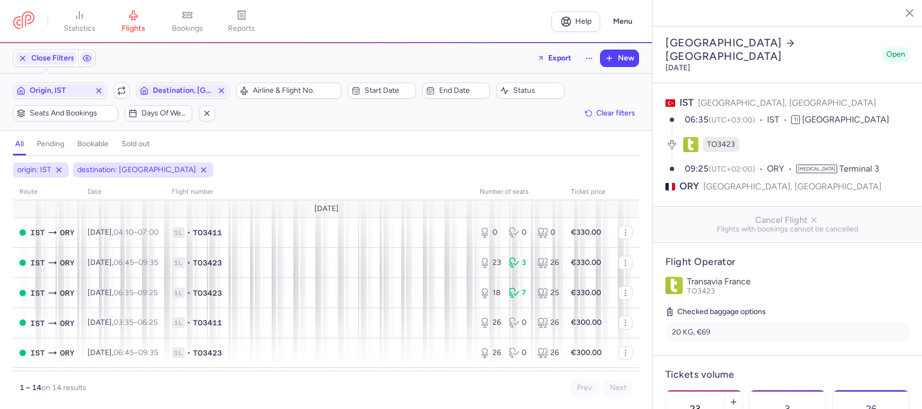
select select "days"
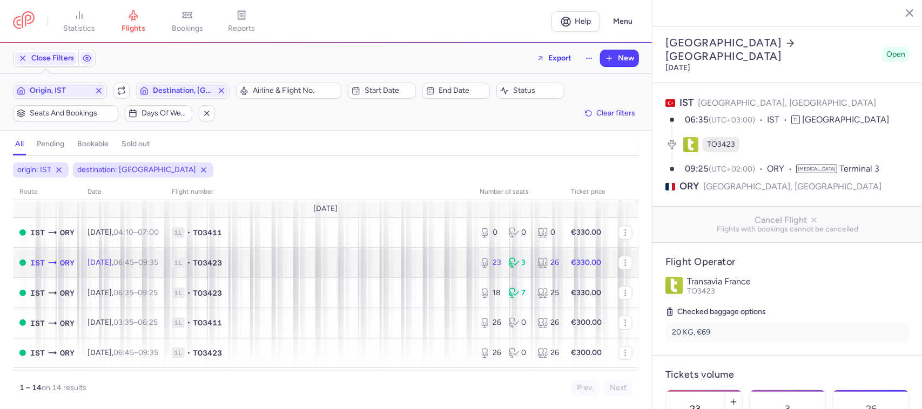
click at [306, 254] on td "1L • TO3423" at bounding box center [319, 263] width 308 height 30
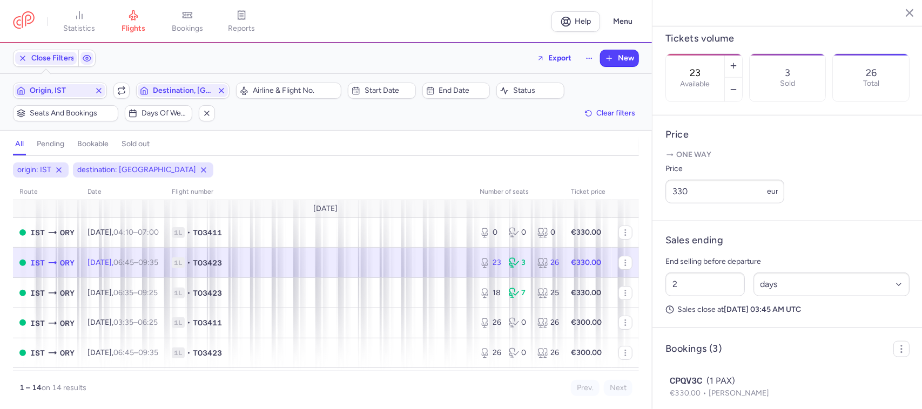
scroll to position [337, 0]
drag, startPoint x: 682, startPoint y: 209, endPoint x: 654, endPoint y: 209, distance: 28.1
click at [654, 209] on article "Price One way Price 330 eur" at bounding box center [787, 167] width 270 height 106
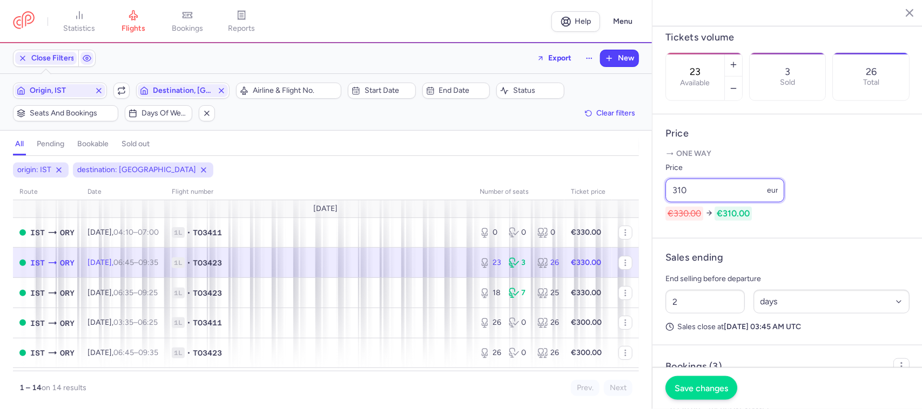
type input "310"
click at [697, 379] on button "Save changes" at bounding box center [701, 388] width 72 height 24
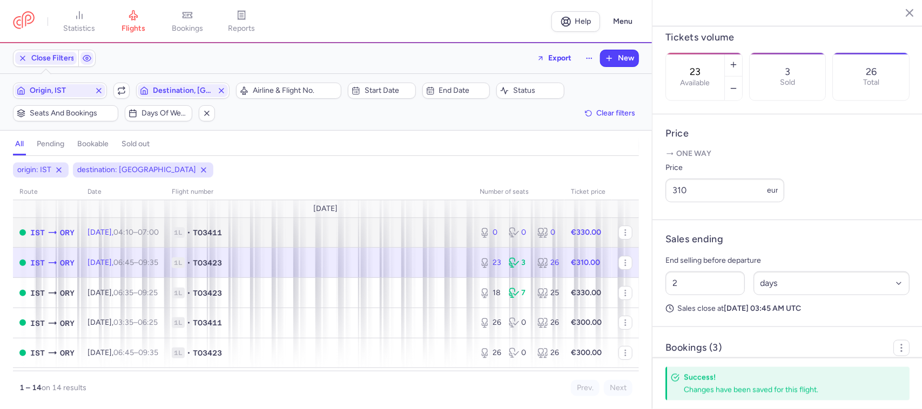
click at [435, 238] on span "1L • TO3411" at bounding box center [319, 232] width 295 height 11
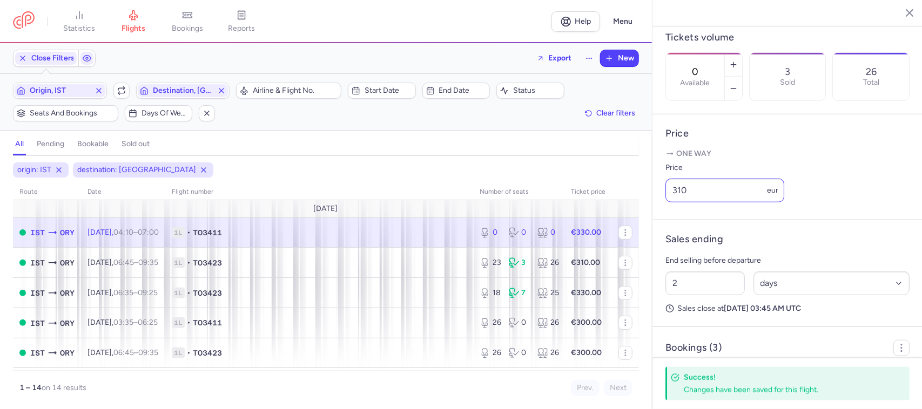
scroll to position [328, 0]
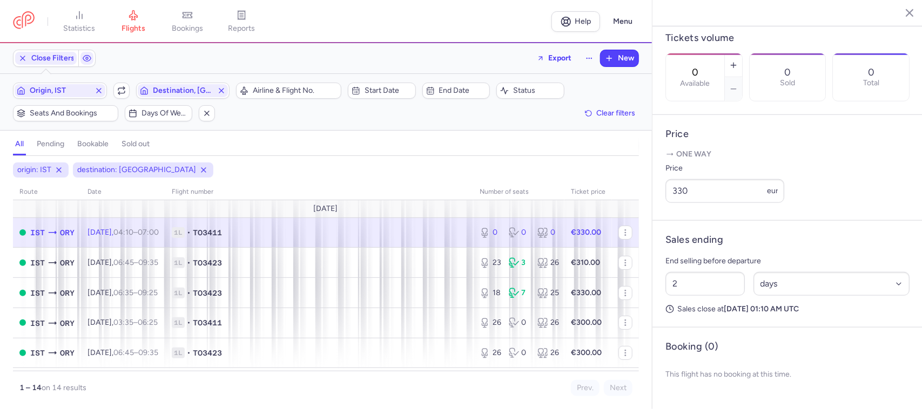
click at [694, 203] on input "330" at bounding box center [724, 191] width 119 height 24
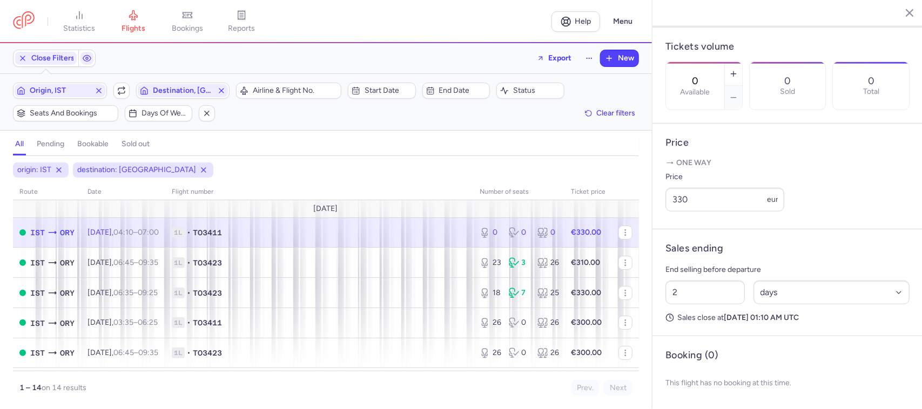
click at [409, 233] on span "1L • TO3411" at bounding box center [319, 232] width 295 height 11
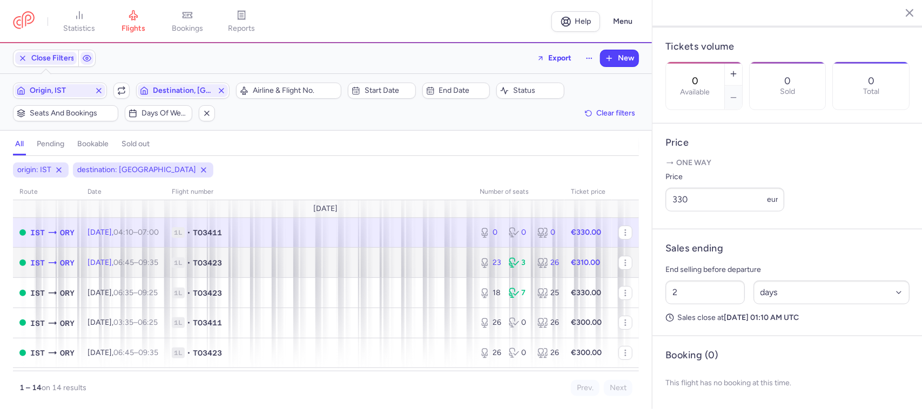
click at [416, 265] on span "1L • TO3423" at bounding box center [319, 263] width 295 height 11
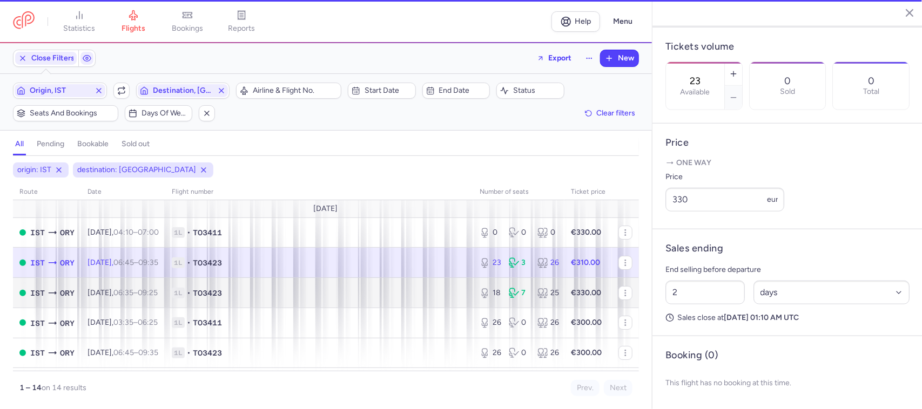
scroll to position [337, 0]
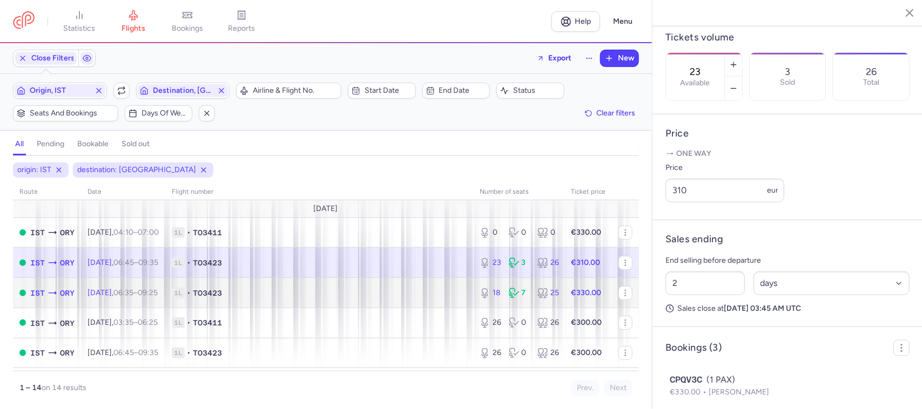
click at [422, 299] on span "1L • TO3423" at bounding box center [319, 293] width 295 height 11
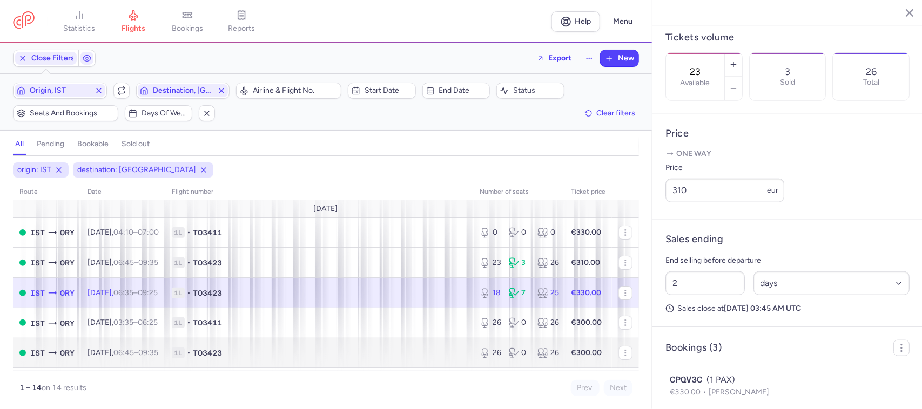
type input "18"
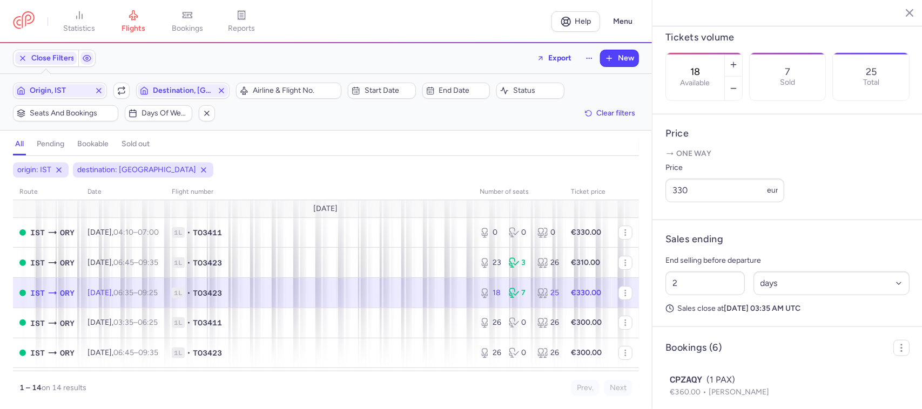
click at [422, 296] on span "1L • TO3423" at bounding box center [319, 293] width 295 height 11
click at [688, 202] on input "330" at bounding box center [724, 191] width 119 height 24
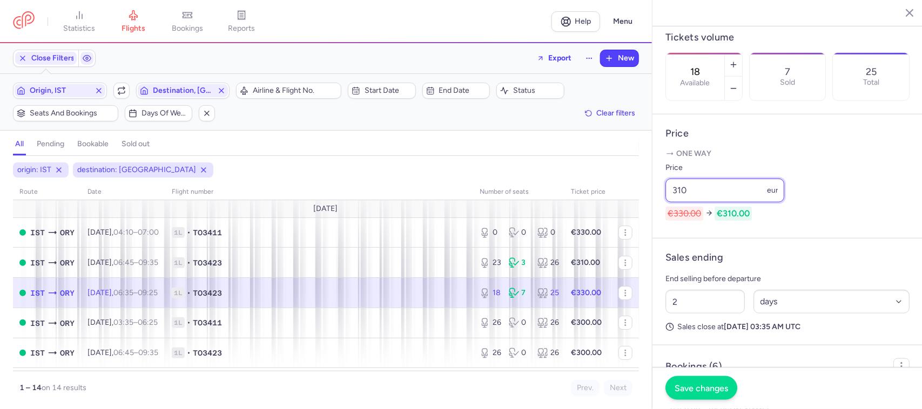
type input "310"
click at [691, 385] on span "Save changes" at bounding box center [700, 388] width 53 height 10
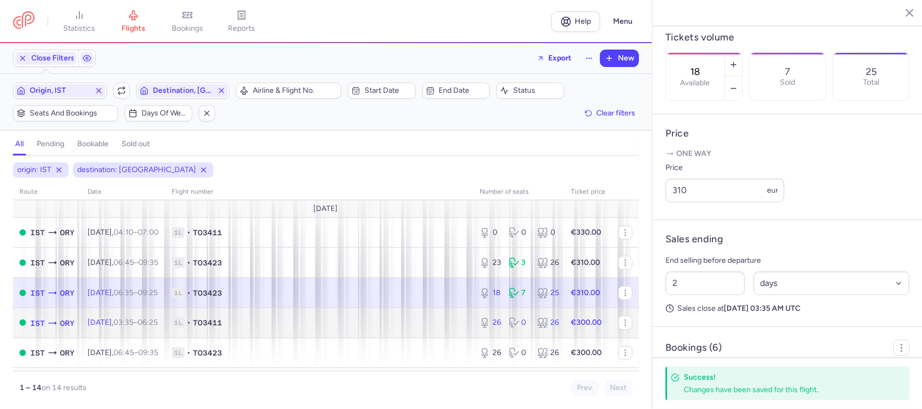
click at [438, 317] on td "1L • TO3411" at bounding box center [319, 323] width 308 height 30
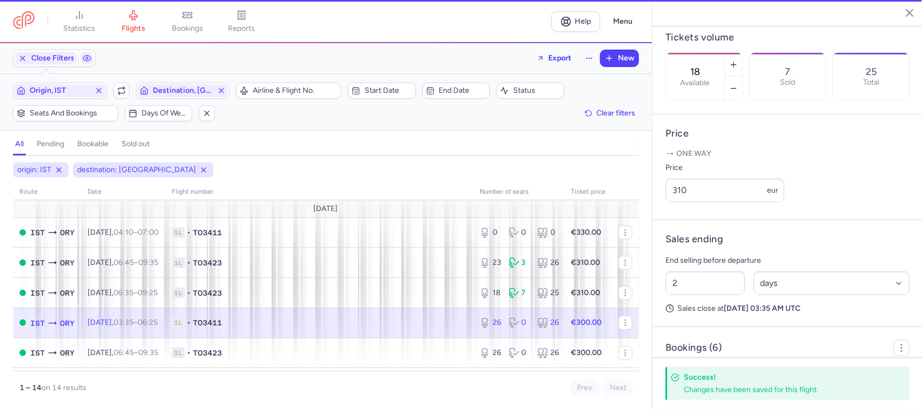
type input "26"
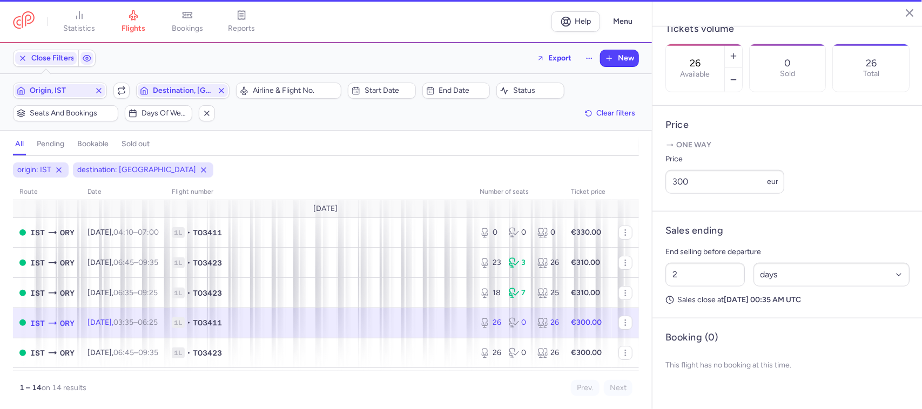
scroll to position [328, 0]
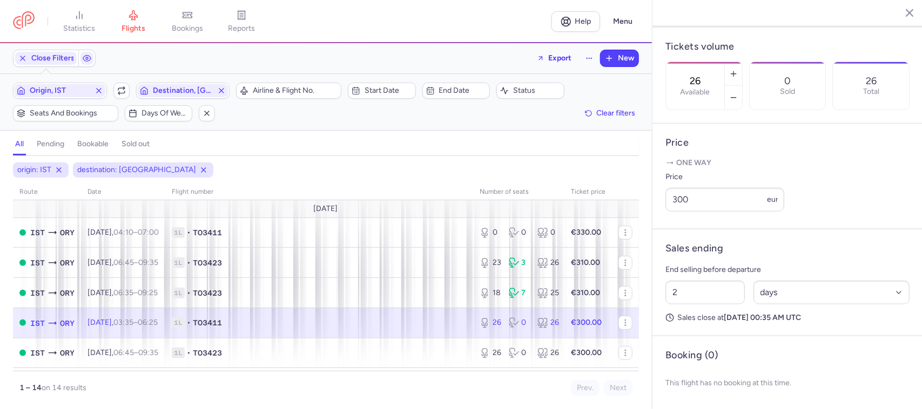
click at [438, 319] on span "1L • TO3411" at bounding box center [319, 322] width 295 height 11
click at [445, 333] on td "1L • TO3411" at bounding box center [319, 323] width 308 height 30
drag, startPoint x: 716, startPoint y: 209, endPoint x: 652, endPoint y: 209, distance: 64.8
click at [652, 209] on div "İstanbul Paris Monday, August 25, 2025 Open IST İstanbul, Turkey 03:35 (UTC+03:…" at bounding box center [787, 204] width 270 height 409
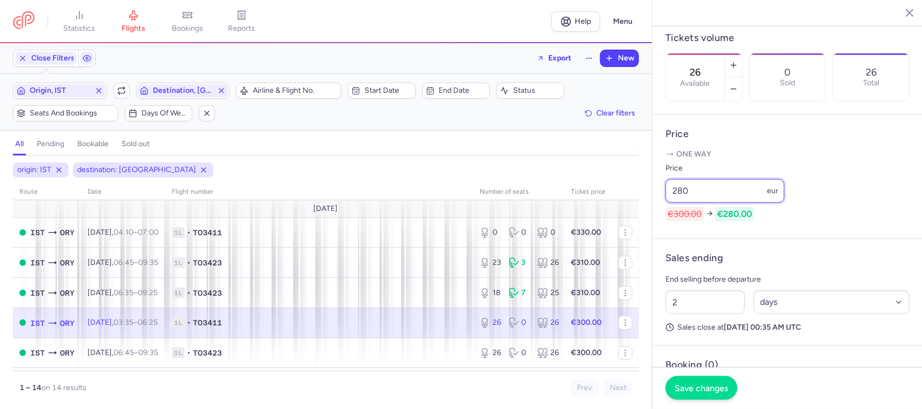
type input "280"
drag, startPoint x: 705, startPoint y: 380, endPoint x: 702, endPoint y: 385, distance: 6.0
click at [705, 382] on button "Save changes" at bounding box center [701, 388] width 72 height 24
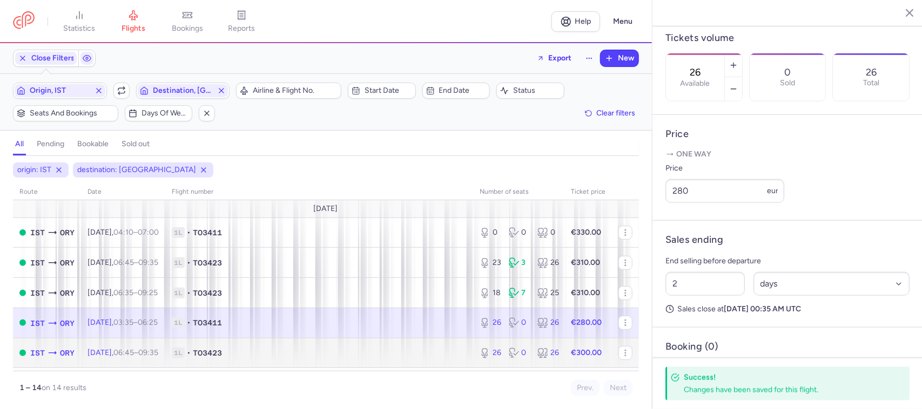
click at [442, 356] on span "1L • TO3423" at bounding box center [319, 353] width 295 height 11
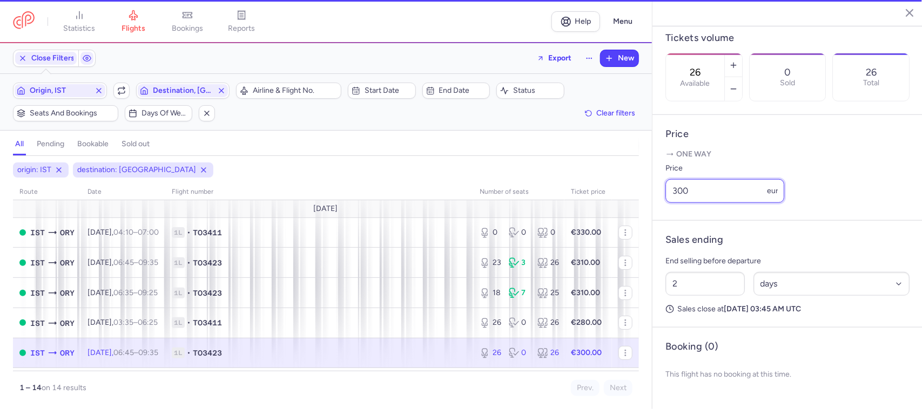
click at [701, 202] on input "300" at bounding box center [724, 191] width 119 height 24
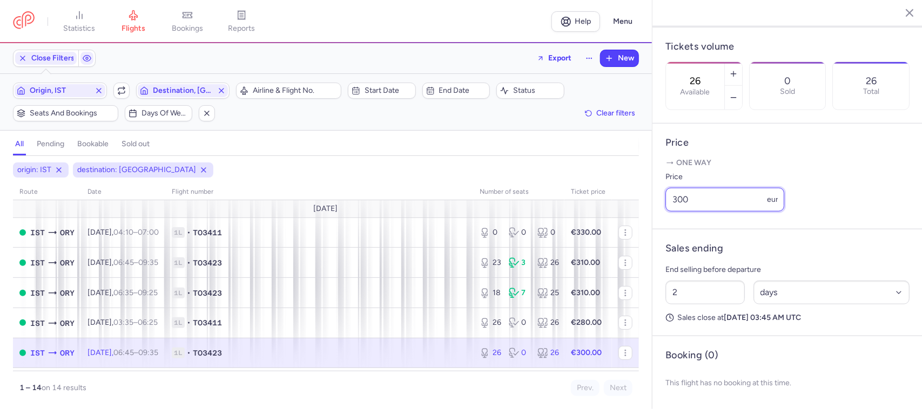
click at [701, 202] on input "300" at bounding box center [724, 200] width 119 height 24
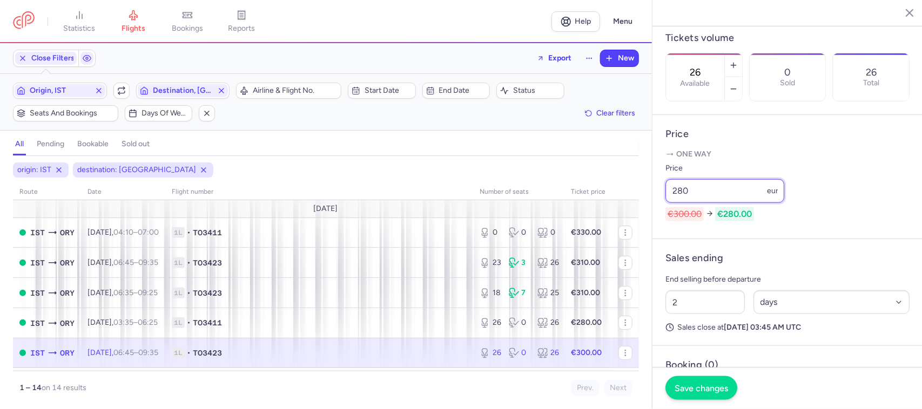
type input "280"
click at [709, 384] on span "Save changes" at bounding box center [700, 388] width 53 height 10
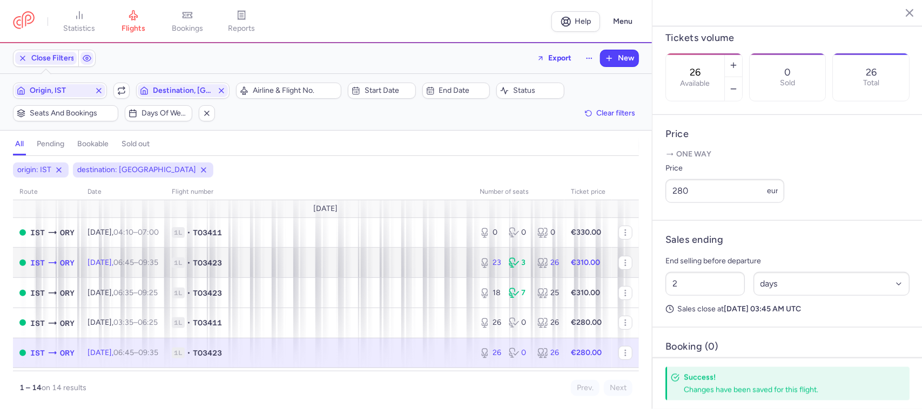
click at [439, 254] on td "1L • TO3423" at bounding box center [319, 263] width 308 height 30
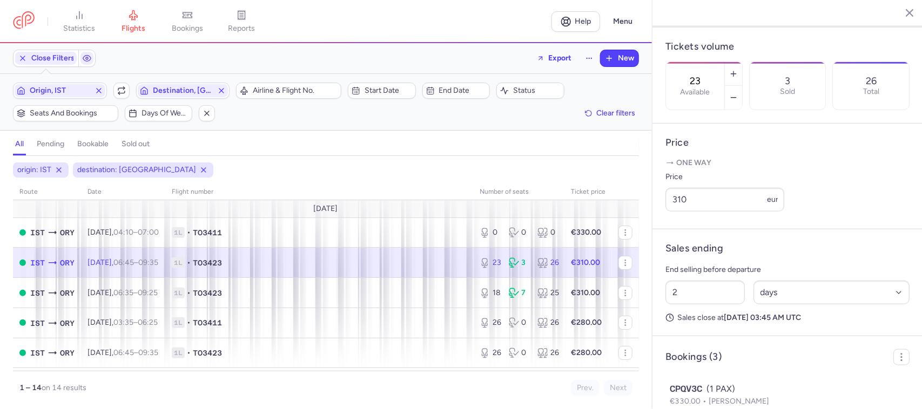
scroll to position [337, 0]
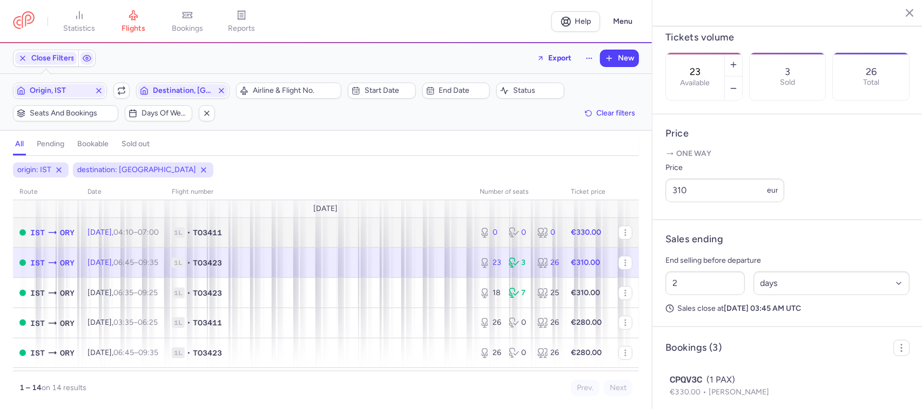
click at [439, 232] on span "1L • TO3411" at bounding box center [319, 232] width 295 height 11
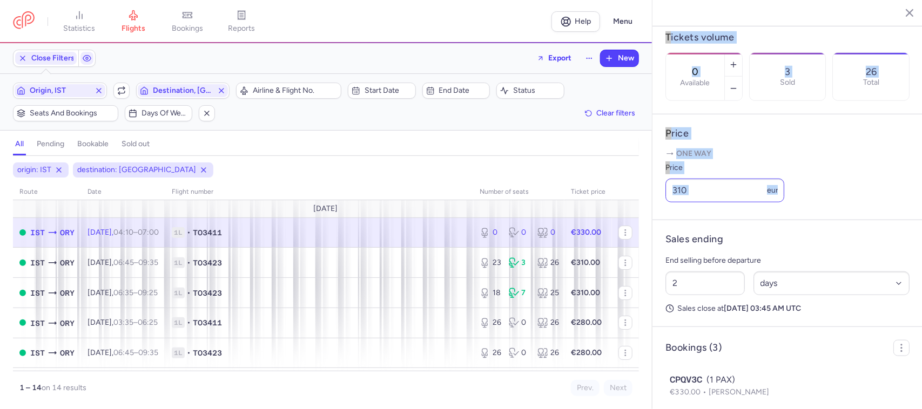
scroll to position [328, 0]
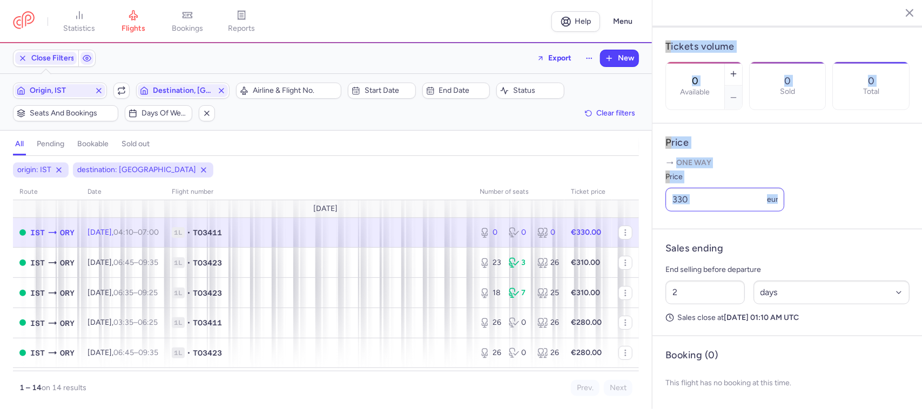
drag, startPoint x: 702, startPoint y: 211, endPoint x: 667, endPoint y: 212, distance: 34.6
click at [694, 203] on input "330" at bounding box center [724, 200] width 119 height 24
click at [475, 225] on div "0 0 0" at bounding box center [518, 232] width 87 height 19
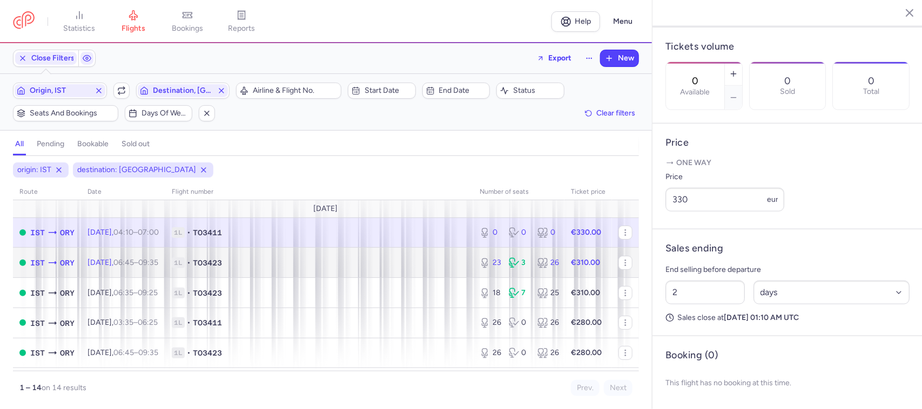
click at [458, 263] on td "1L • TO3423" at bounding box center [319, 263] width 308 height 30
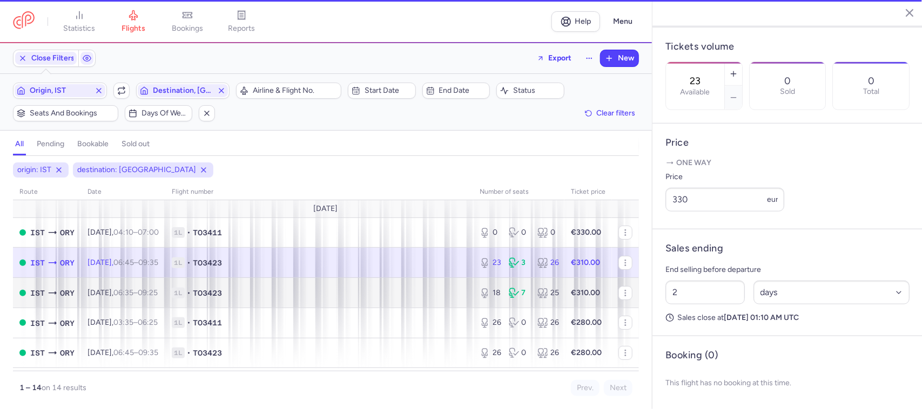
scroll to position [337, 0]
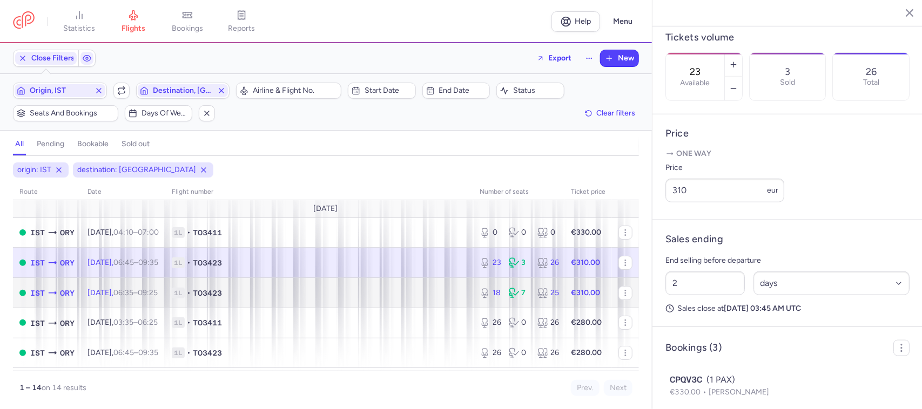
click at [445, 295] on span "1L • TO3423" at bounding box center [319, 293] width 295 height 11
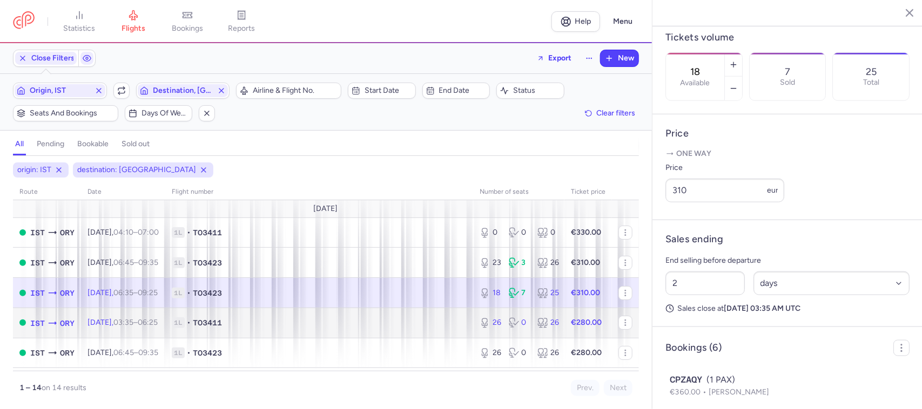
click at [461, 327] on td "1L • TO3411" at bounding box center [319, 323] width 308 height 30
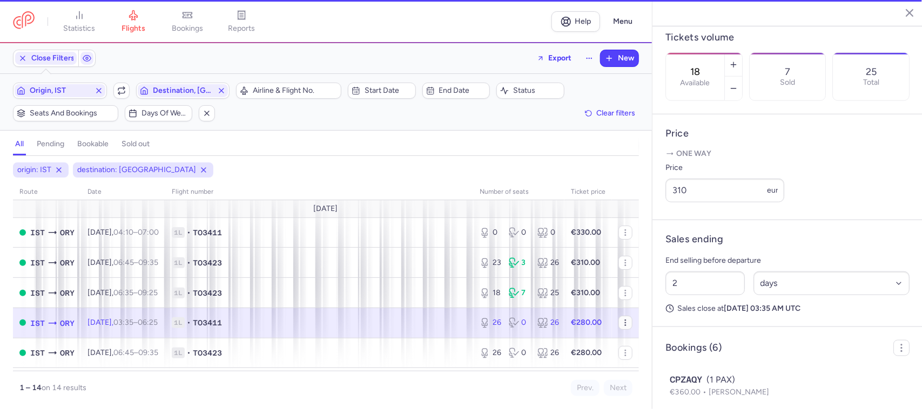
type input "26"
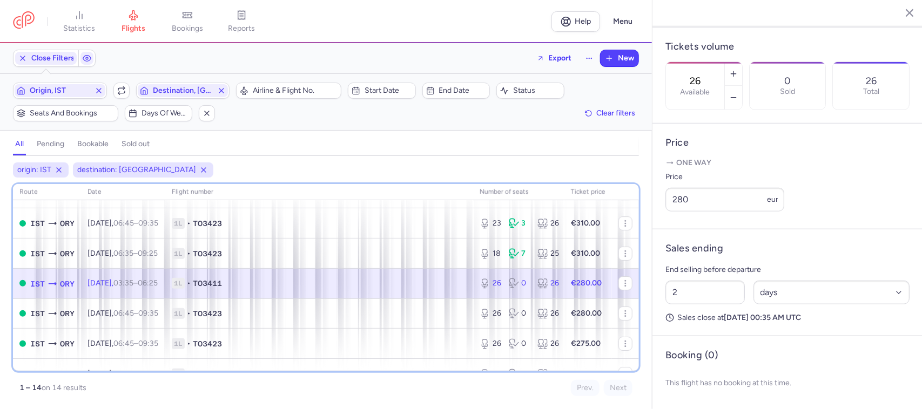
scroll to position [47, 0]
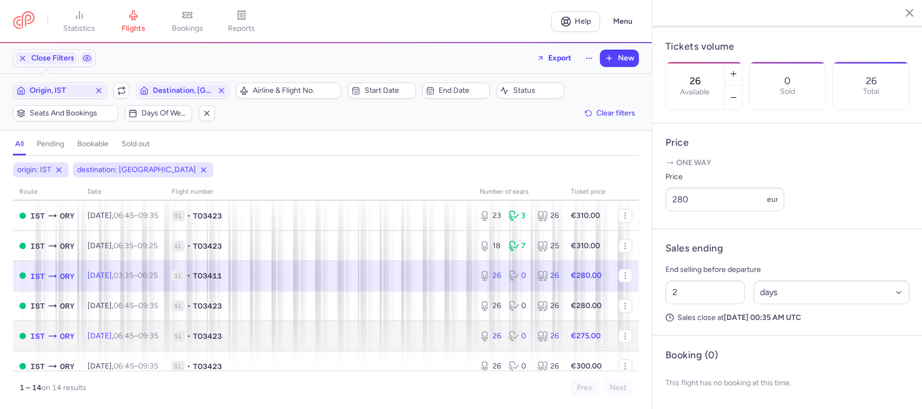
click at [452, 336] on span "1L • TO3423" at bounding box center [319, 336] width 295 height 11
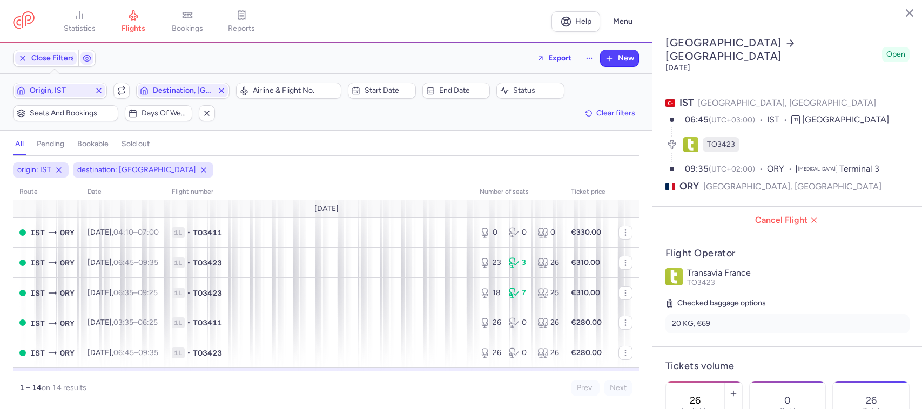
select select "days"
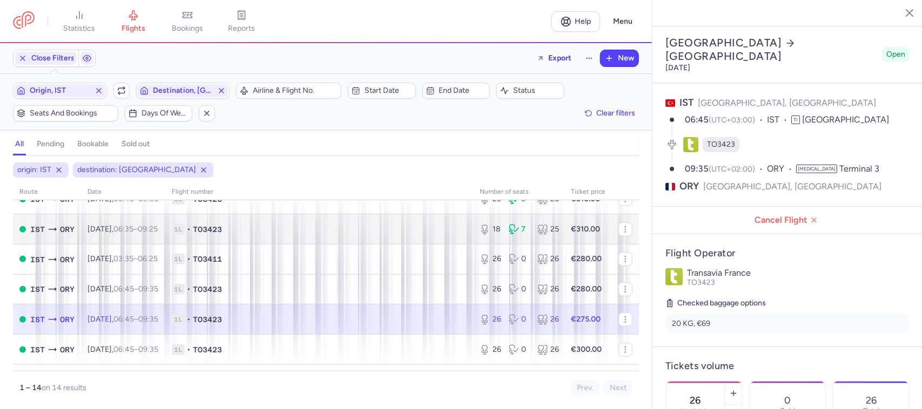
scroll to position [67, 0]
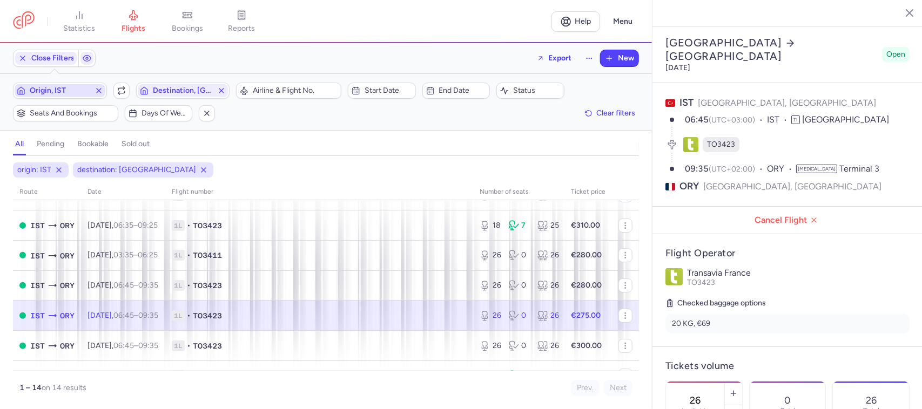
click at [60, 92] on span "Origin, IST" at bounding box center [60, 90] width 60 height 9
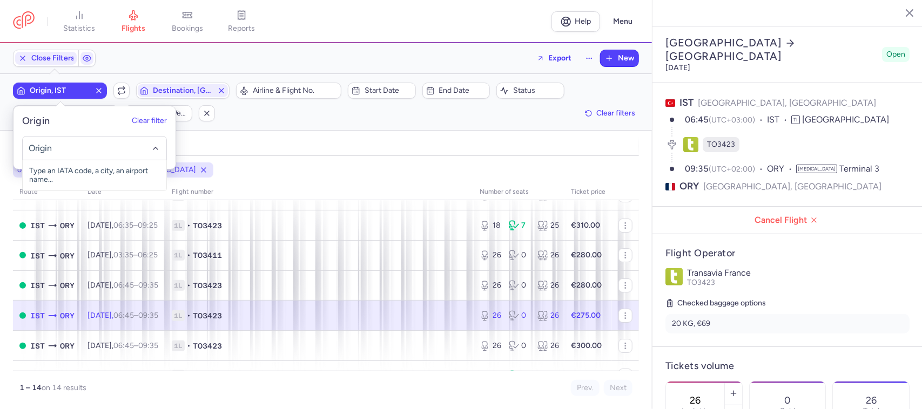
click at [63, 150] on input "-searchbox" at bounding box center [94, 149] width 132 height 12
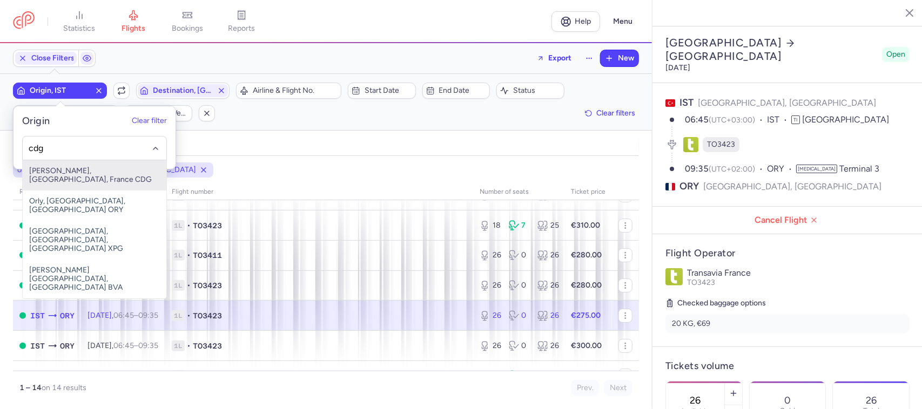
click at [92, 174] on span "[PERSON_NAME], [GEOGRAPHIC_DATA], France CDG" at bounding box center [95, 175] width 144 height 30
type input "cdg"
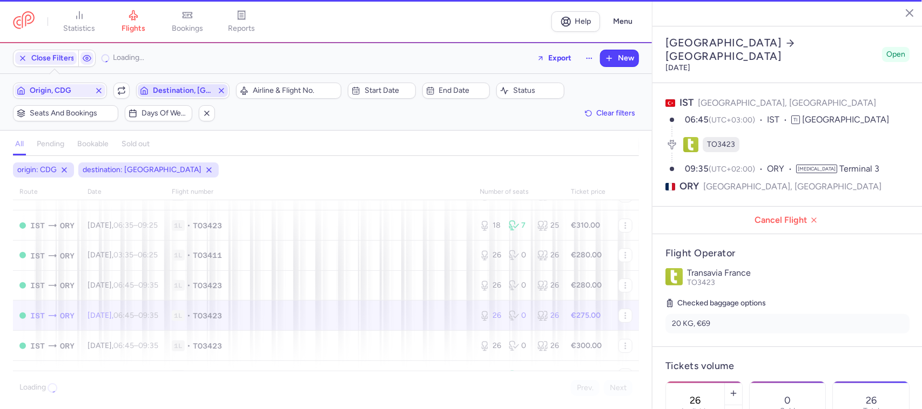
click at [163, 94] on span "Destination, [GEOGRAPHIC_DATA]" at bounding box center [183, 90] width 60 height 9
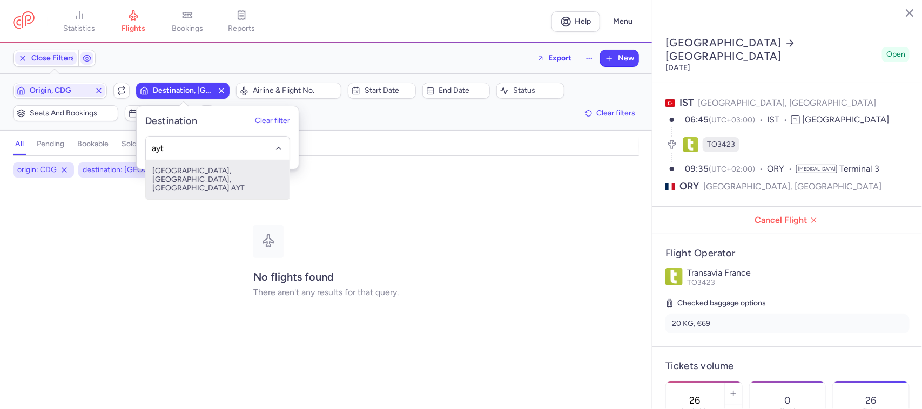
click at [203, 175] on span "[GEOGRAPHIC_DATA], [GEOGRAPHIC_DATA], [GEOGRAPHIC_DATA] AYT" at bounding box center [218, 179] width 144 height 39
type input "ayt"
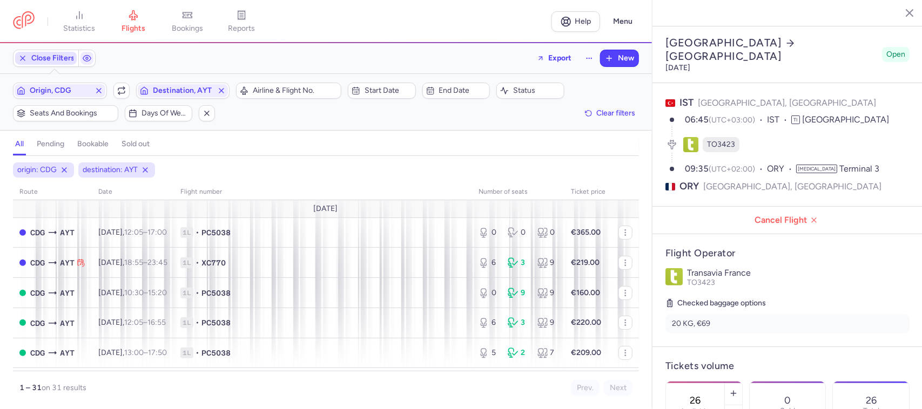
click at [44, 57] on span "Close Filters" at bounding box center [52, 58] width 43 height 9
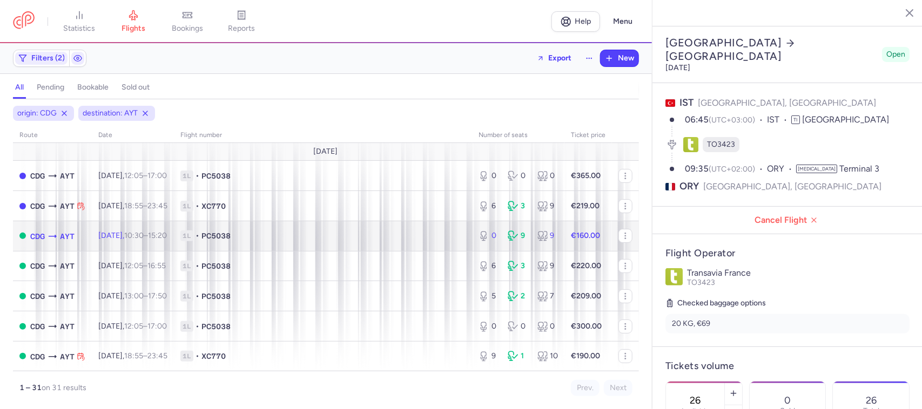
click at [231, 233] on span "PC5038" at bounding box center [215, 236] width 29 height 11
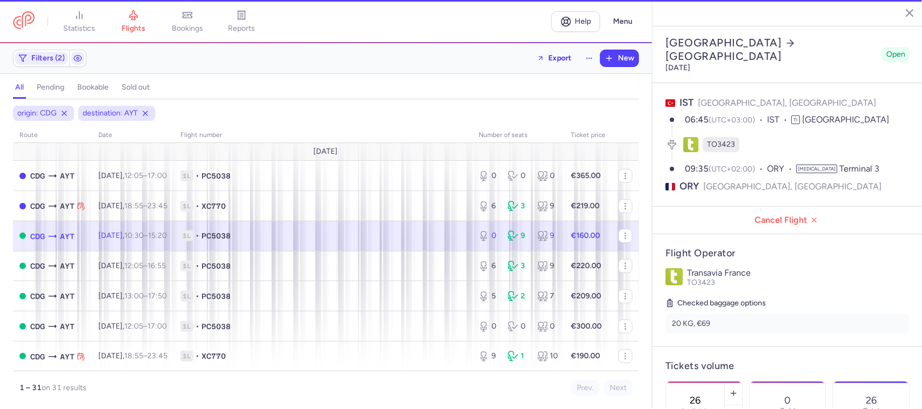
type input "0"
type input "11"
select select "hours"
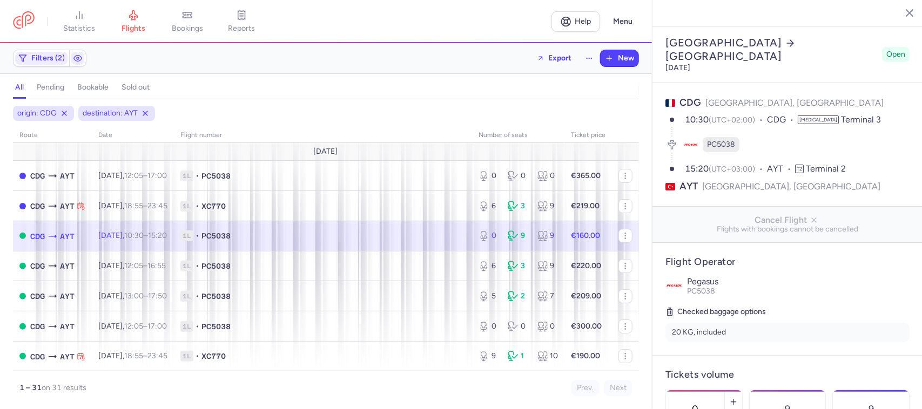
click at [398, 240] on span "1L • PC5038" at bounding box center [322, 236] width 285 height 11
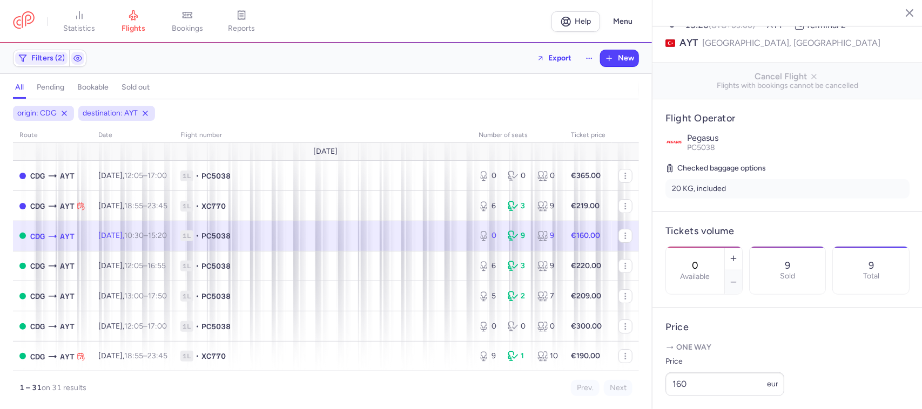
scroll to position [202, 0]
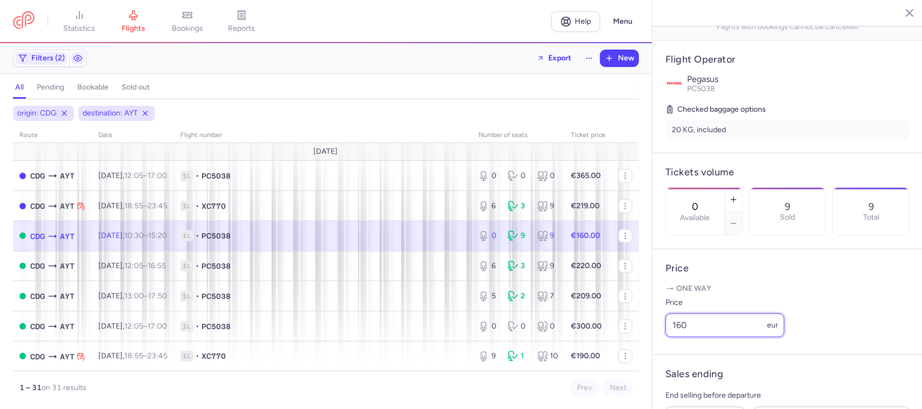
drag, startPoint x: 662, startPoint y: 341, endPoint x: 635, endPoint y: 341, distance: 27.0
click at [635, 341] on div "statistics flights bookings reports Help Menu Filters (2) Export New all pendin…" at bounding box center [461, 204] width 922 height 409
type input "235"
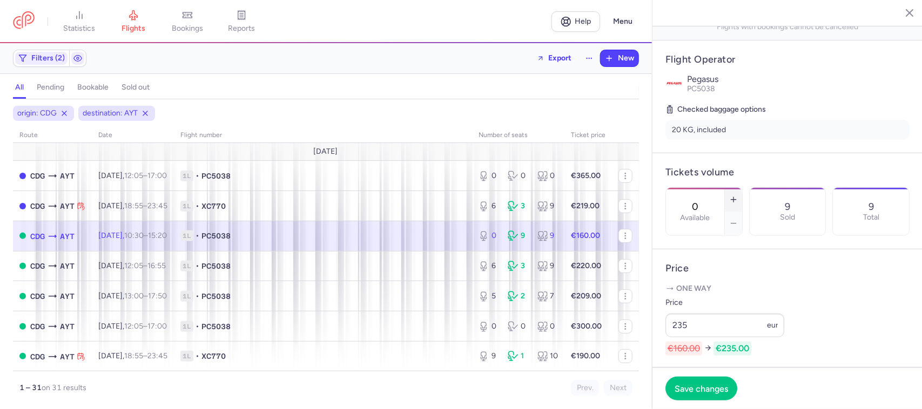
click at [738, 195] on icon "button" at bounding box center [733, 199] width 9 height 9
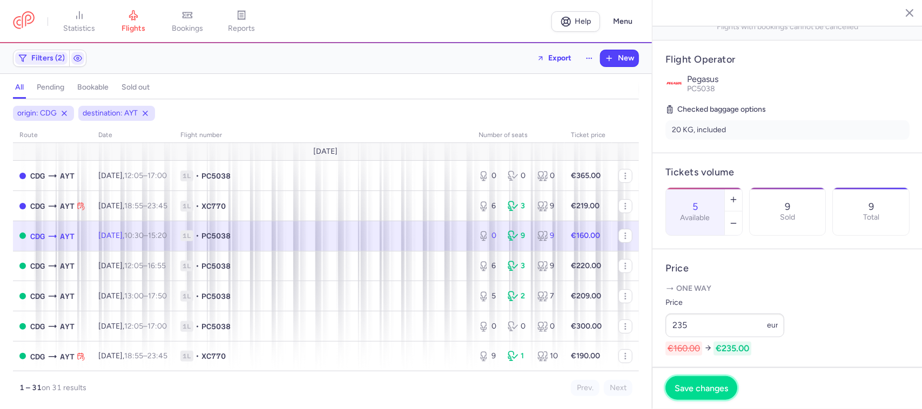
click at [716, 398] on button "Save changes" at bounding box center [701, 388] width 72 height 24
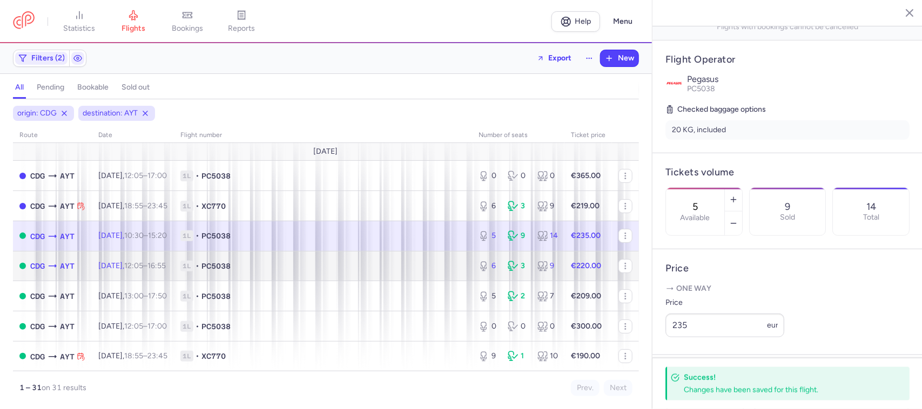
click at [290, 275] on td "1L • PC5038" at bounding box center [323, 266] width 298 height 30
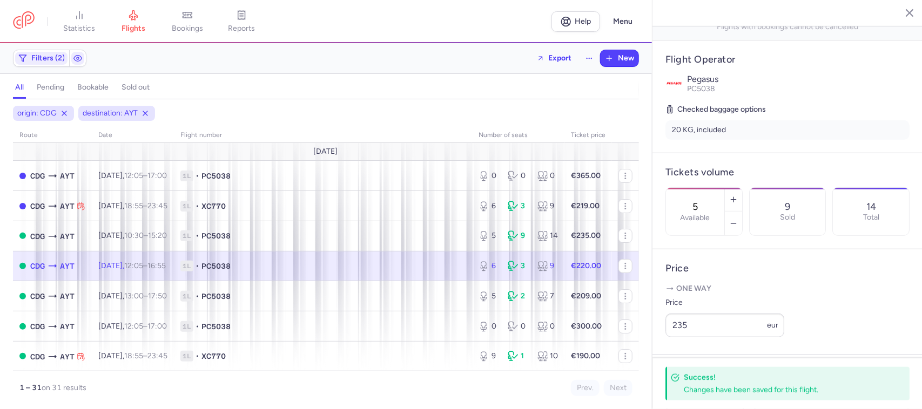
type input "6"
type input "2"
select select "days"
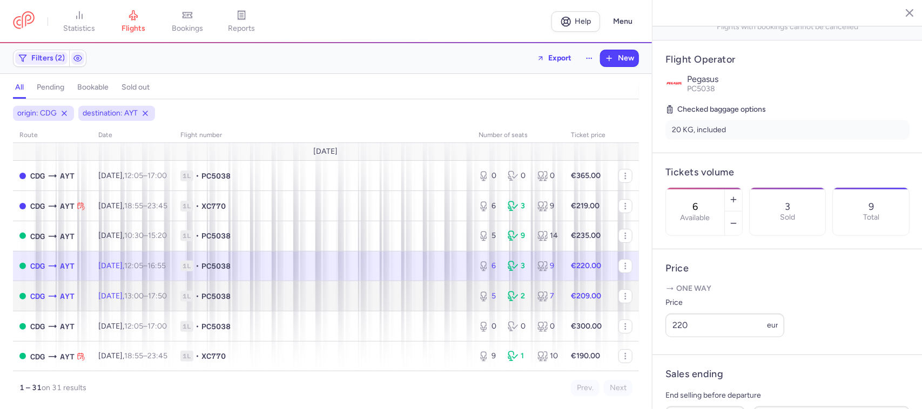
click at [332, 296] on span "1L • PC5038" at bounding box center [322, 296] width 285 height 11
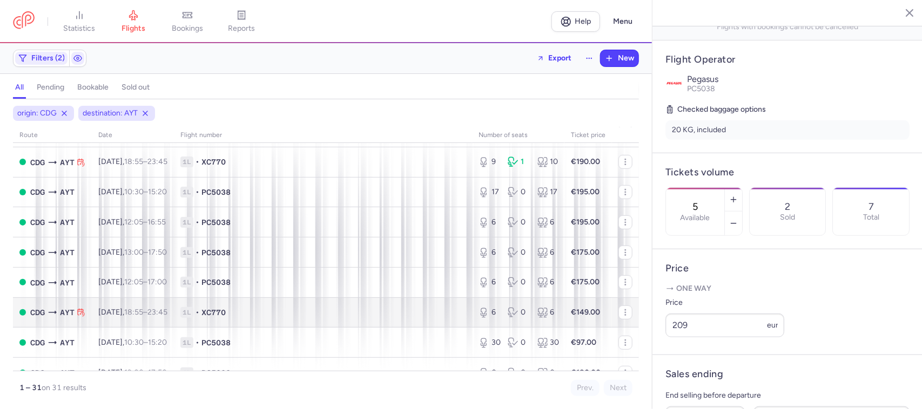
scroll to position [202, 0]
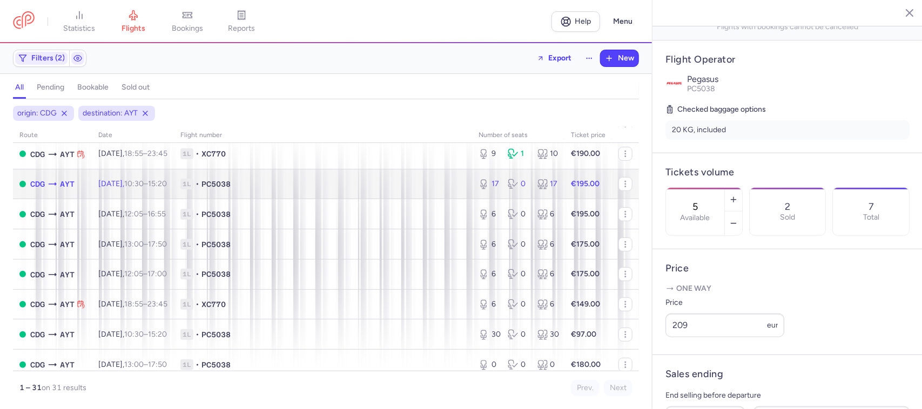
click at [286, 179] on td "1L • PC5038" at bounding box center [323, 184] width 298 height 30
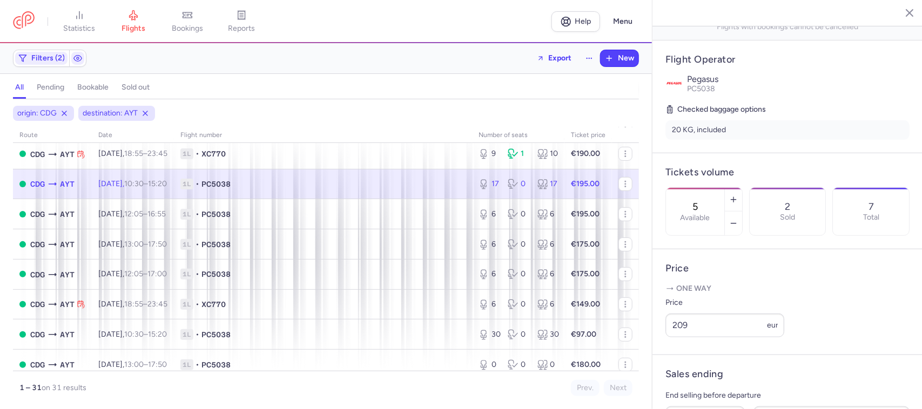
type input "17"
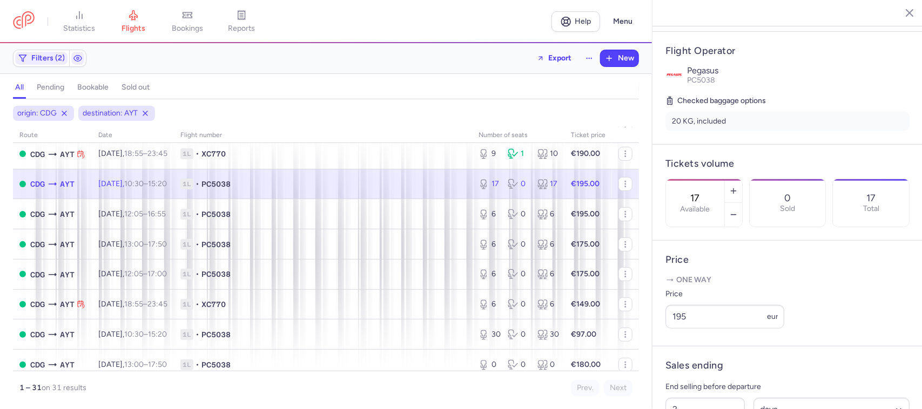
click at [354, 185] on span "1L • PC5038" at bounding box center [322, 184] width 285 height 11
click at [46, 58] on span "Filters (2)" at bounding box center [47, 58] width 33 height 9
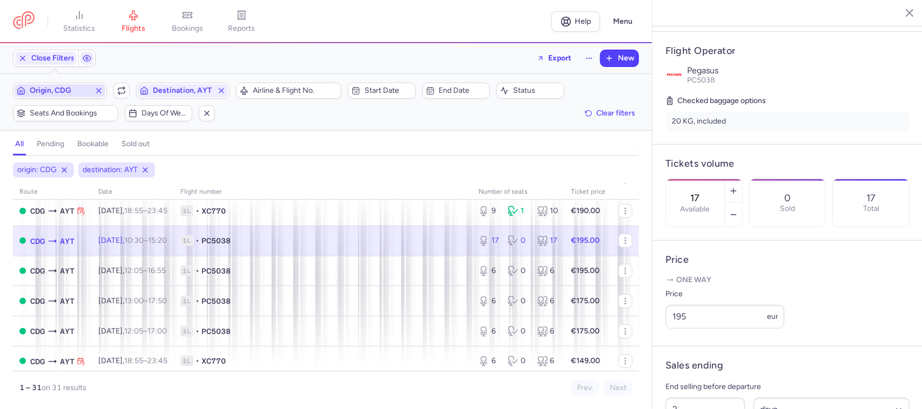
click at [52, 96] on span "Origin, CDG" at bounding box center [60, 90] width 91 height 13
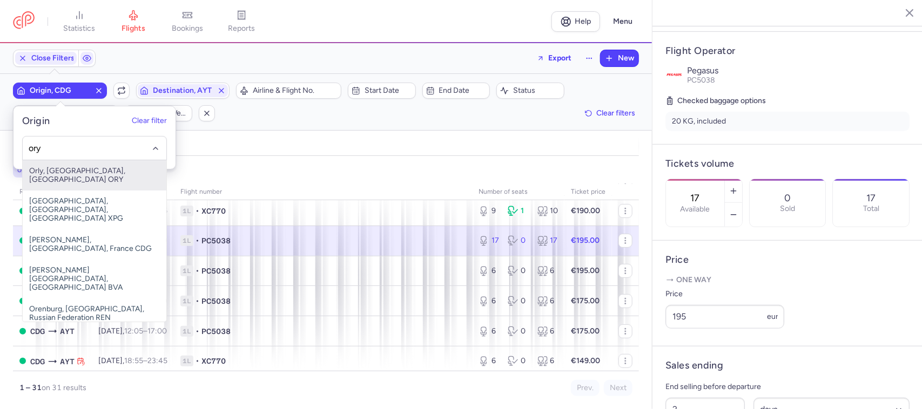
click at [113, 172] on span "Orly, [GEOGRAPHIC_DATA], [GEOGRAPHIC_DATA] ORY" at bounding box center [95, 175] width 144 height 30
type input "ory"
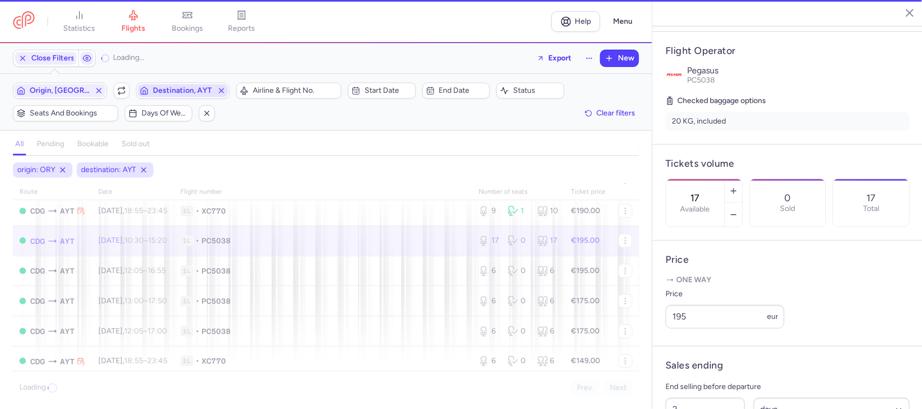
click at [187, 86] on span "Destination, AYT" at bounding box center [183, 90] width 60 height 9
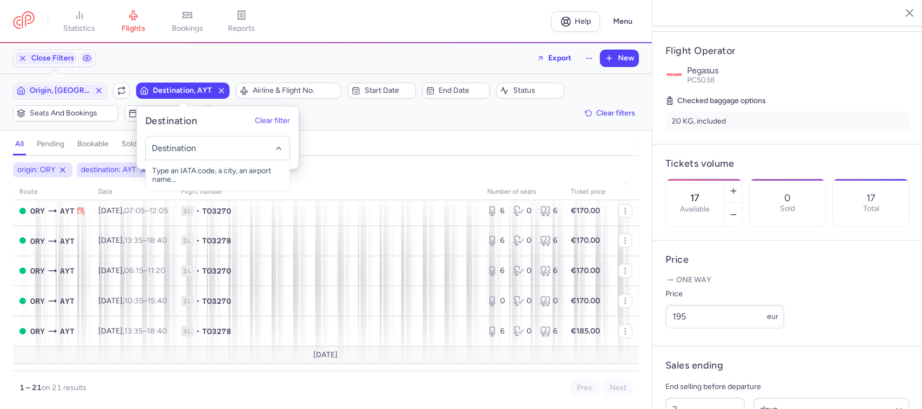
click at [340, 49] on div "Close Filters Export New" at bounding box center [326, 58] width 634 height 26
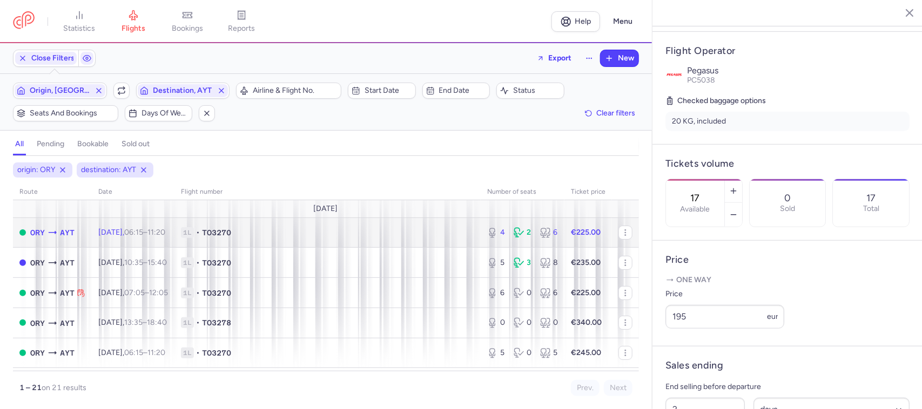
click at [310, 240] on td "1L • TO3270" at bounding box center [327, 233] width 306 height 30
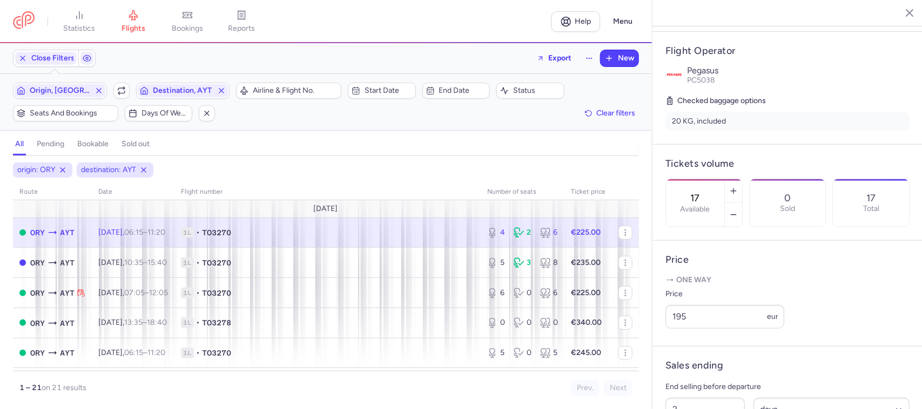
type input "4"
type input "8"
select select "hours"
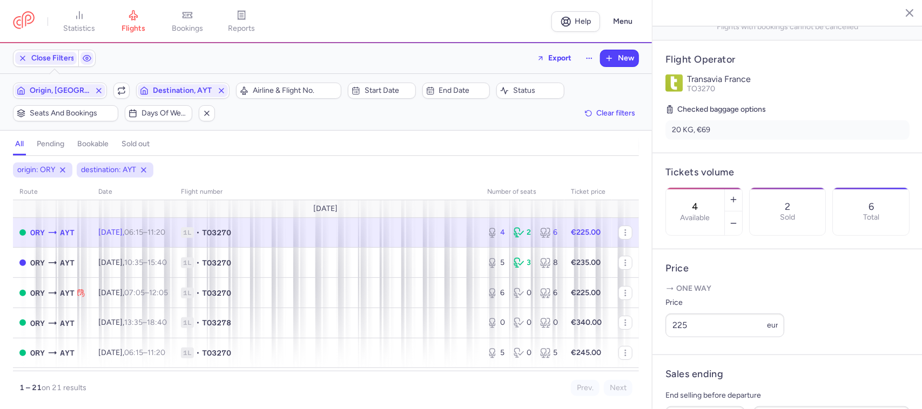
click at [441, 236] on span "1L • TO3270" at bounding box center [327, 232] width 293 height 11
click at [738, 195] on icon "button" at bounding box center [733, 199] width 9 height 9
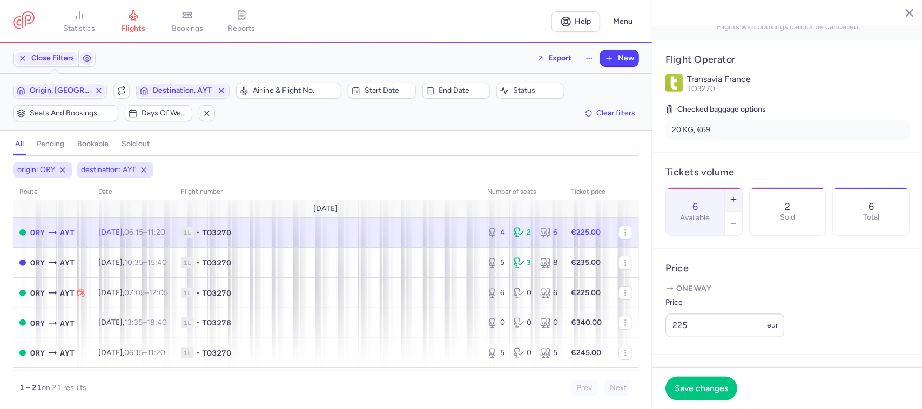
click at [738, 195] on icon "button" at bounding box center [733, 199] width 9 height 9
click at [735, 224] on line "button" at bounding box center [733, 224] width 5 height 0
click at [687, 391] on span "Save changes" at bounding box center [700, 388] width 53 height 10
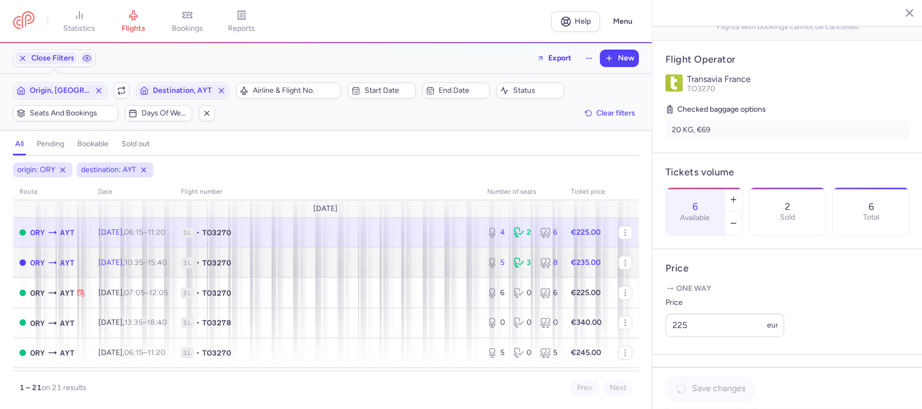
click at [454, 263] on span "1L • TO3270" at bounding box center [327, 263] width 293 height 11
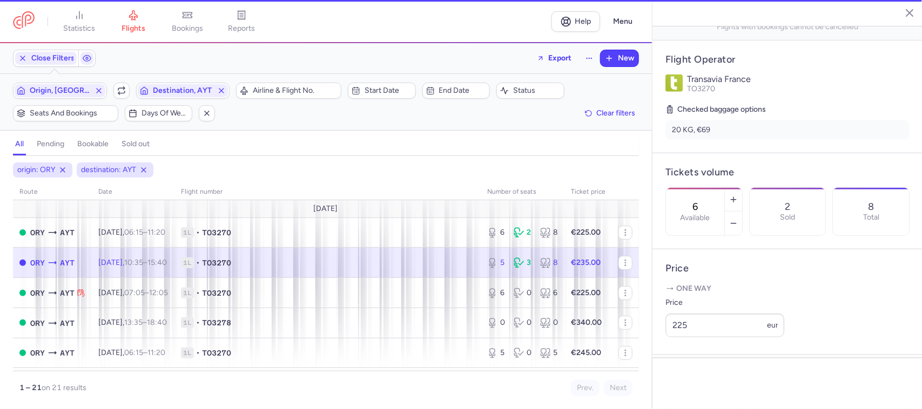
type input "5"
type input "2"
select select "days"
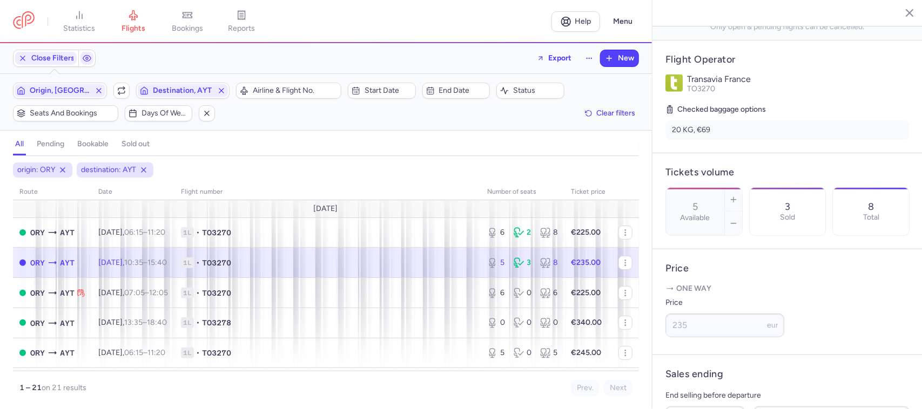
click at [452, 265] on span "1L • TO3270" at bounding box center [327, 263] width 293 height 11
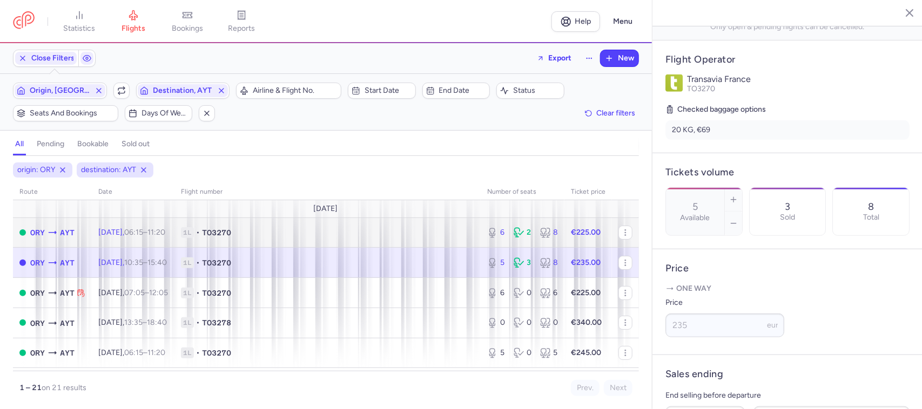
click at [416, 227] on td "1L • TO3270" at bounding box center [327, 233] width 306 height 30
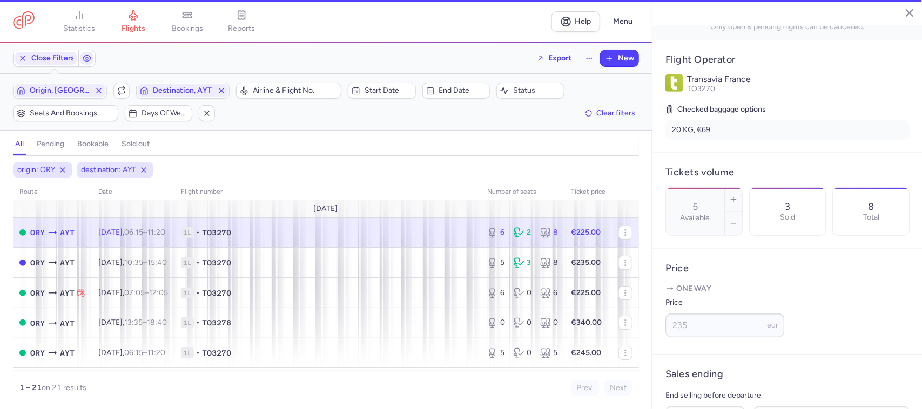
type input "6"
type input "8"
select select "hours"
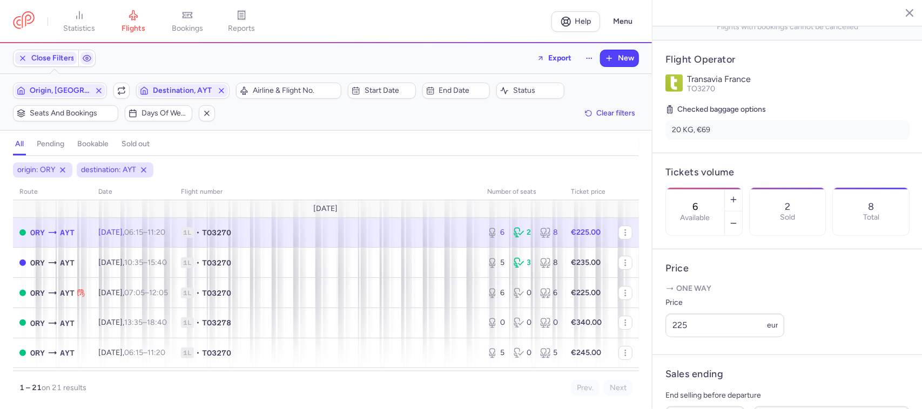
scroll to position [405, 0]
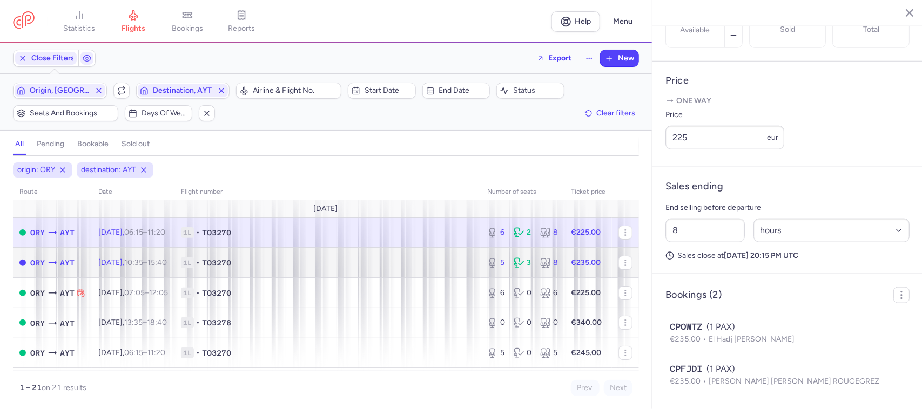
click at [355, 266] on span "1L • TO3270" at bounding box center [327, 263] width 293 height 11
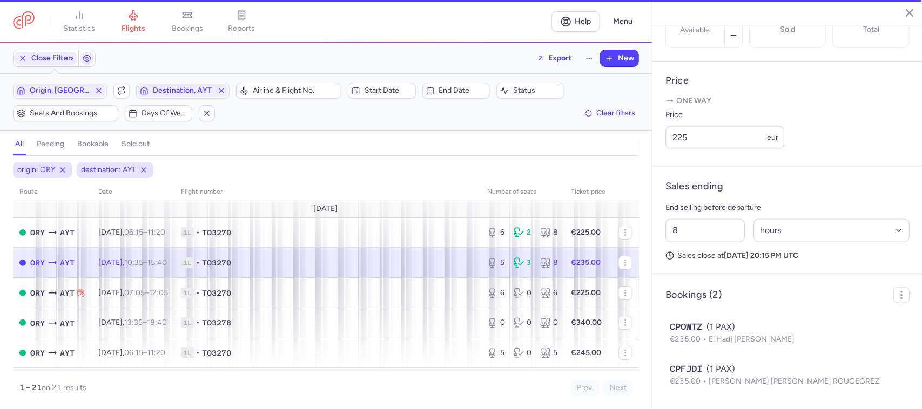
type input "5"
type input "2"
select select "days"
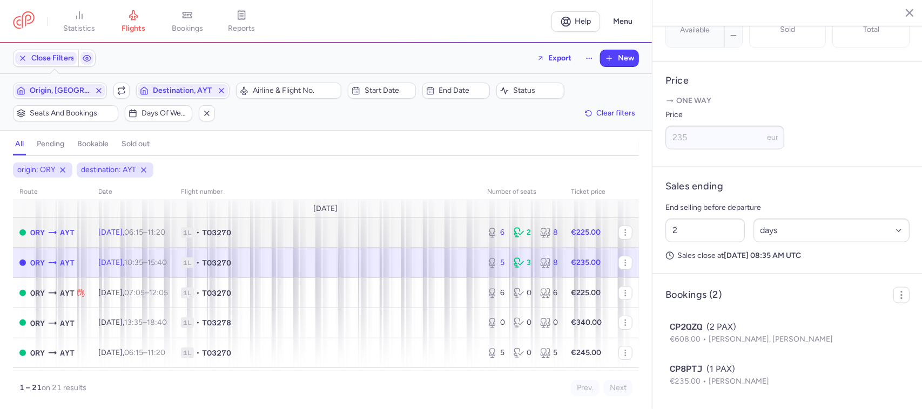
click at [401, 238] on span "1L • TO3270" at bounding box center [327, 232] width 293 height 11
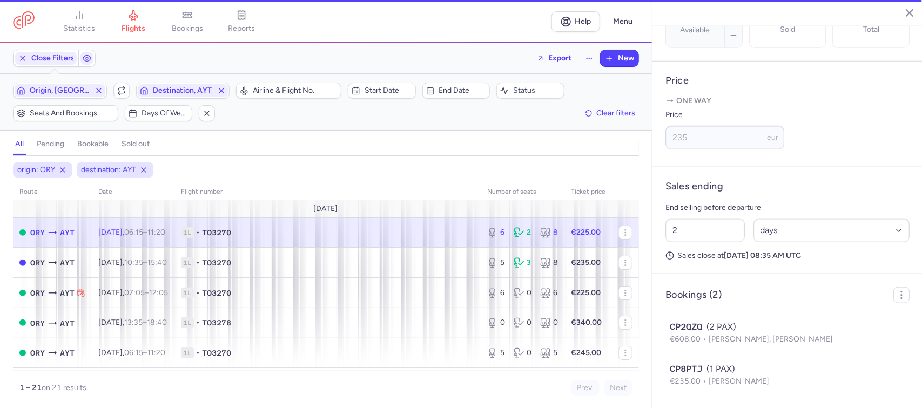
type input "6"
type input "8"
select select "hours"
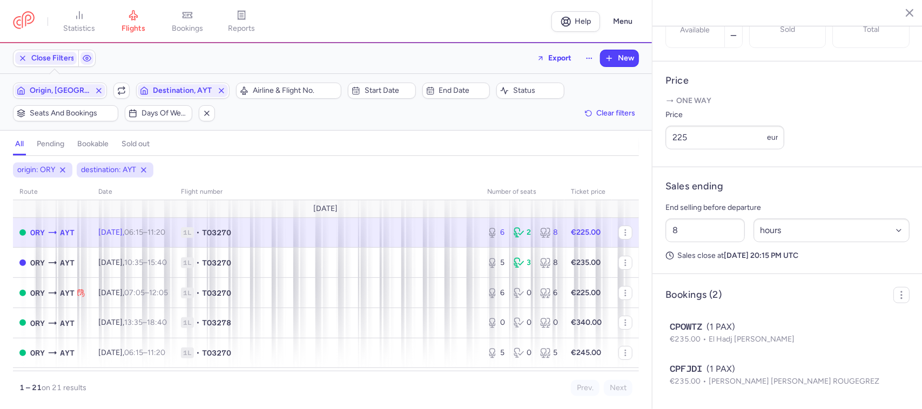
click at [417, 229] on span "1L • TO3270" at bounding box center [327, 232] width 293 height 11
drag, startPoint x: 702, startPoint y: 140, endPoint x: 678, endPoint y: 140, distance: 24.3
click at [678, 140] on input "225" at bounding box center [724, 138] width 119 height 24
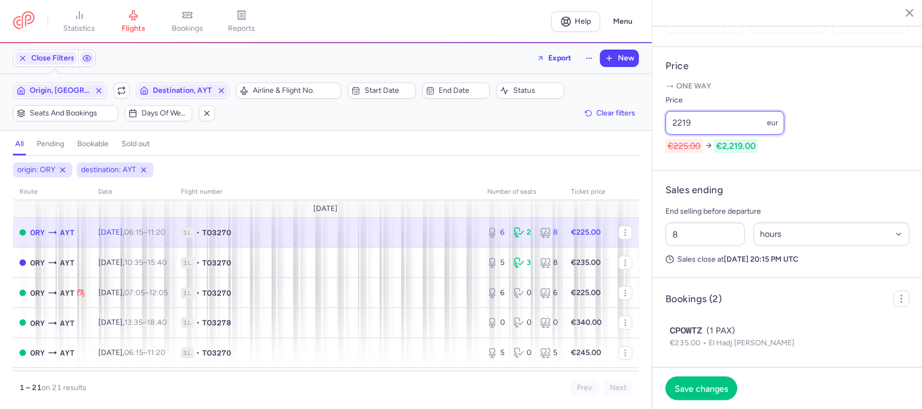
click at [659, 133] on article "Price One way Price 2219 eur €225.00 €2,219.00" at bounding box center [787, 109] width 270 height 124
type input "219"
click at [703, 385] on button "Save changes" at bounding box center [701, 388] width 72 height 24
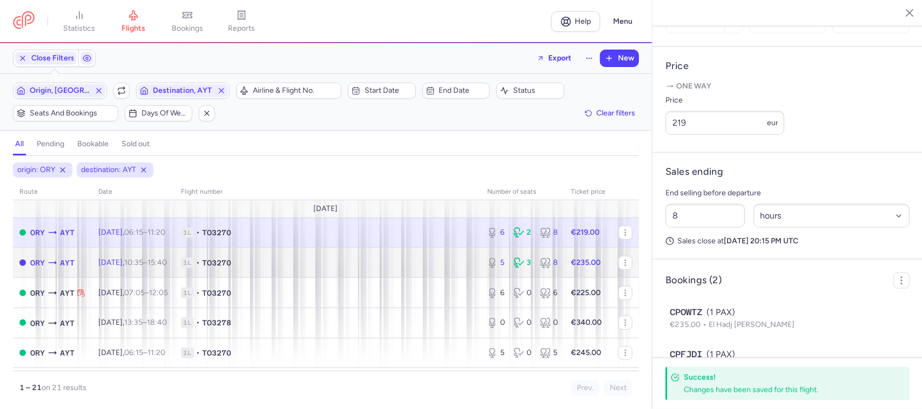
click at [440, 265] on span "1L • TO3270" at bounding box center [327, 263] width 293 height 11
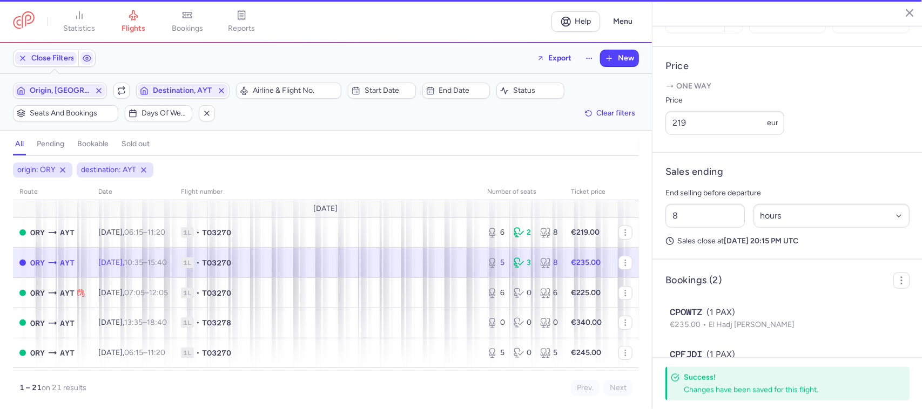
type input "5"
type input "2"
select select "days"
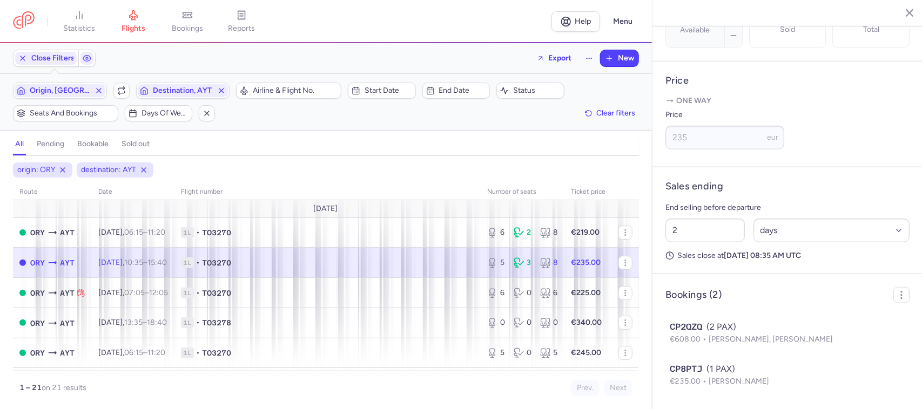
click at [400, 262] on span "1L • TO3270" at bounding box center [327, 263] width 293 height 11
click at [564, 274] on td "1L • TO3270" at bounding box center [588, 263] width 48 height 30
click at [712, 232] on input "2" at bounding box center [704, 231] width 79 height 24
drag, startPoint x: 698, startPoint y: 228, endPoint x: 658, endPoint y: 229, distance: 40.5
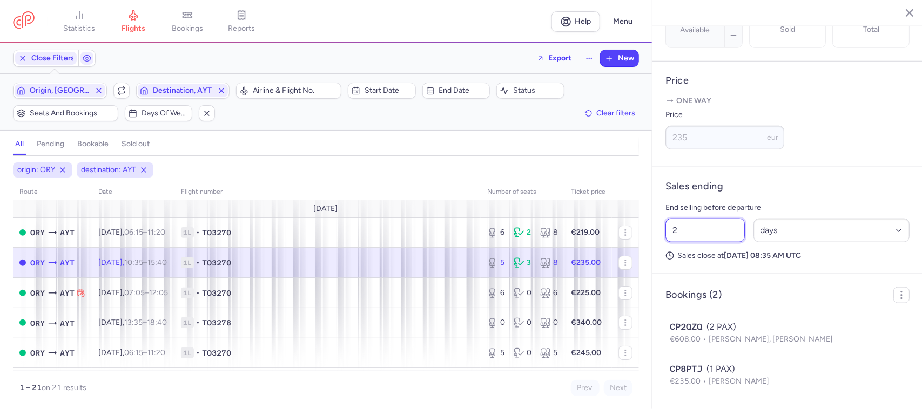
click at [658, 229] on article "Sales ending End selling before departure 2 Select an option hours days Sales c…" at bounding box center [787, 220] width 270 height 107
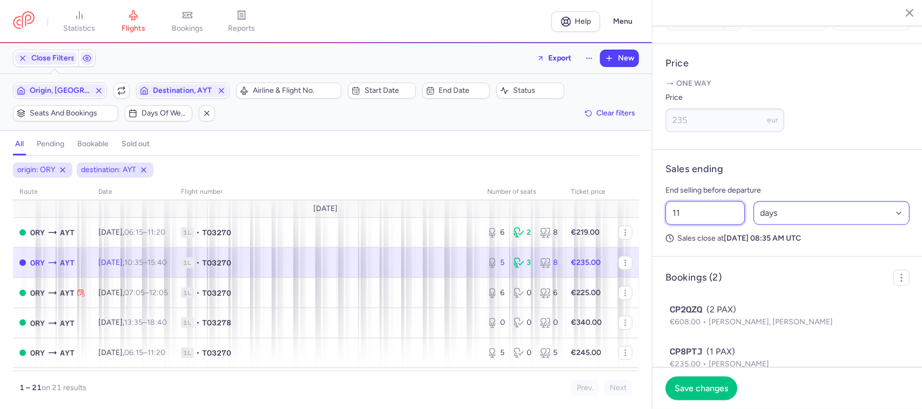
type input "11"
click at [776, 225] on select "Select an option hours days" at bounding box center [831, 213] width 157 height 24
select select "hours"
click at [753, 218] on select "Select an option hours days" at bounding box center [831, 213] width 157 height 24
click at [713, 383] on span "Save changes" at bounding box center [700, 388] width 53 height 10
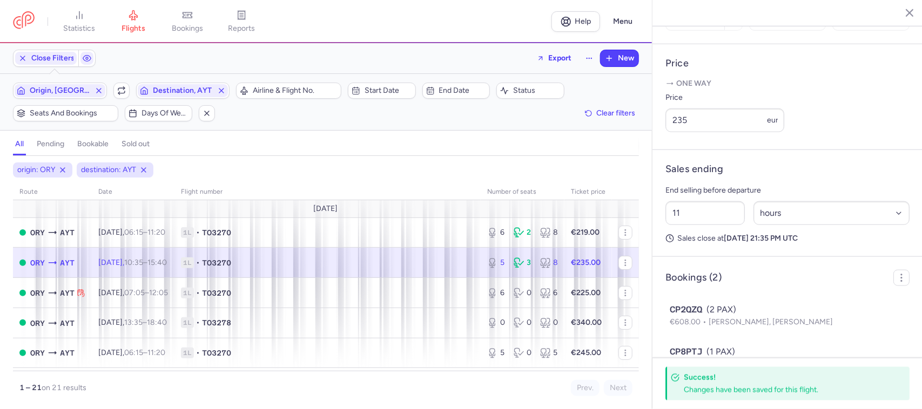
click at [449, 260] on span "1L • TO3270" at bounding box center [327, 263] width 293 height 11
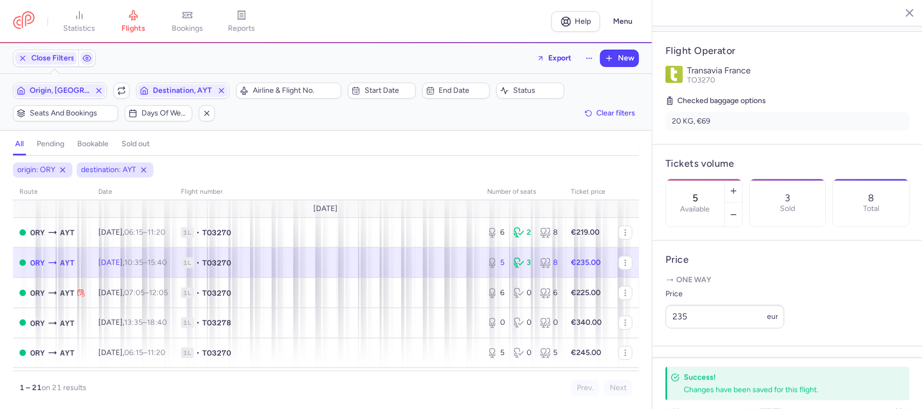
scroll to position [205, 0]
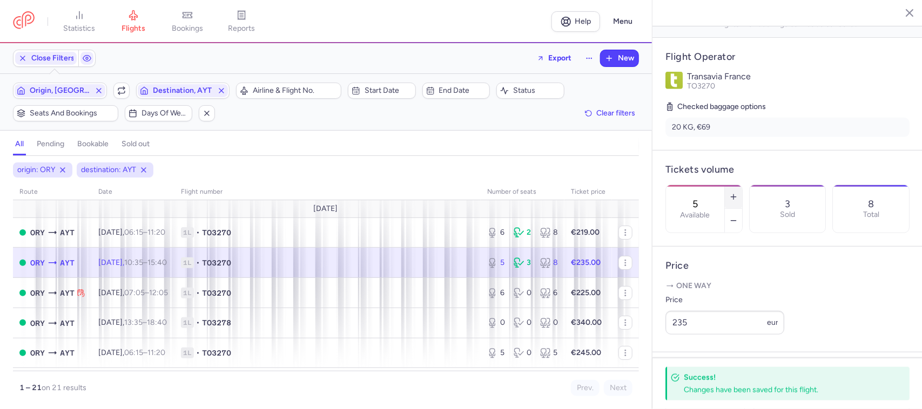
click at [742, 185] on button "button" at bounding box center [733, 197] width 17 height 24
type input "6"
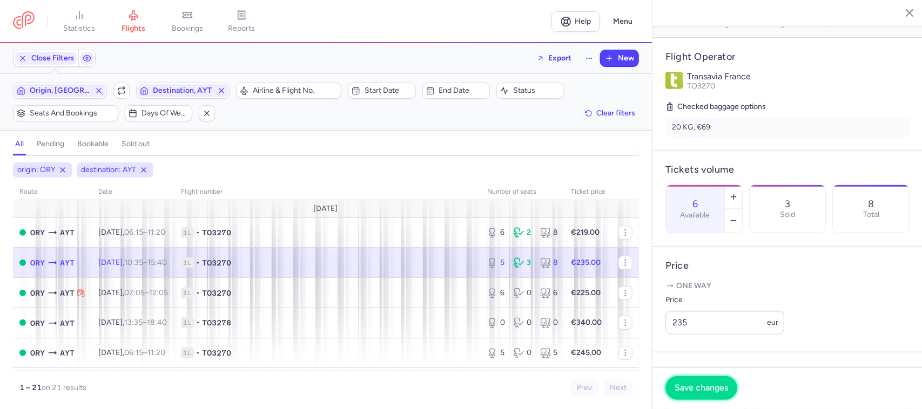
drag, startPoint x: 705, startPoint y: 382, endPoint x: 702, endPoint y: 391, distance: 9.4
click at [705, 384] on button "Save changes" at bounding box center [701, 388] width 72 height 24
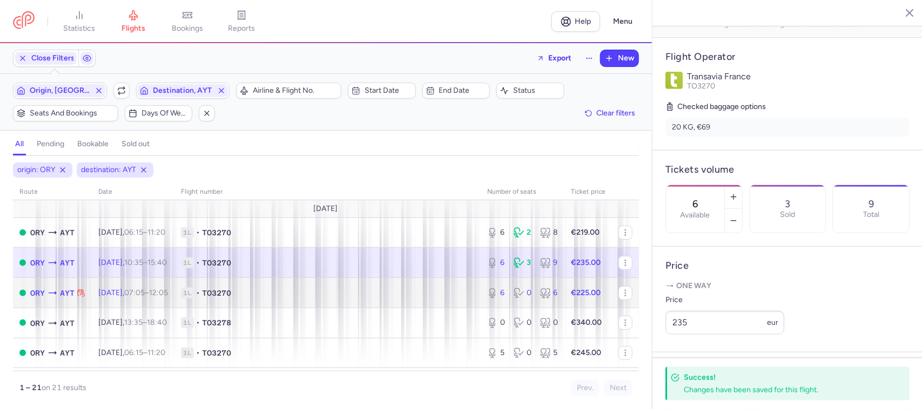
click at [355, 289] on span "1L • TO3270" at bounding box center [327, 293] width 293 height 11
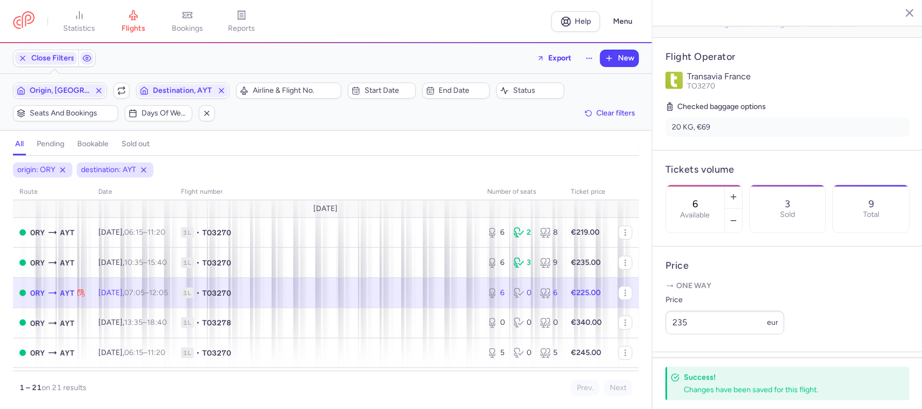
type input "2"
select select "days"
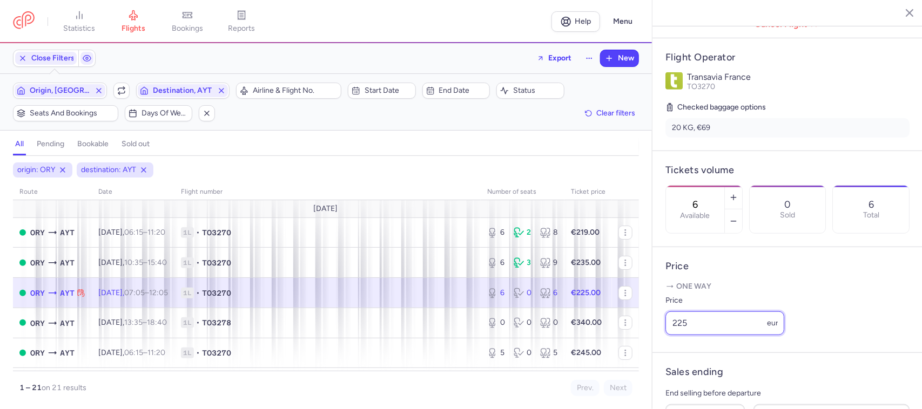
drag, startPoint x: 708, startPoint y: 341, endPoint x: 663, endPoint y: 342, distance: 44.8
click at [663, 342] on article "Price One way Price 225 eur" at bounding box center [787, 300] width 270 height 106
type input "219"
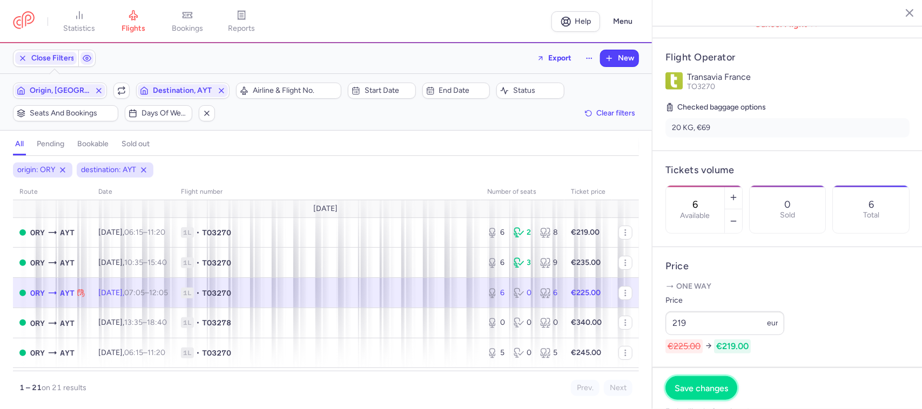
click at [698, 387] on span "Save changes" at bounding box center [700, 388] width 53 height 10
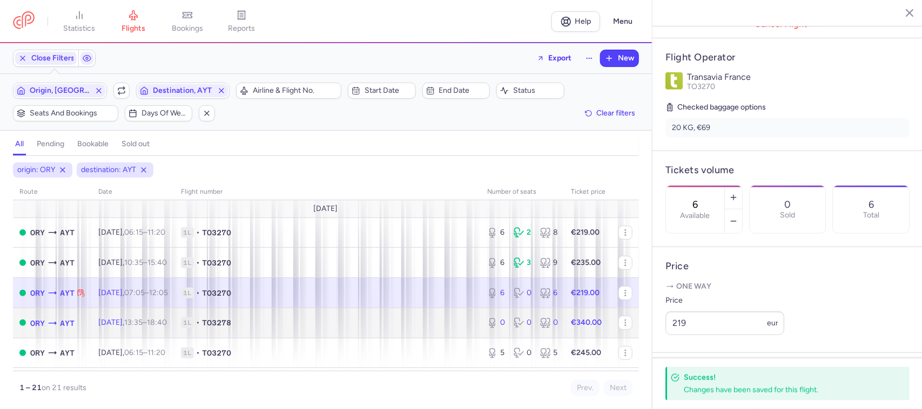
click at [340, 327] on span "1L • TO3278" at bounding box center [327, 322] width 293 height 11
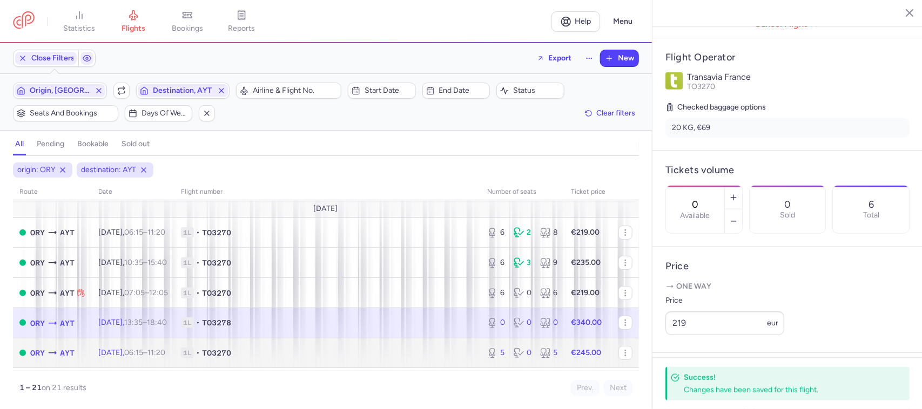
click at [370, 354] on span "1L • TO3270" at bounding box center [327, 353] width 293 height 11
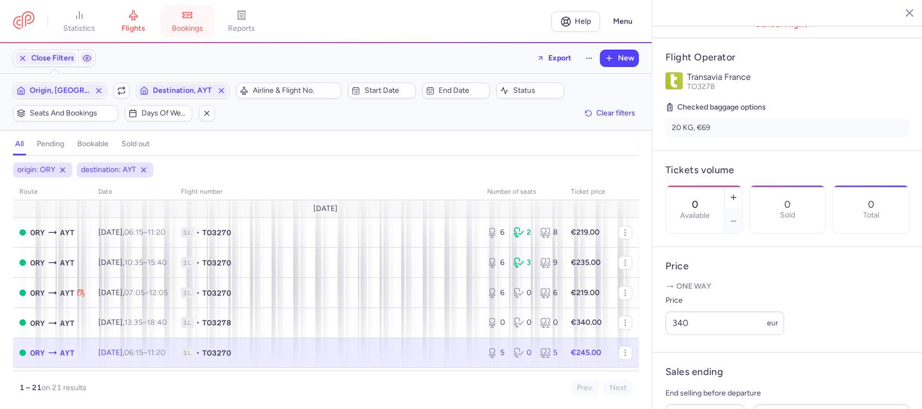
type input "5"
click at [438, 355] on span "1L • TO3270" at bounding box center [327, 353] width 293 height 11
drag, startPoint x: 678, startPoint y: 336, endPoint x: 662, endPoint y: 340, distance: 16.1
click at [662, 340] on article "Price One way Price 245 eur" at bounding box center [787, 300] width 270 height 106
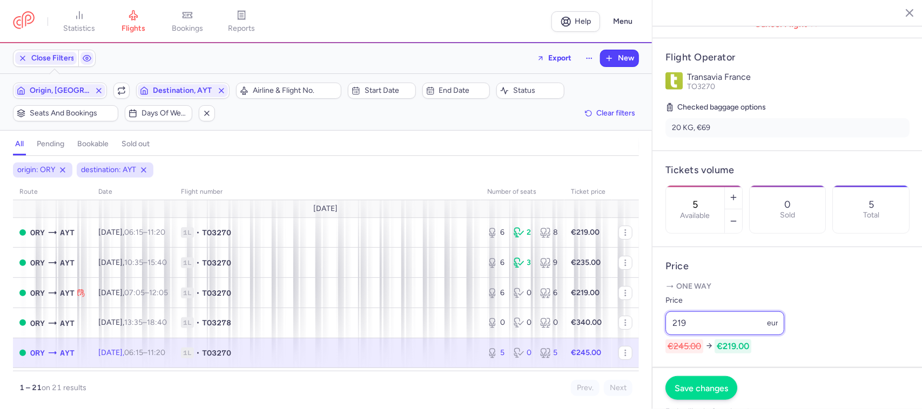
type input "219"
click at [690, 385] on span "Save changes" at bounding box center [700, 388] width 53 height 10
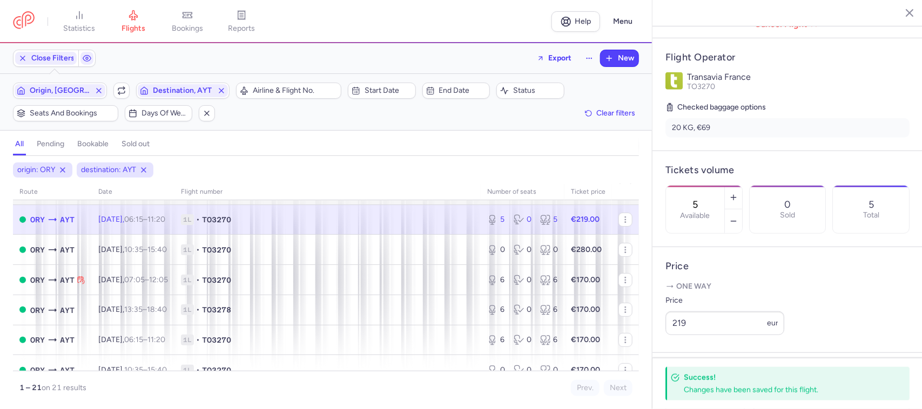
scroll to position [135, 0]
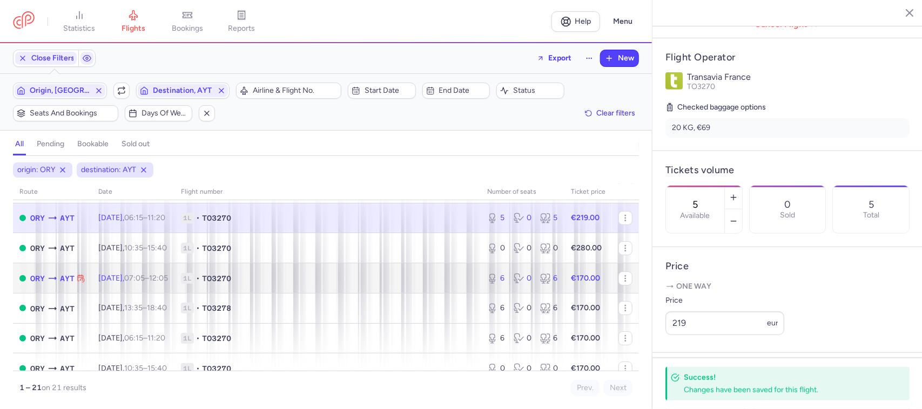
click at [433, 278] on span "1L • TO3270" at bounding box center [327, 278] width 293 height 11
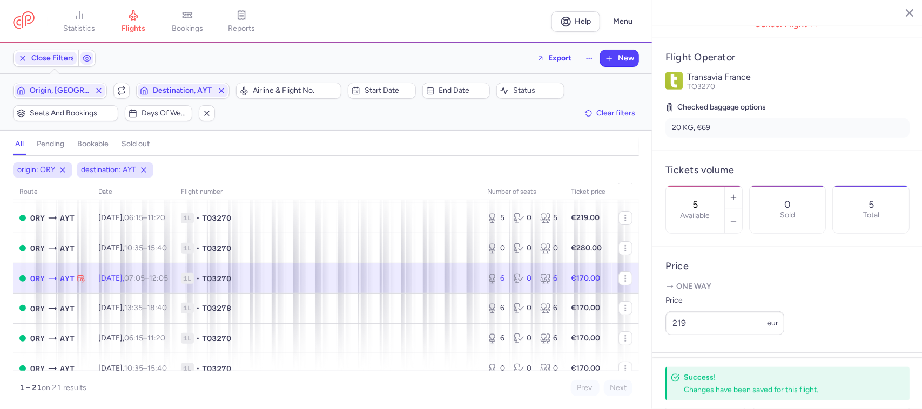
type input "6"
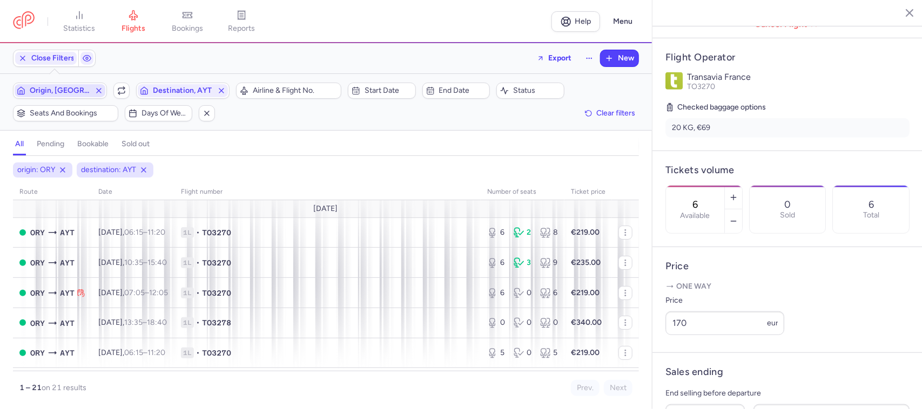
click at [80, 96] on span "Origin, [GEOGRAPHIC_DATA]" at bounding box center [60, 90] width 91 height 13
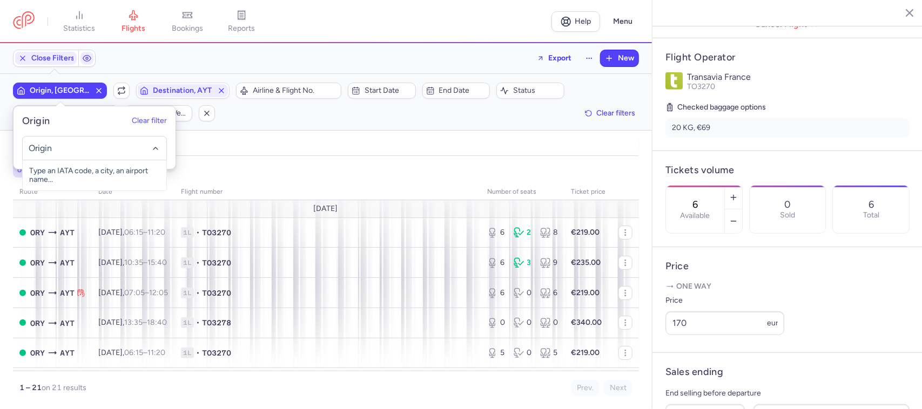
click at [74, 151] on input "-searchbox" at bounding box center [94, 149] width 132 height 12
click at [93, 173] on span "[GEOGRAPHIC_DATA], [GEOGRAPHIC_DATA], [GEOGRAPHIC_DATA] AYT" at bounding box center [95, 179] width 144 height 39
type input "ayt"
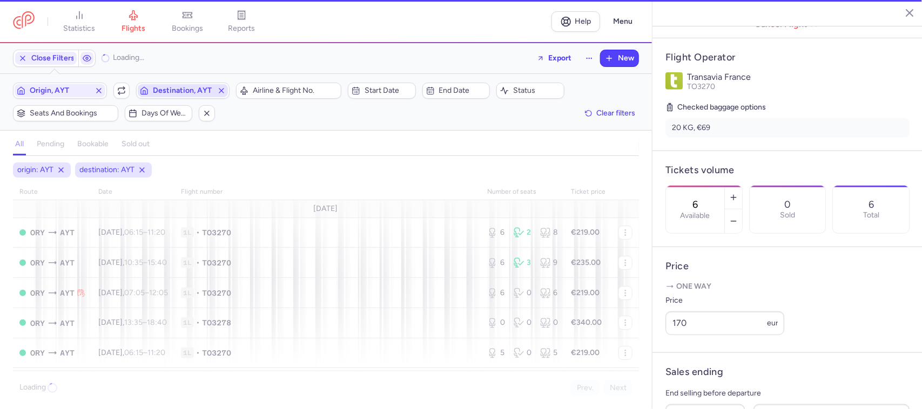
click at [169, 93] on span "Destination, AYT" at bounding box center [183, 90] width 60 height 9
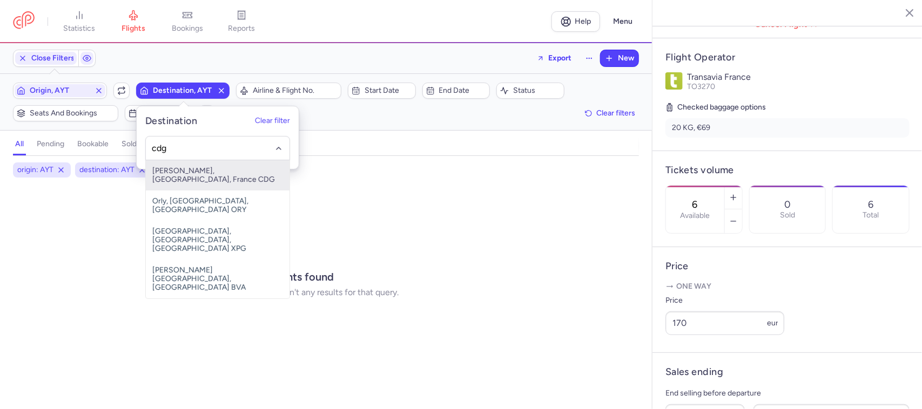
click at [208, 172] on span "[PERSON_NAME], [GEOGRAPHIC_DATA], France CDG" at bounding box center [218, 175] width 144 height 30
type input "cdg"
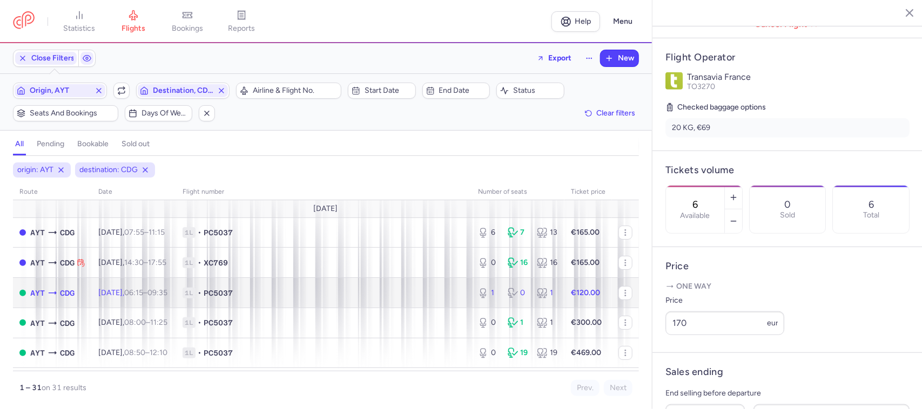
click at [308, 287] on td "1L • PC5037" at bounding box center [323, 293] width 295 height 30
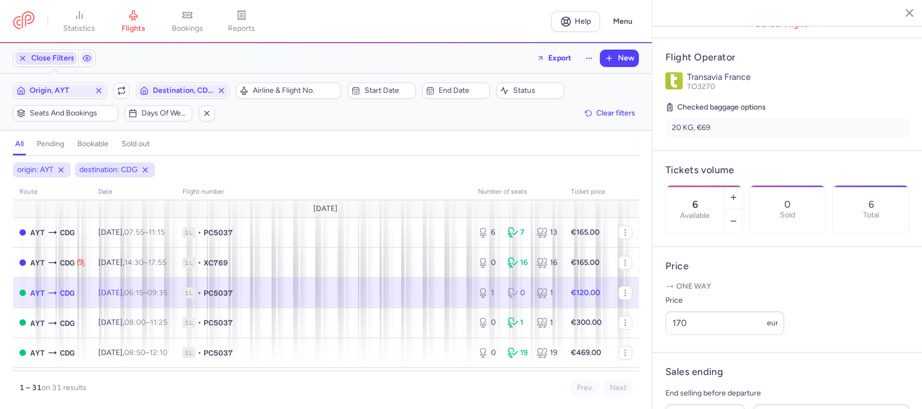
click at [58, 62] on span "Close Filters" at bounding box center [52, 58] width 43 height 9
type input "1"
type input "8"
select select "hours"
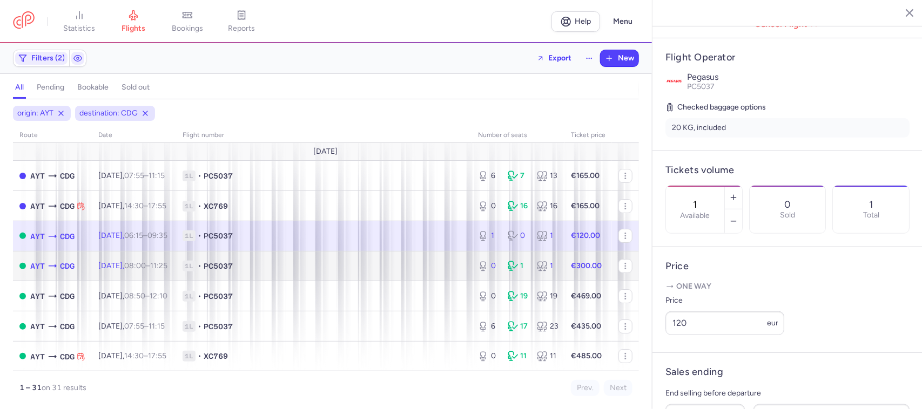
click at [374, 255] on td "1L • PC5037" at bounding box center [323, 266] width 295 height 30
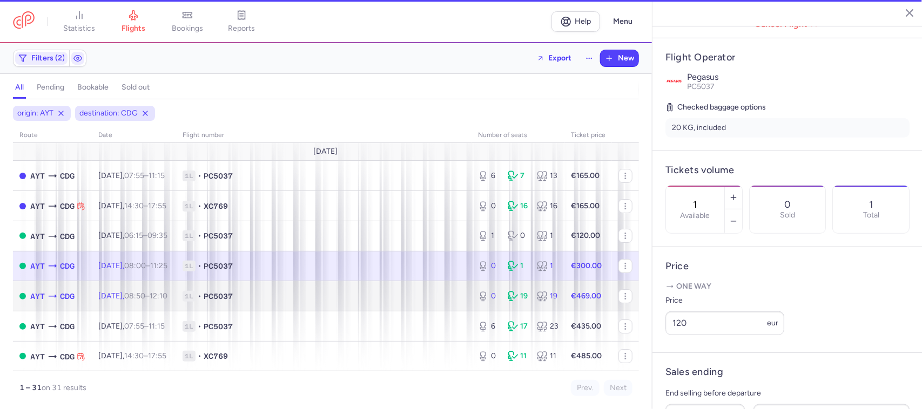
type input "0"
type input "2"
select select "days"
click at [382, 290] on td "1L • PC5037" at bounding box center [323, 296] width 295 height 30
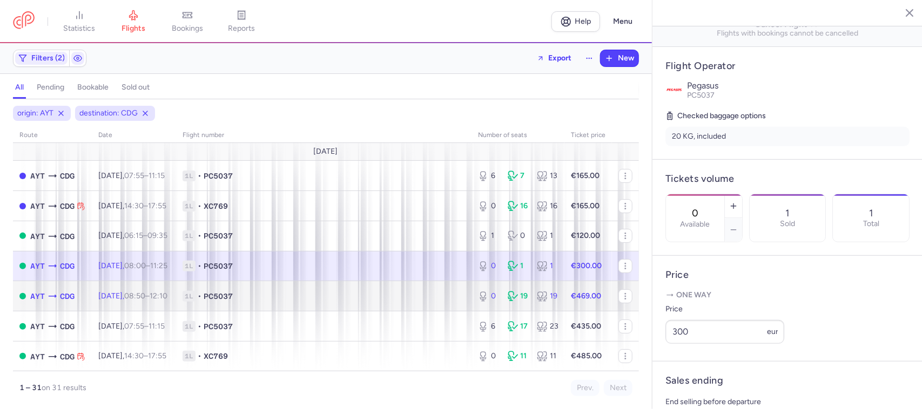
scroll to position [205, 0]
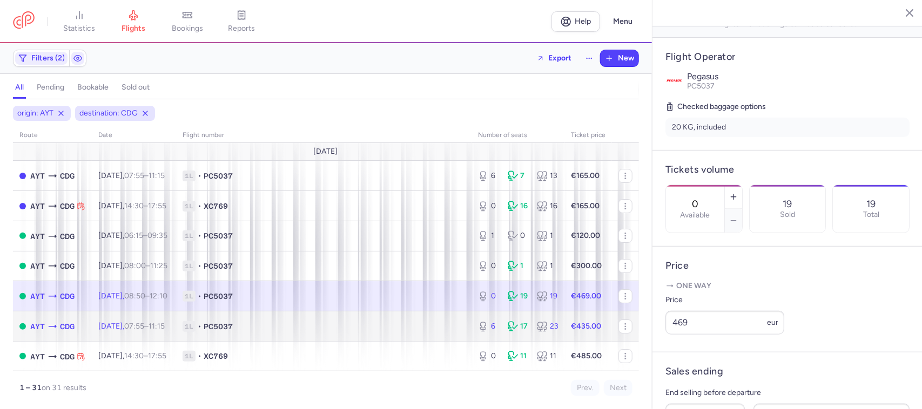
click at [380, 321] on td "1L • PC5037" at bounding box center [323, 327] width 295 height 30
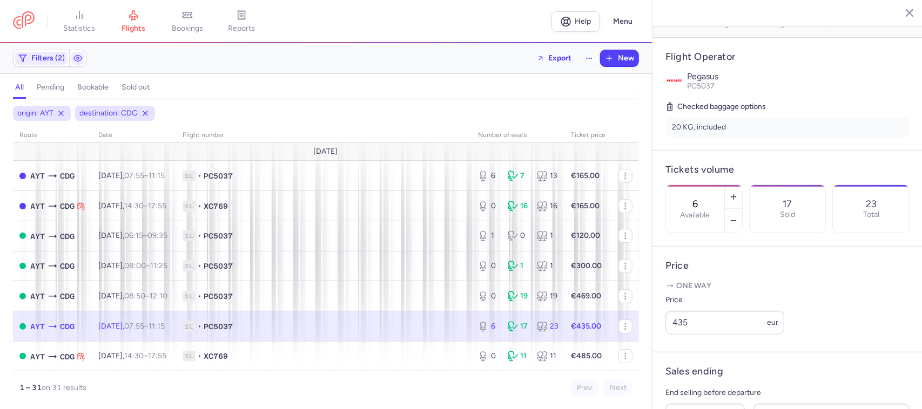
click at [360, 328] on span "1L • PC5037" at bounding box center [323, 326] width 282 height 11
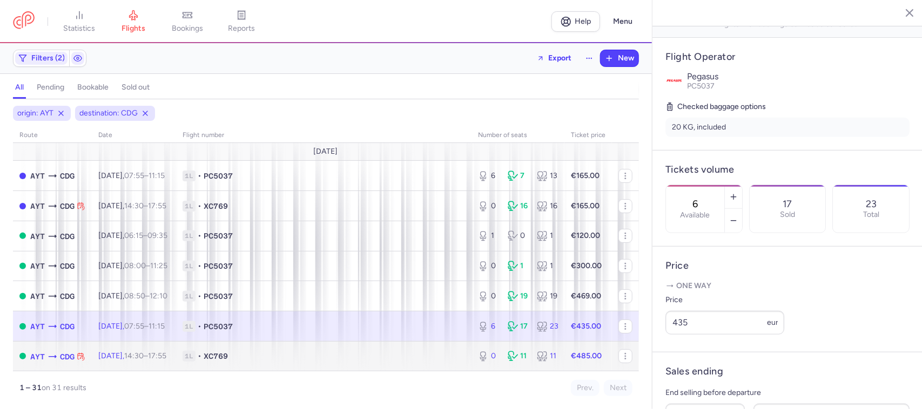
click at [381, 350] on td "1L • XC769" at bounding box center [323, 356] width 295 height 30
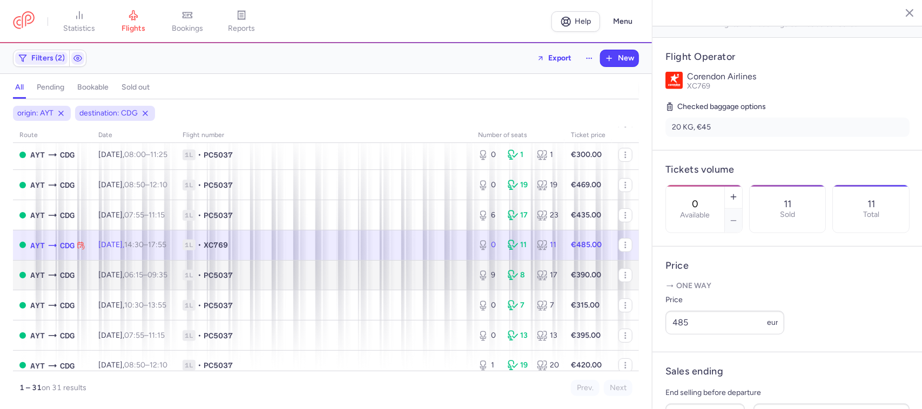
scroll to position [135, 0]
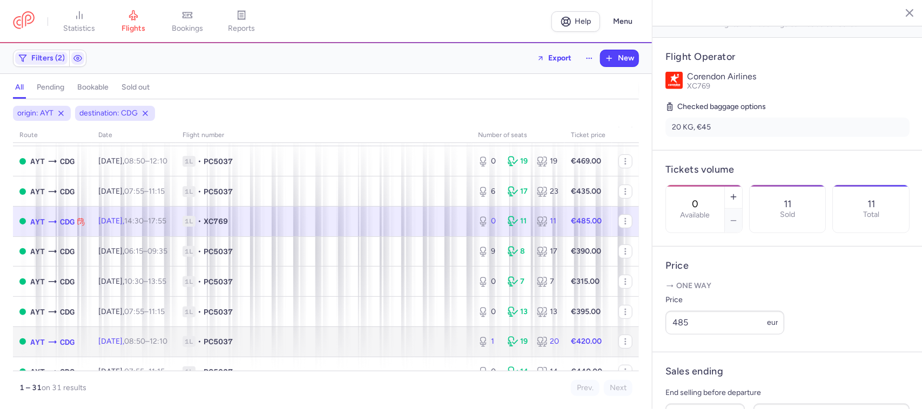
click at [356, 335] on td "1L • PC5037" at bounding box center [323, 342] width 295 height 30
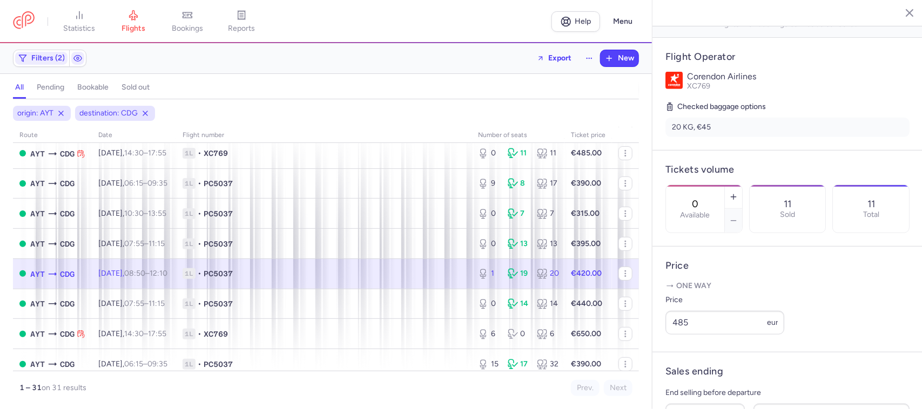
scroll to position [270, 0]
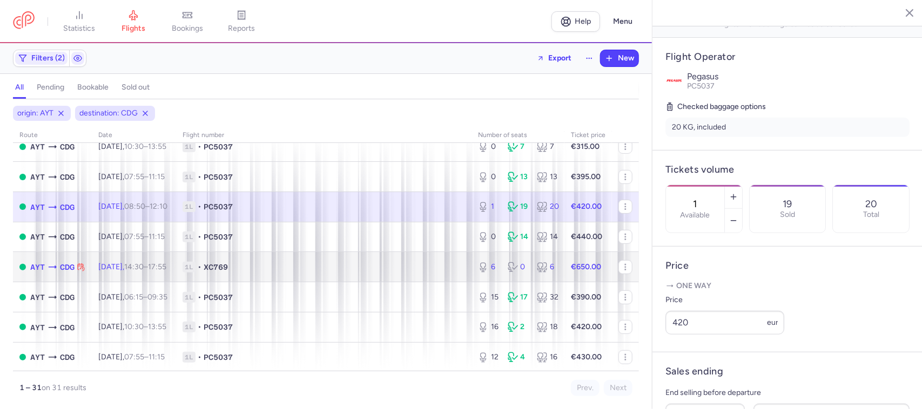
click at [378, 263] on td "1L • XC769" at bounding box center [323, 267] width 295 height 30
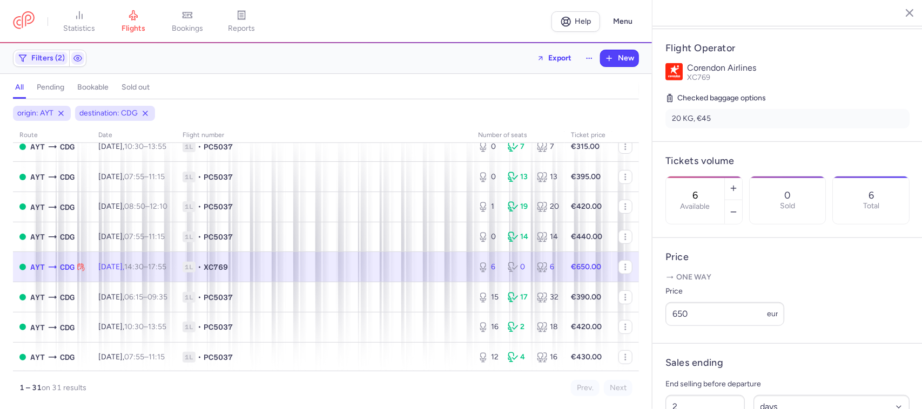
scroll to position [196, 0]
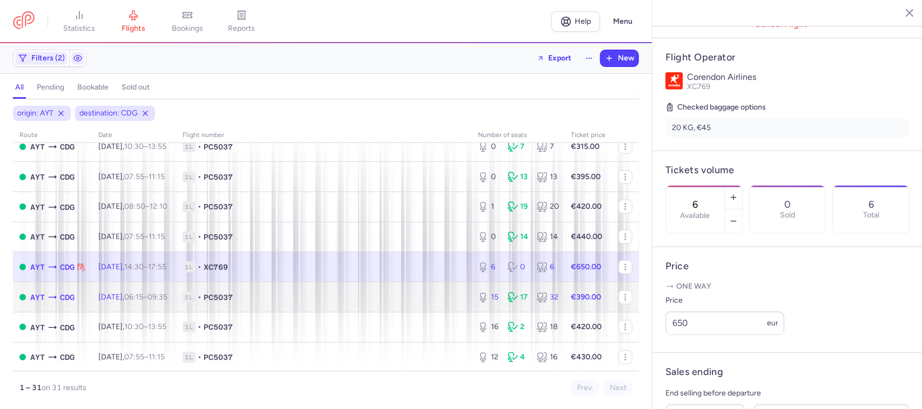
click at [370, 295] on span "1L • PC5037" at bounding box center [323, 297] width 282 height 11
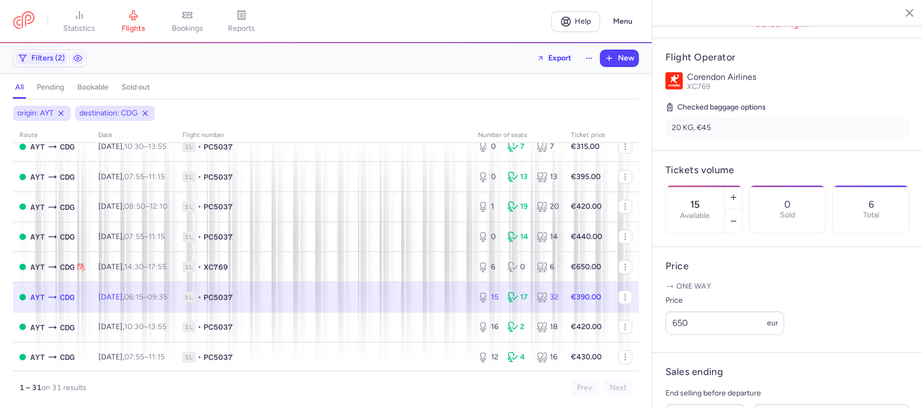
scroll to position [205, 0]
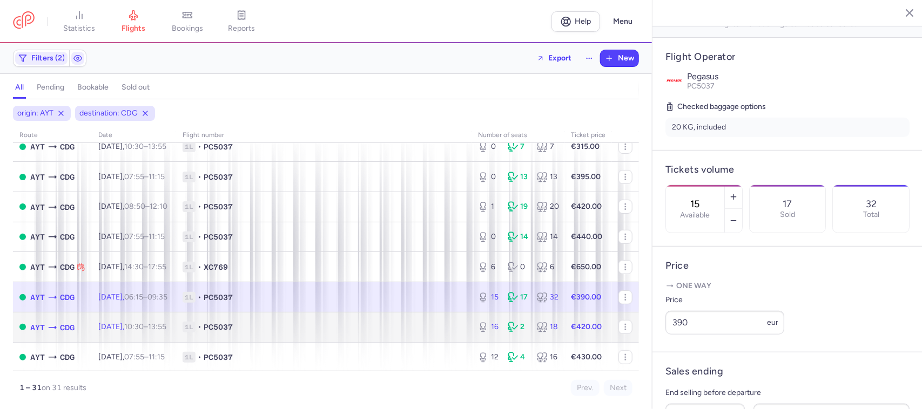
click at [324, 326] on span "1L • PC5037" at bounding box center [323, 327] width 282 height 11
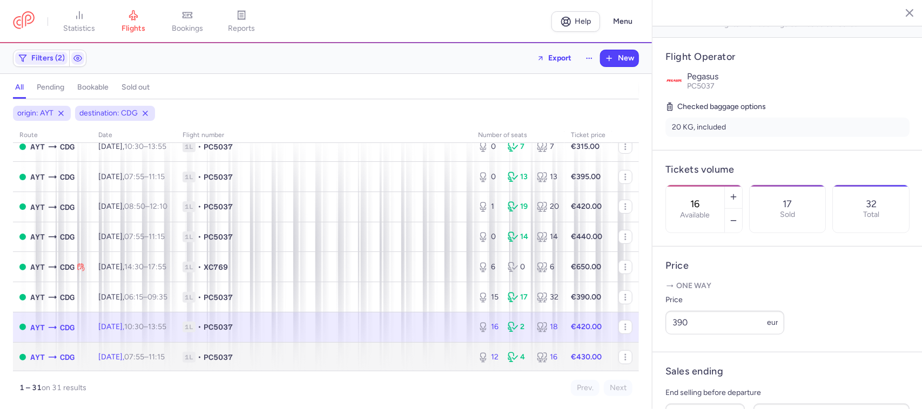
click at [338, 361] on span "1L • PC5037" at bounding box center [323, 357] width 282 height 11
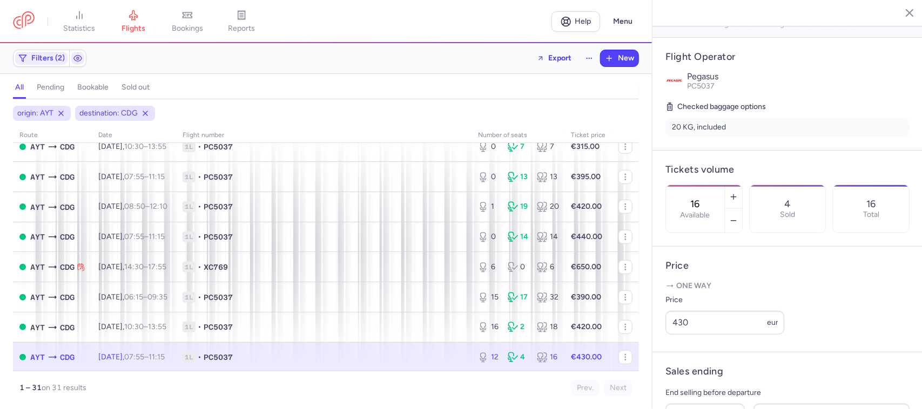
type input "12"
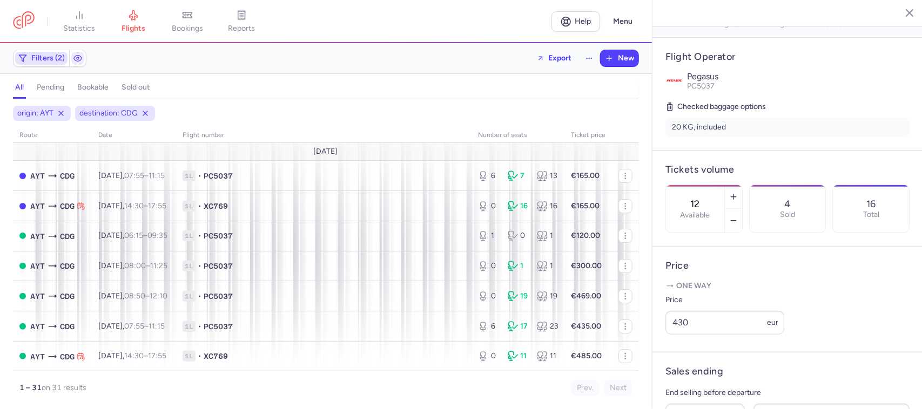
click at [50, 58] on span "Filters (2)" at bounding box center [47, 58] width 33 height 9
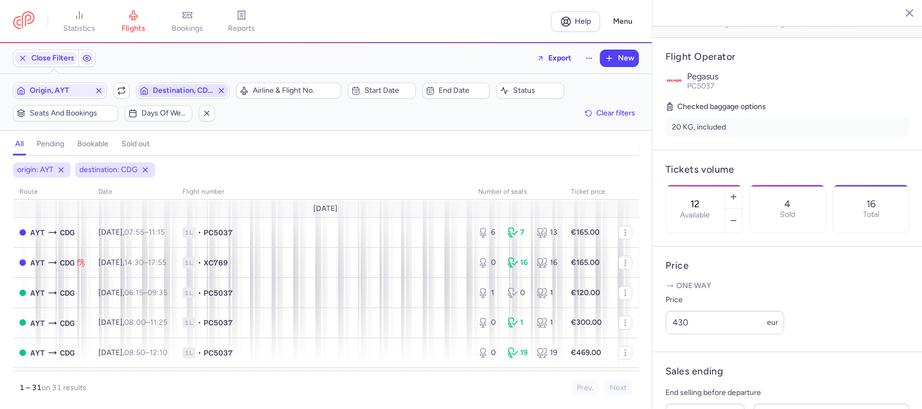
click at [168, 92] on span "Destination, CDG" at bounding box center [183, 90] width 60 height 9
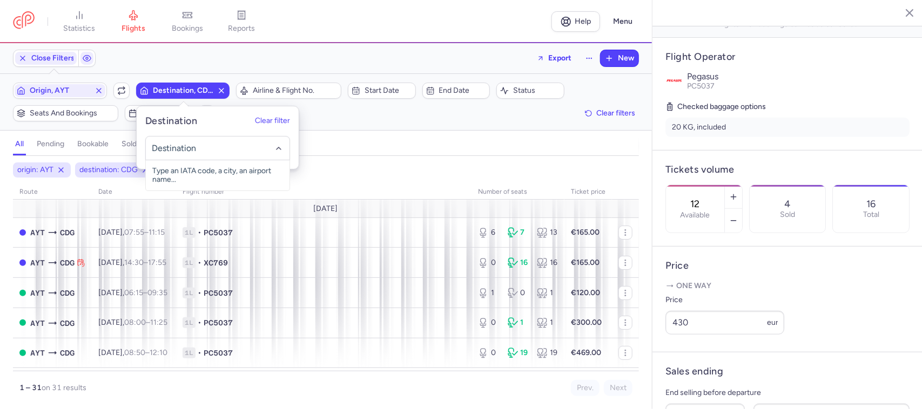
click at [181, 154] on input "-searchbox" at bounding box center [217, 149] width 132 height 12
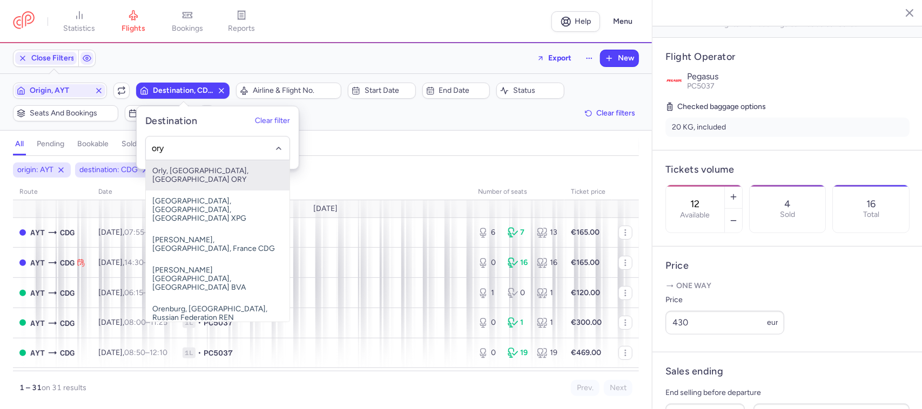
click at [205, 172] on span "Orly, [GEOGRAPHIC_DATA], [GEOGRAPHIC_DATA] ORY" at bounding box center [218, 175] width 144 height 30
type input "ory"
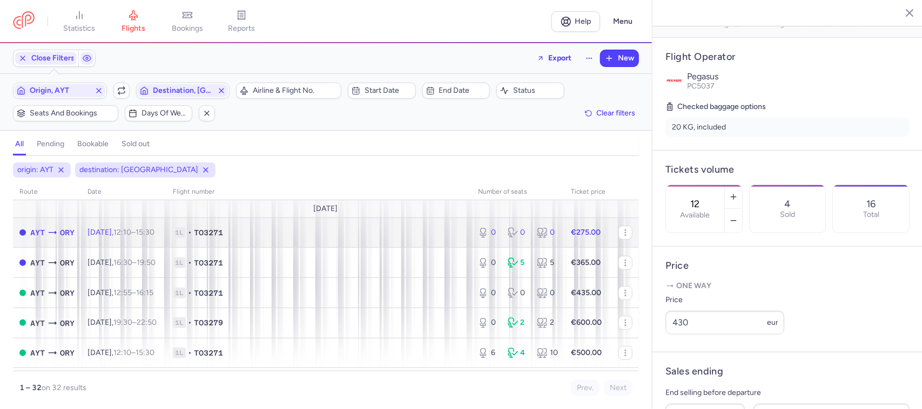
click at [290, 225] on td "1L • TO3271" at bounding box center [318, 233] width 305 height 30
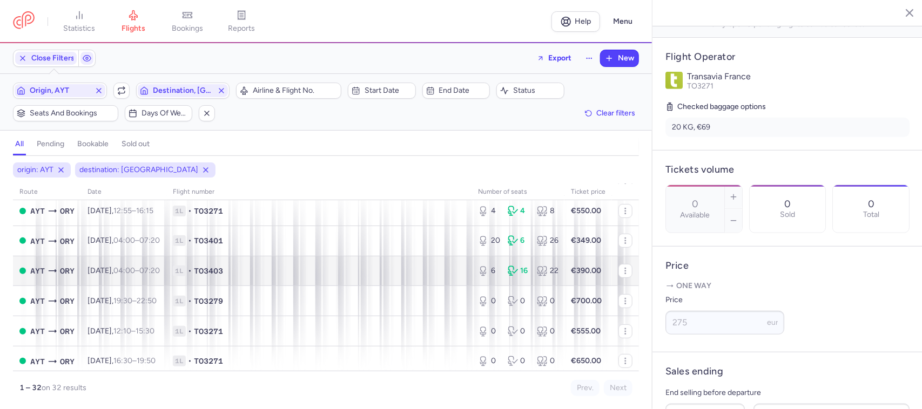
scroll to position [135, 0]
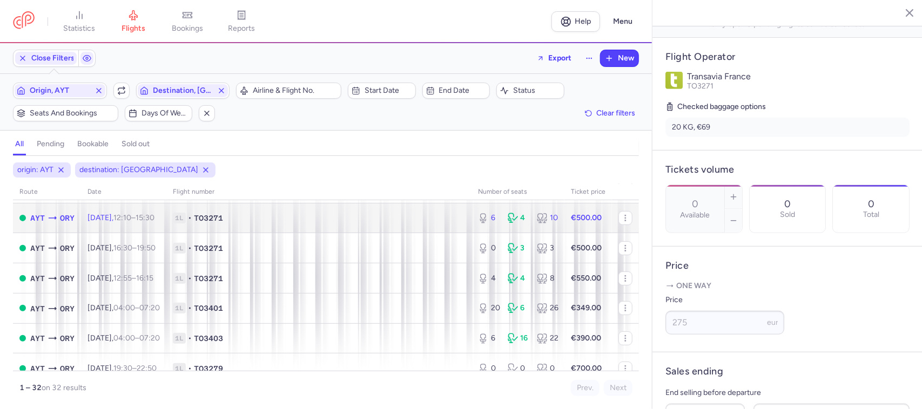
click at [401, 222] on span "1L • TO3271" at bounding box center [319, 218] width 292 height 11
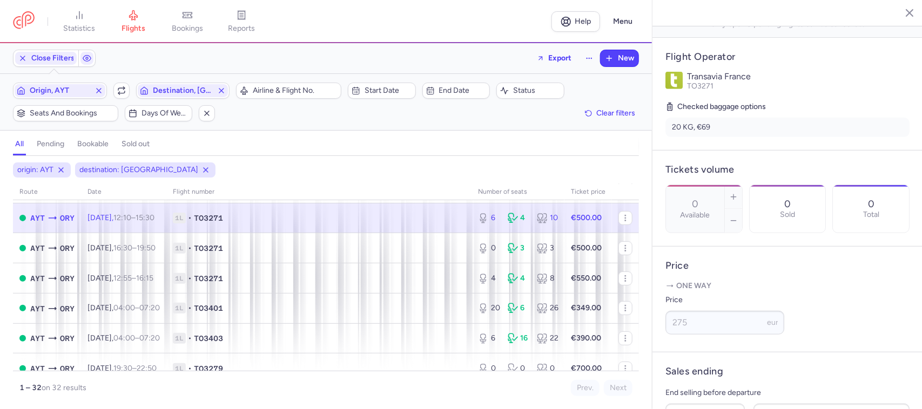
scroll to position [67, 0]
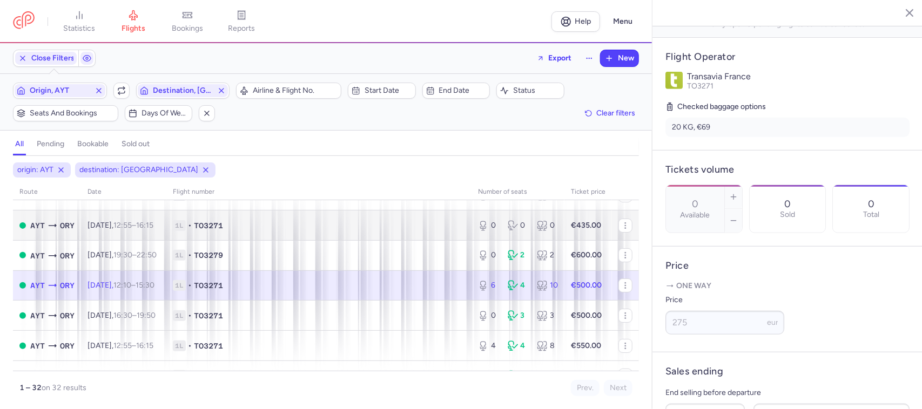
type input "6"
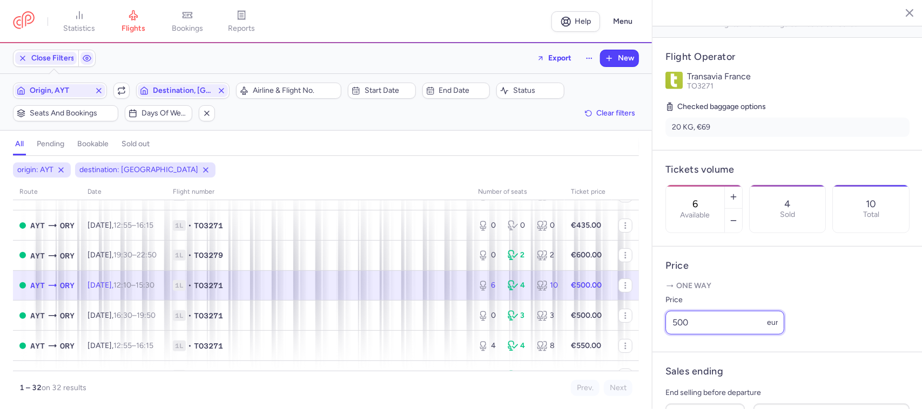
drag, startPoint x: 703, startPoint y: 335, endPoint x: 661, endPoint y: 341, distance: 42.0
click at [661, 341] on article "Price One way Price 500 eur" at bounding box center [787, 300] width 270 height 106
type input "530"
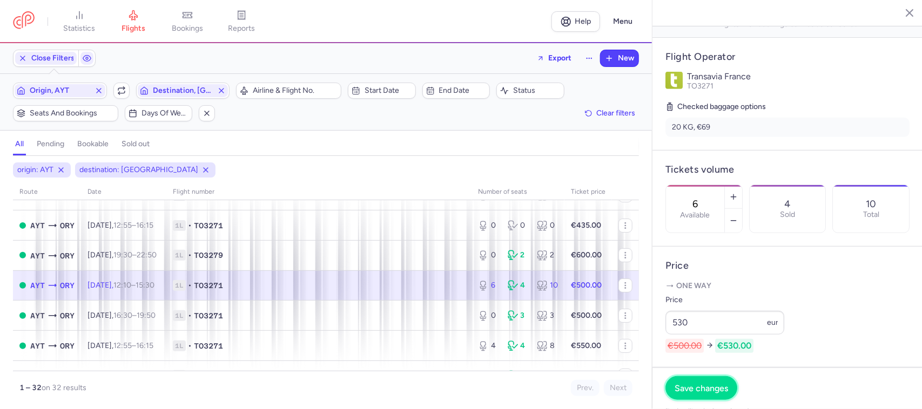
click at [716, 394] on button "Save changes" at bounding box center [701, 388] width 72 height 24
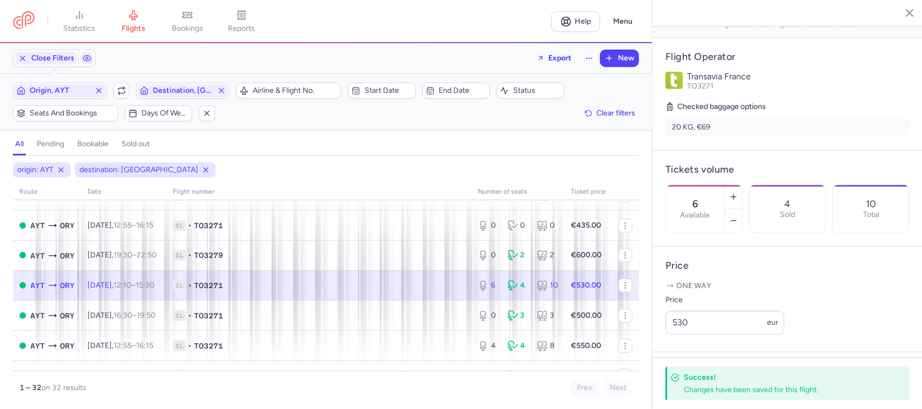
click at [437, 290] on span "1L • TO3271" at bounding box center [319, 285] width 292 height 11
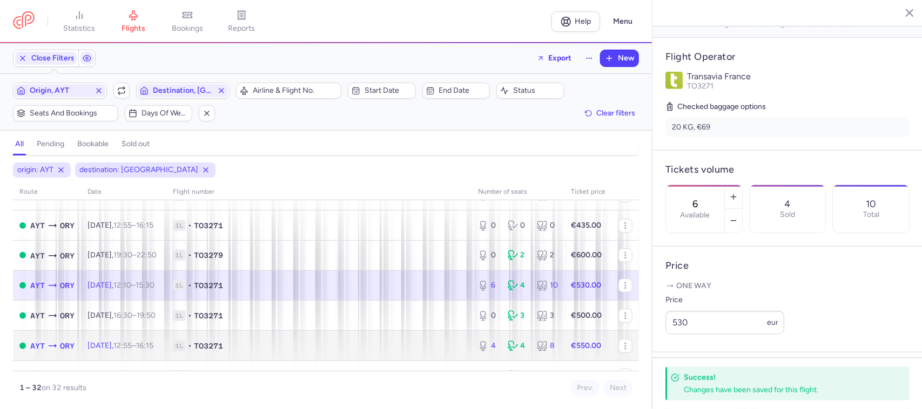
click at [416, 355] on td "1L • TO3271" at bounding box center [318, 346] width 305 height 30
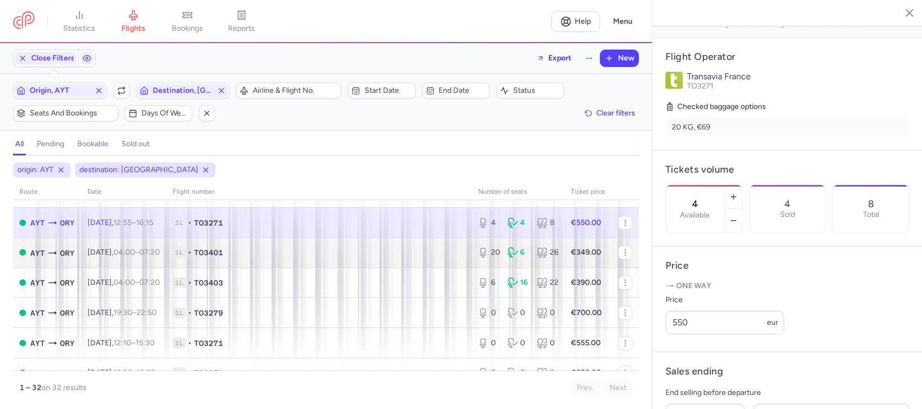
scroll to position [202, 0]
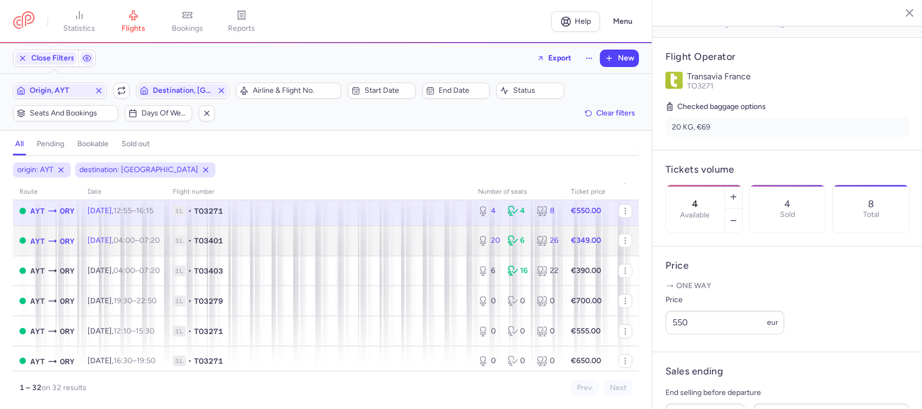
click at [374, 244] on span "1L • TO3401" at bounding box center [319, 240] width 292 height 11
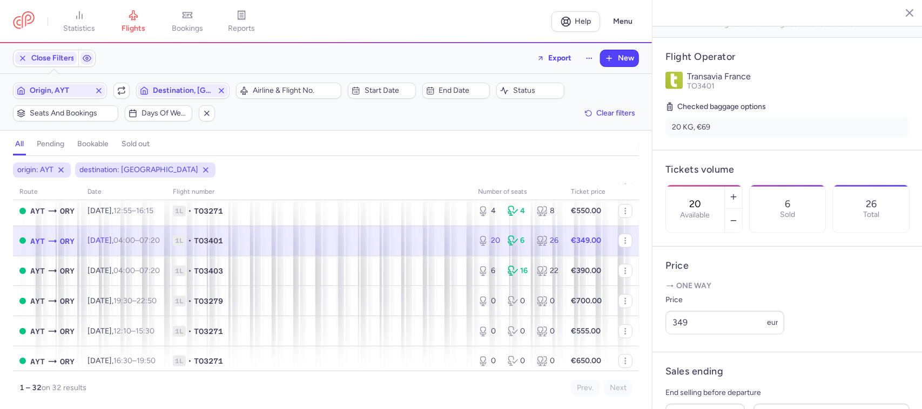
click at [374, 244] on span "1L • TO3401" at bounding box center [319, 240] width 292 height 11
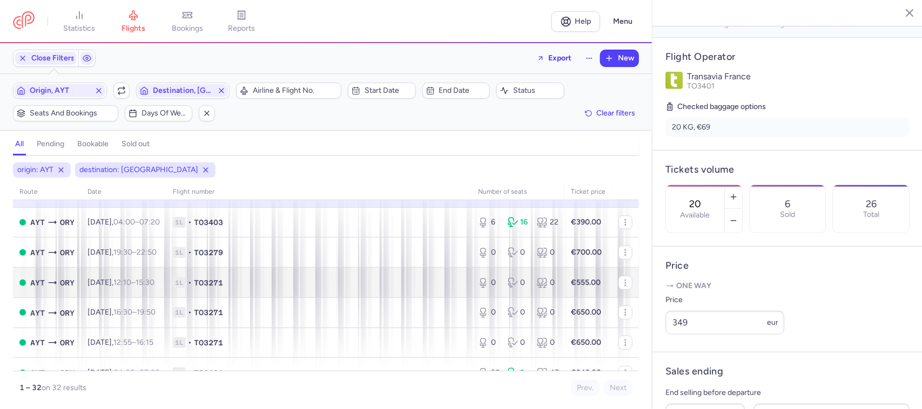
scroll to position [337, 0]
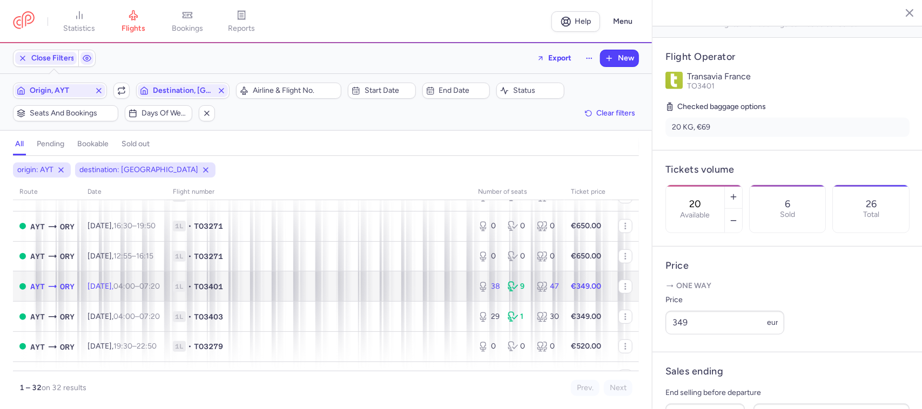
click at [337, 292] on span "1L • TO3401" at bounding box center [319, 286] width 292 height 11
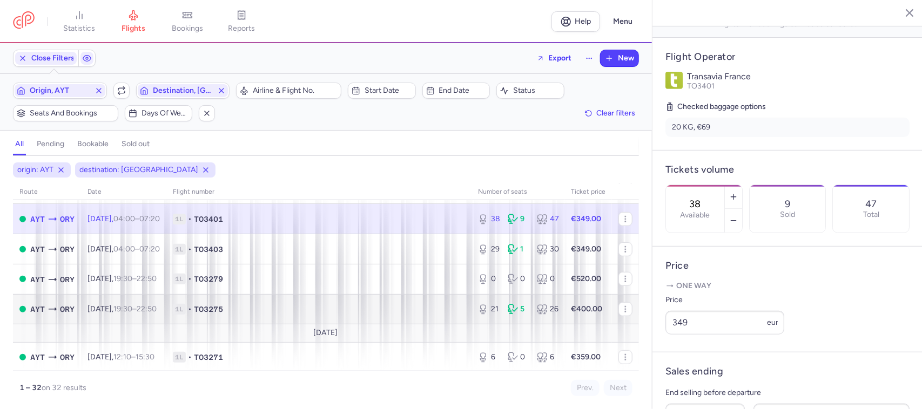
scroll to position [472, 0]
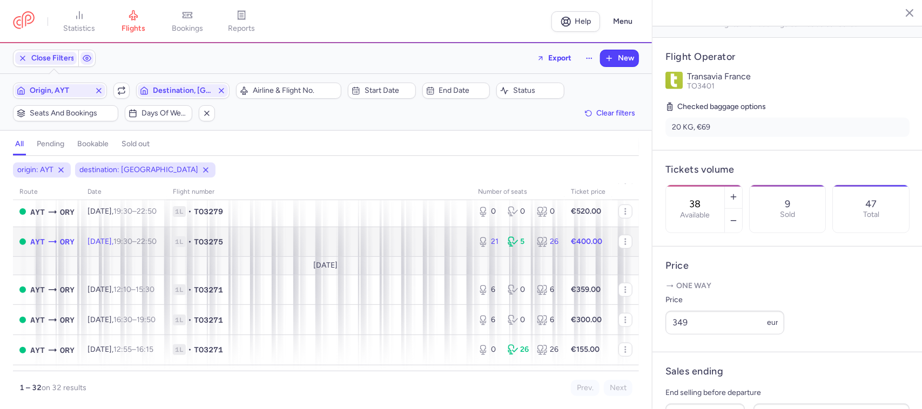
click at [431, 255] on td "1L • TO3275" at bounding box center [318, 242] width 305 height 30
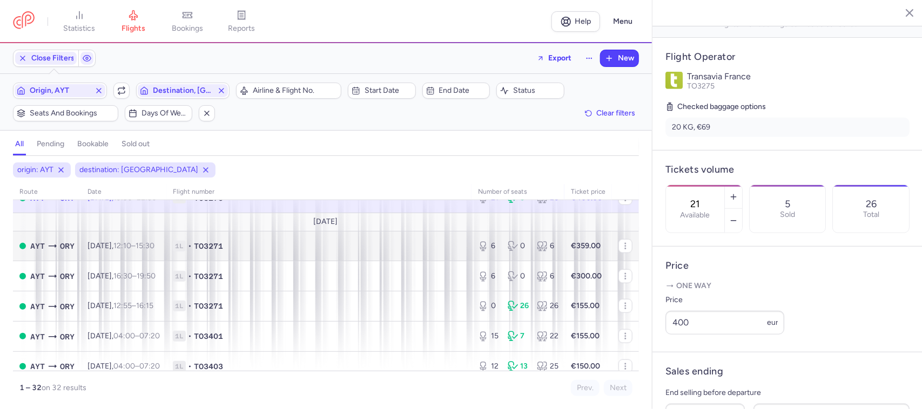
scroll to position [540, 0]
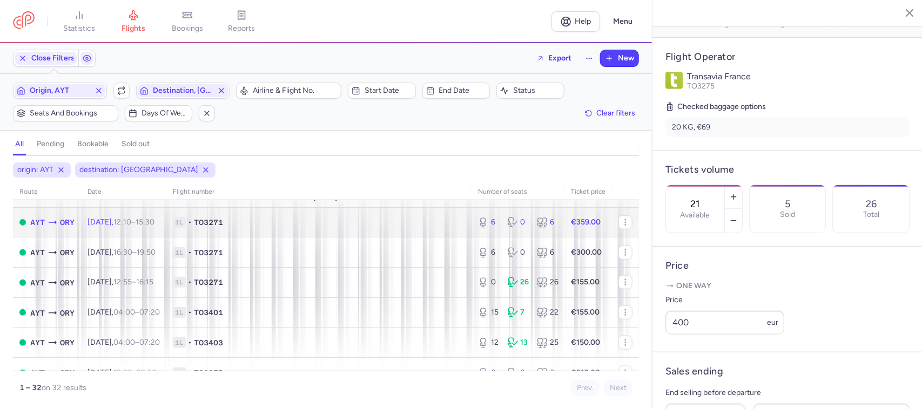
click at [397, 228] on span "1L • TO3271" at bounding box center [319, 222] width 292 height 11
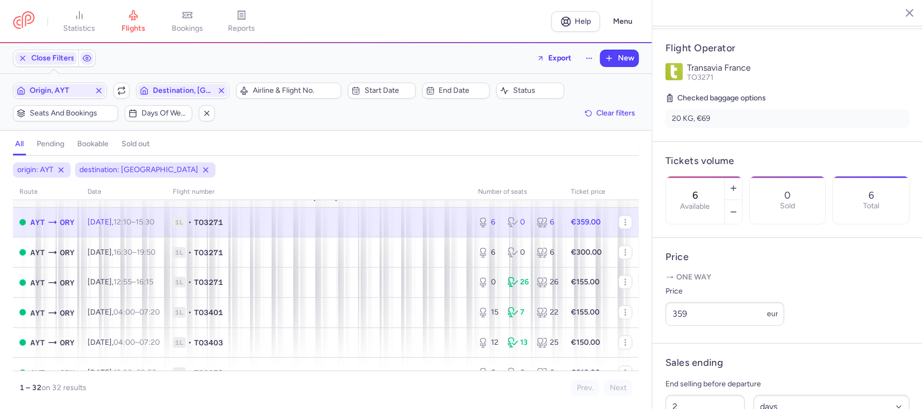
scroll to position [196, 0]
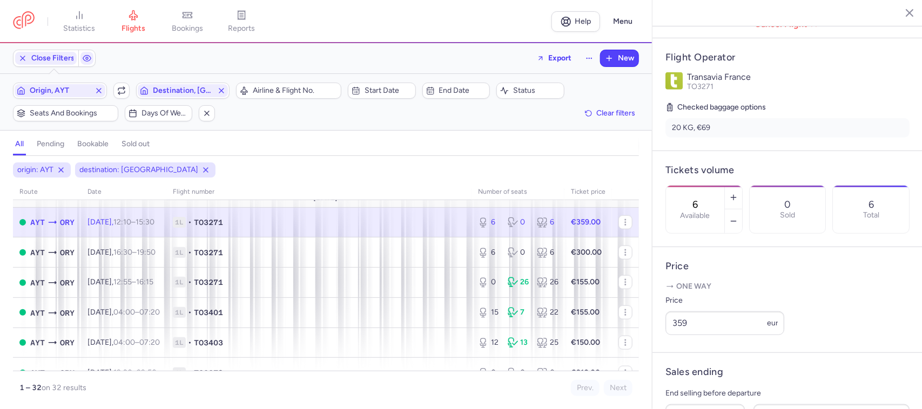
click at [361, 228] on span "1L • TO3271" at bounding box center [319, 222] width 292 height 11
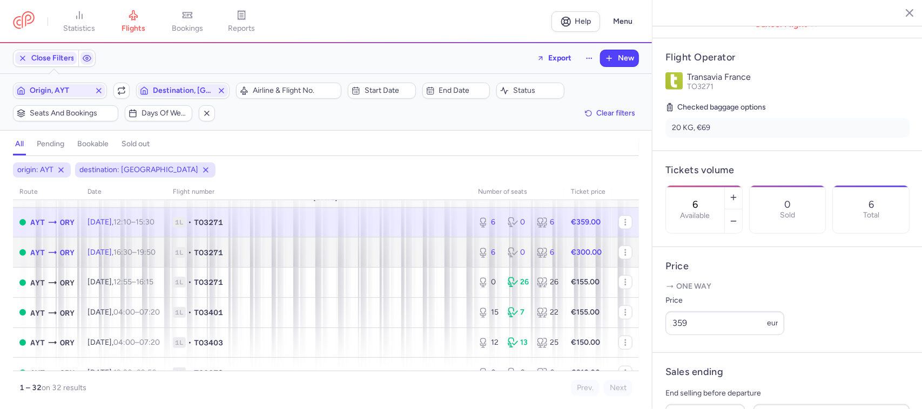
click at [364, 256] on span "1L • TO3271" at bounding box center [319, 252] width 292 height 11
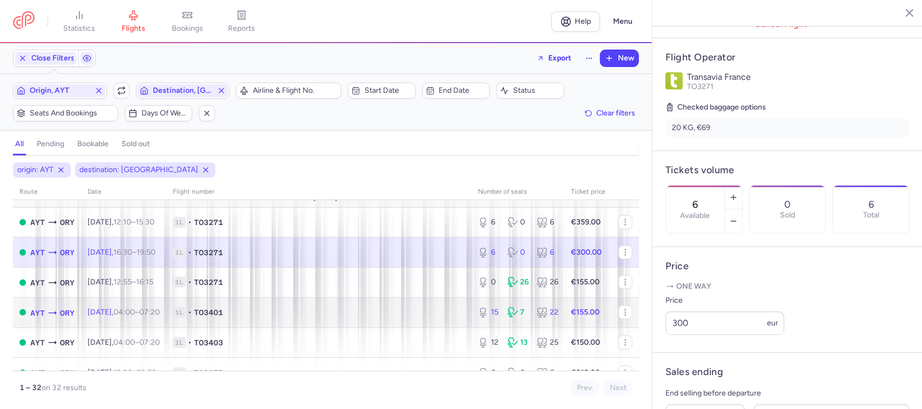
click at [385, 309] on td "1L • TO3401" at bounding box center [318, 312] width 305 height 30
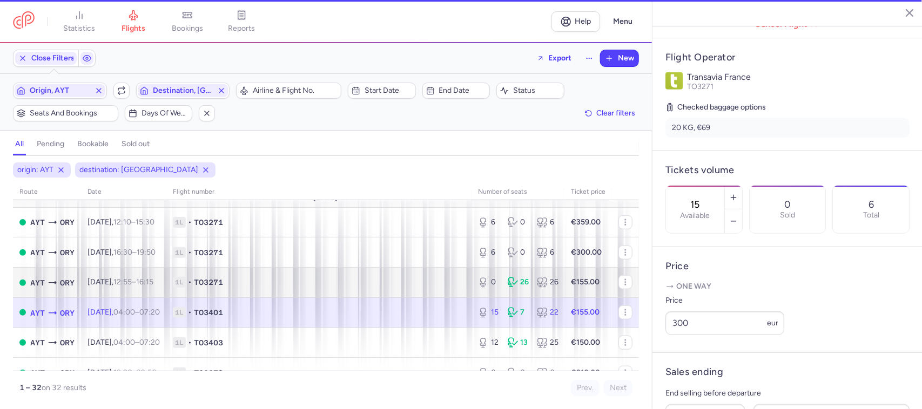
scroll to position [205, 0]
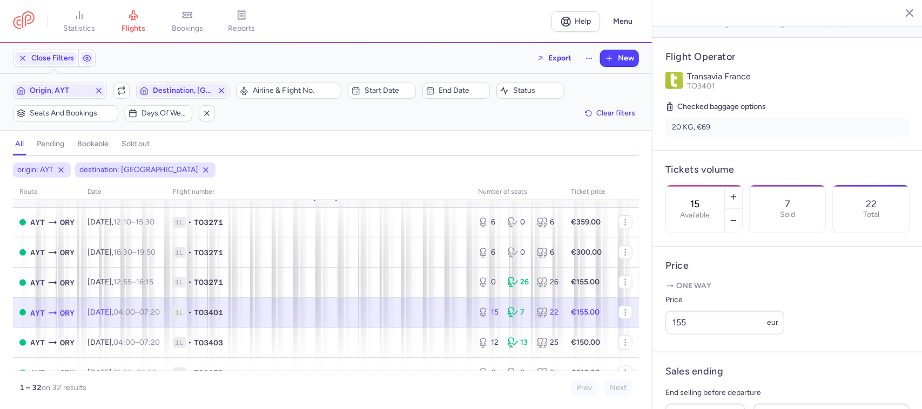
click at [564, 323] on td "1L • TO3401" at bounding box center [588, 312] width 48 height 30
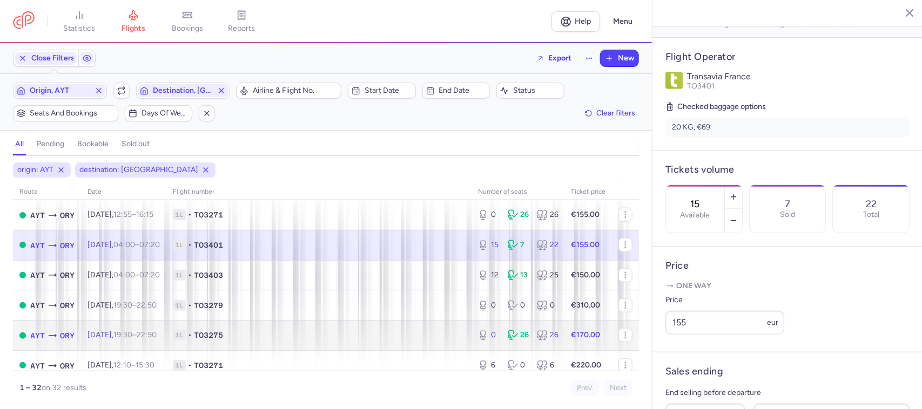
click at [362, 336] on span "1L • TO3275" at bounding box center [319, 335] width 292 height 11
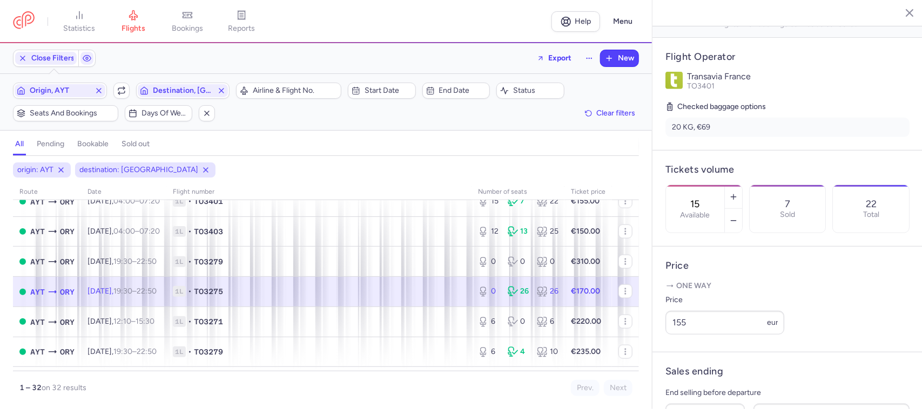
scroll to position [675, 0]
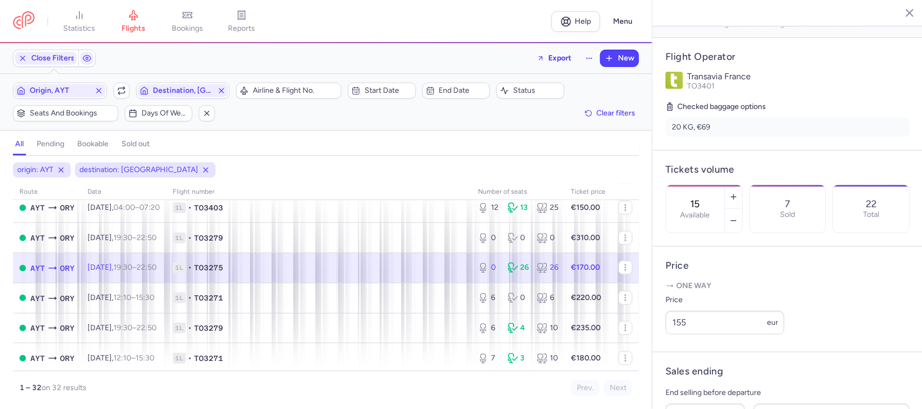
type input "0"
click at [77, 94] on span "Origin, AYT" at bounding box center [60, 90] width 60 height 9
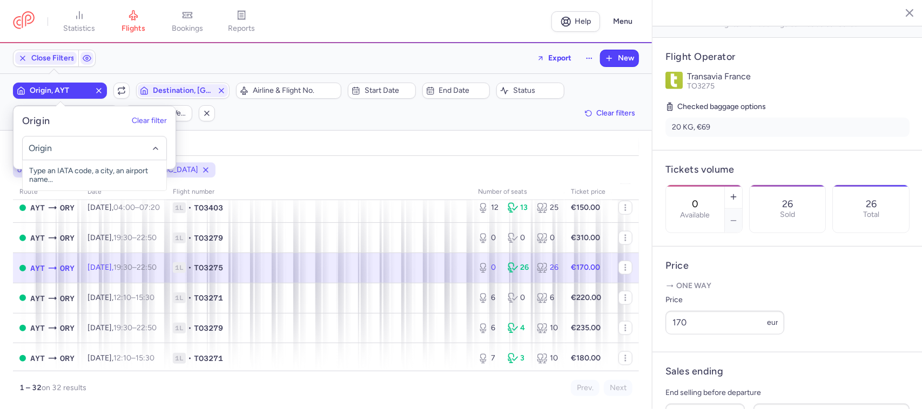
click at [58, 150] on input "-searchbox" at bounding box center [94, 149] width 132 height 12
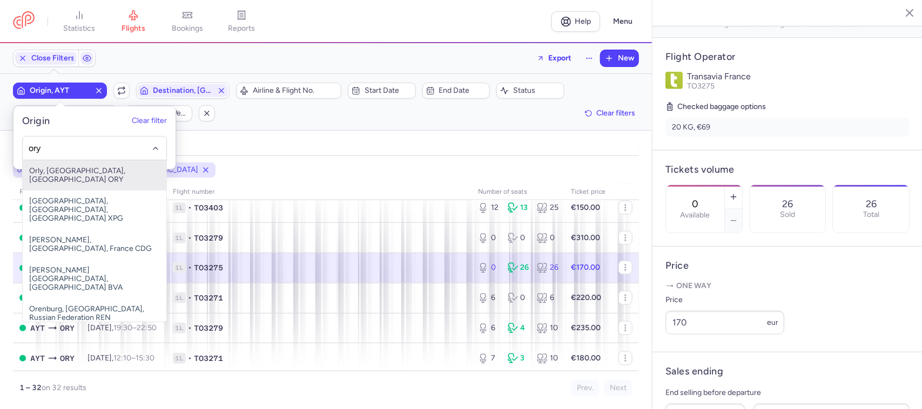
drag, startPoint x: 96, startPoint y: 172, endPoint x: 102, endPoint y: 168, distance: 7.0
click at [96, 172] on span "Orly, [GEOGRAPHIC_DATA], [GEOGRAPHIC_DATA] ORY" at bounding box center [95, 175] width 144 height 30
type input "ory"
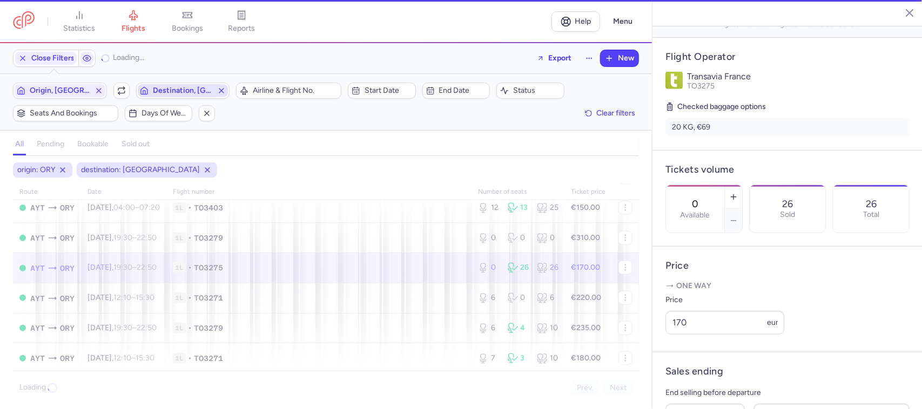
click at [175, 91] on span "Destination, [GEOGRAPHIC_DATA]" at bounding box center [183, 90] width 60 height 9
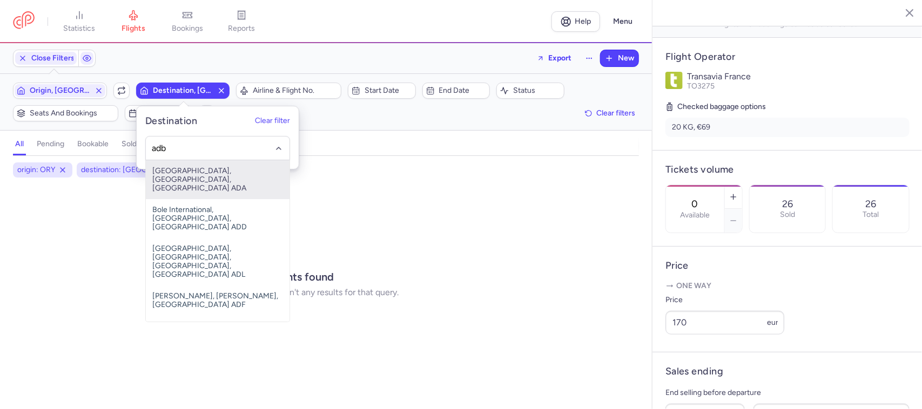
click at [238, 174] on span "[GEOGRAPHIC_DATA], [GEOGRAPHIC_DATA], [GEOGRAPHIC_DATA] ADA" at bounding box center [218, 179] width 144 height 39
type input "adb"
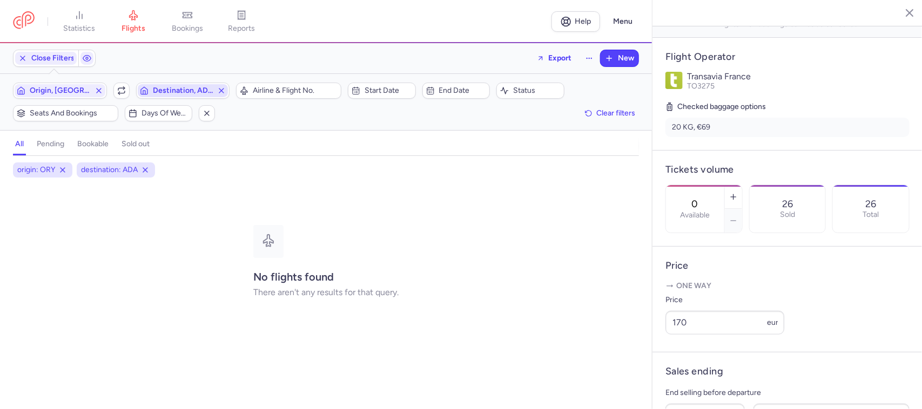
click at [181, 84] on span "Destination, ADA" at bounding box center [183, 90] width 91 height 13
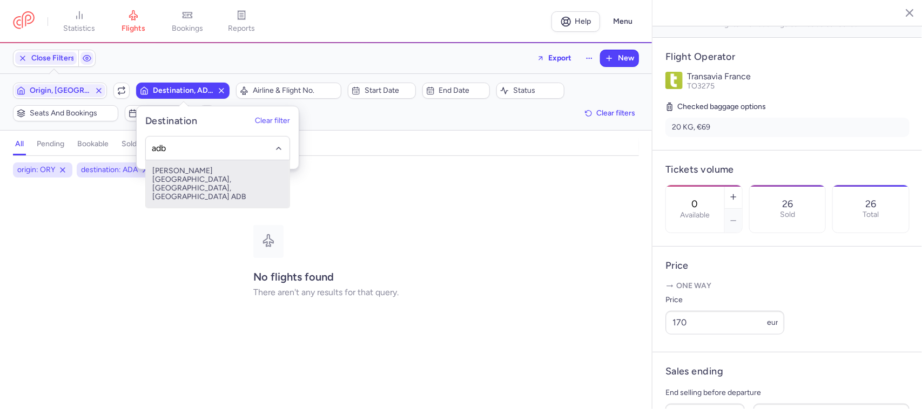
click at [211, 174] on span "[PERSON_NAME][GEOGRAPHIC_DATA], [GEOGRAPHIC_DATA], [GEOGRAPHIC_DATA] ADB" at bounding box center [218, 184] width 144 height 48
type input "adb"
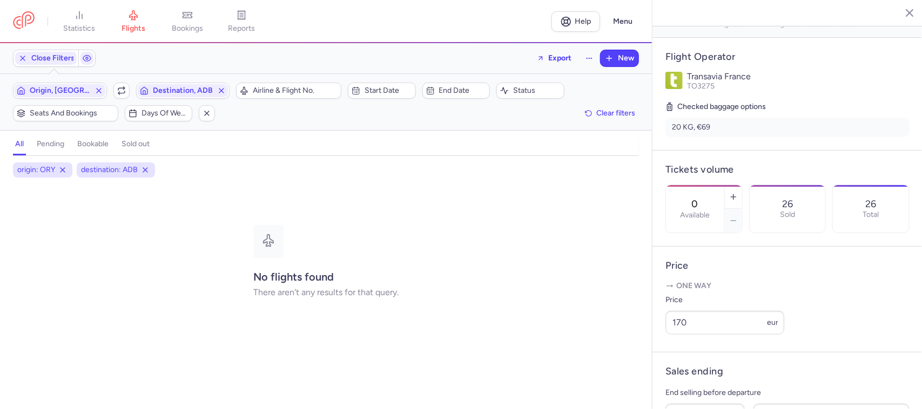
click at [211, 174] on span "[PERSON_NAME][GEOGRAPHIC_DATA], [GEOGRAPHIC_DATA], [GEOGRAPHIC_DATA] ADB" at bounding box center [217, 179] width 129 height 43
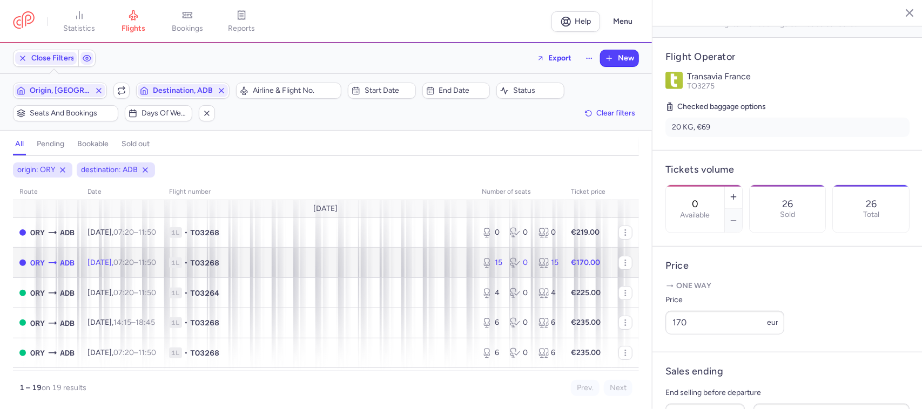
click at [420, 268] on span "1L • TO3268" at bounding box center [319, 263] width 300 height 11
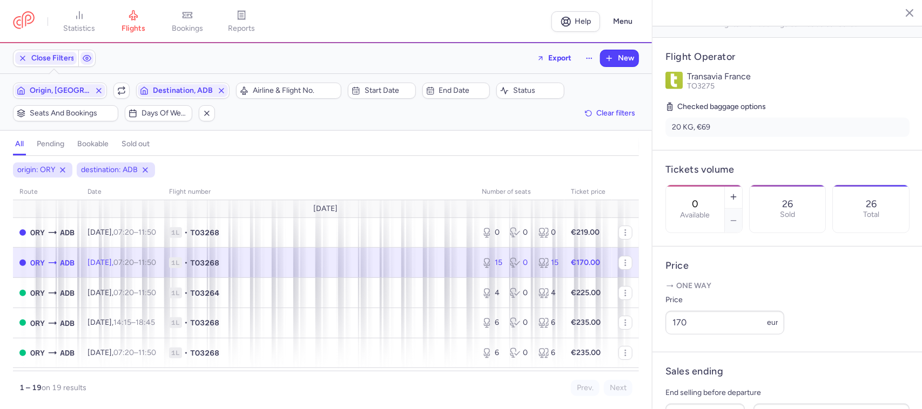
type input "15"
click at [319, 265] on span "1L • TO3268" at bounding box center [319, 263] width 300 height 11
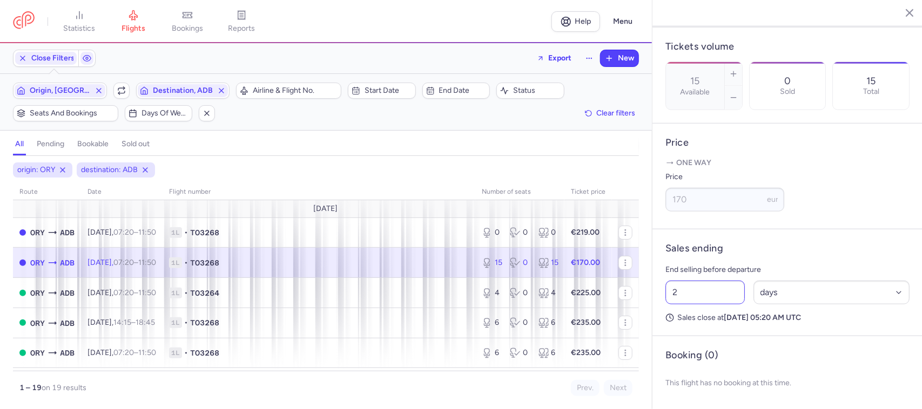
scroll to position [344, 0]
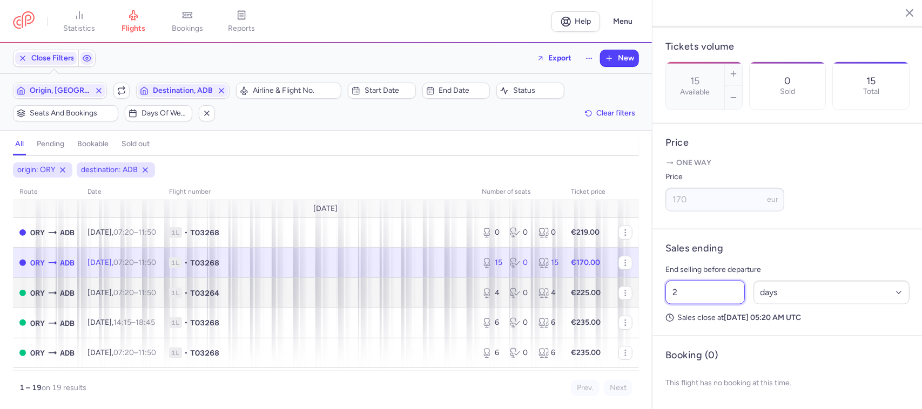
drag, startPoint x: 714, startPoint y: 289, endPoint x: 591, endPoint y: 290, distance: 123.1
click at [591, 290] on div "statistics flights bookings reports Help Menu Close Filters Export New Filters …" at bounding box center [461, 204] width 922 height 409
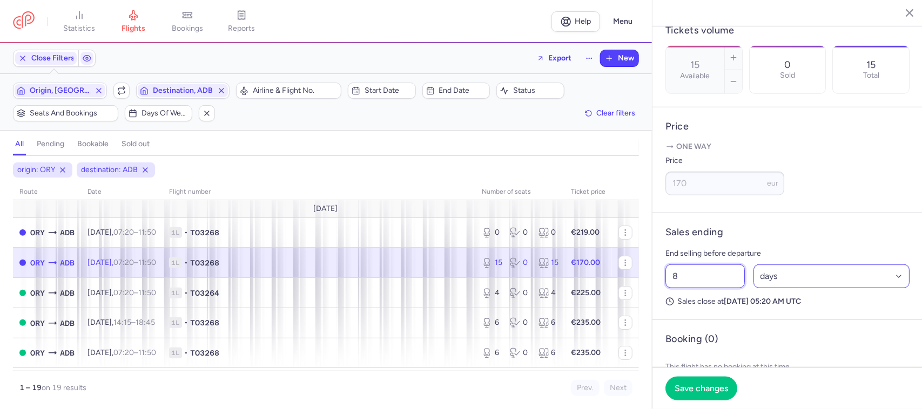
type input "8"
click at [804, 288] on select "Select an option hours days" at bounding box center [831, 277] width 157 height 24
select select "hours"
click at [753, 281] on select "Select an option hours days" at bounding box center [831, 277] width 157 height 24
click at [725, 384] on span "Save changes" at bounding box center [700, 388] width 53 height 10
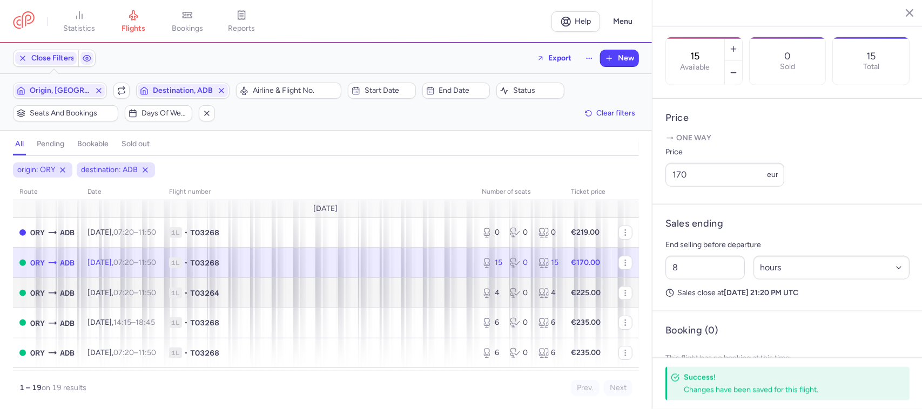
scroll to position [336, 0]
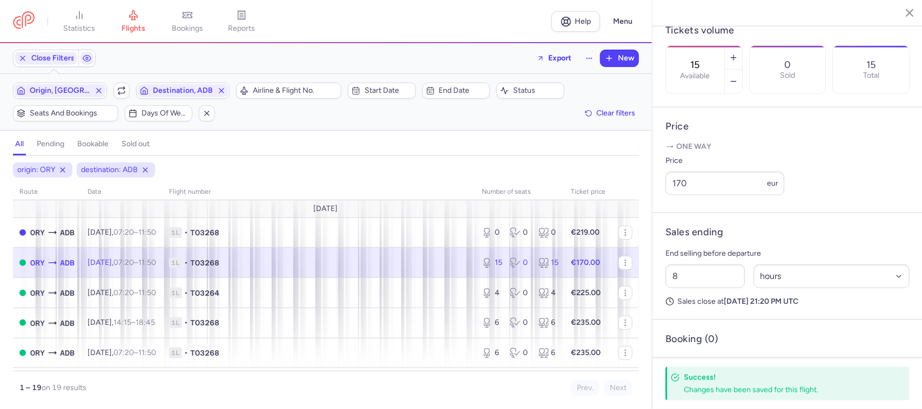
click at [401, 265] on span "1L • TO3268" at bounding box center [319, 263] width 300 height 11
drag, startPoint x: 671, startPoint y: 201, endPoint x: 634, endPoint y: 201, distance: 36.2
click at [634, 201] on div "statistics flights bookings reports Help Menu Close Filters Export New Filters …" at bounding box center [461, 204] width 922 height 409
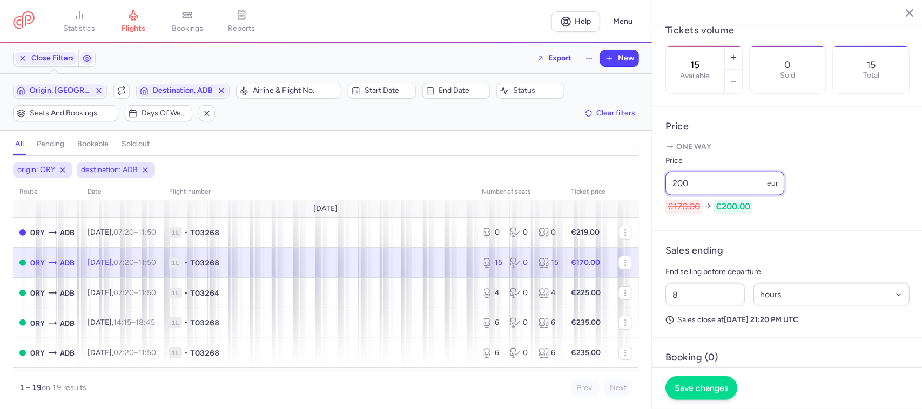
type input "200"
click at [712, 388] on span "Save changes" at bounding box center [700, 388] width 53 height 10
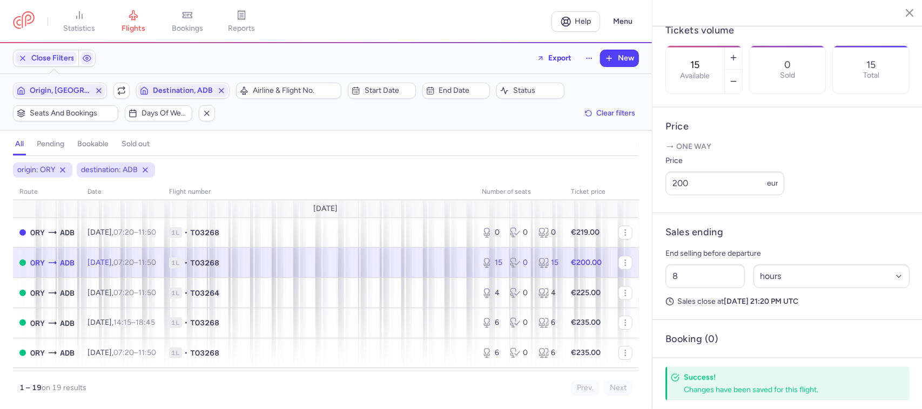
click at [441, 266] on span "1L • TO3268" at bounding box center [319, 263] width 300 height 11
drag, startPoint x: 695, startPoint y: 201, endPoint x: 657, endPoint y: 200, distance: 38.3
click at [657, 200] on article "Price One way Price 200 eur" at bounding box center [787, 160] width 270 height 106
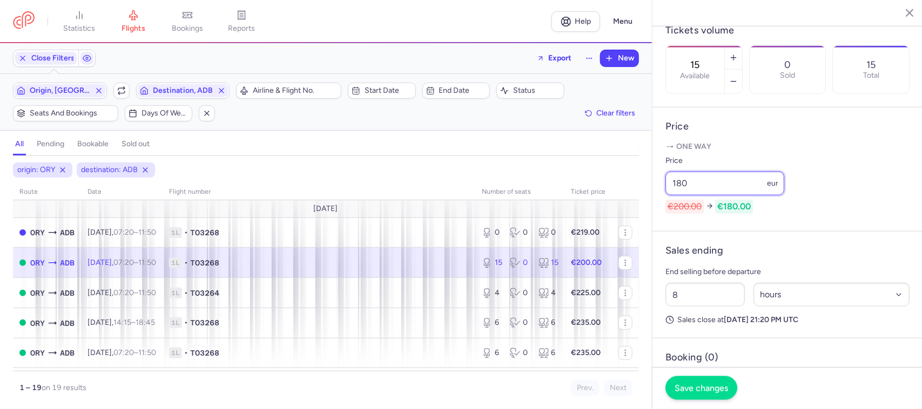
type input "180"
click at [687, 384] on span "Save changes" at bounding box center [700, 388] width 53 height 10
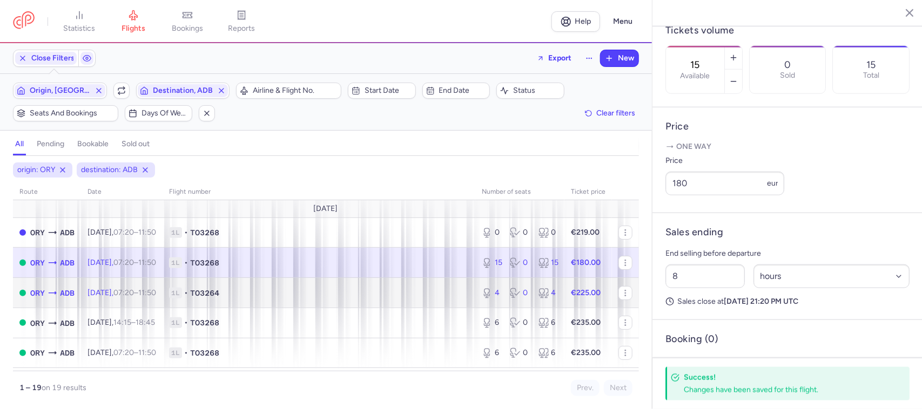
click at [435, 295] on span "1L • TO3264" at bounding box center [319, 293] width 300 height 11
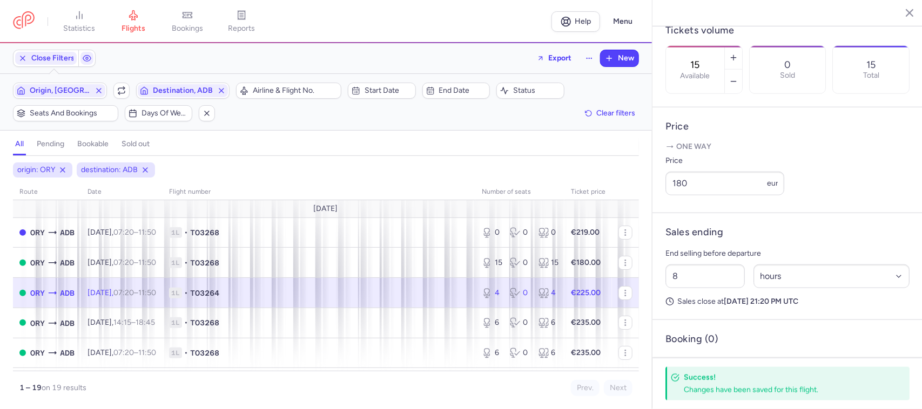
type input "4"
type input "2"
select select "days"
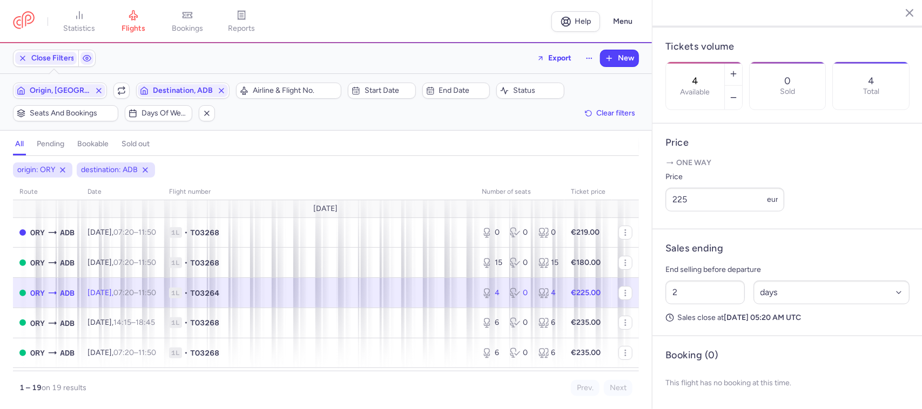
click at [408, 292] on span "1L • TO3264" at bounding box center [319, 293] width 300 height 11
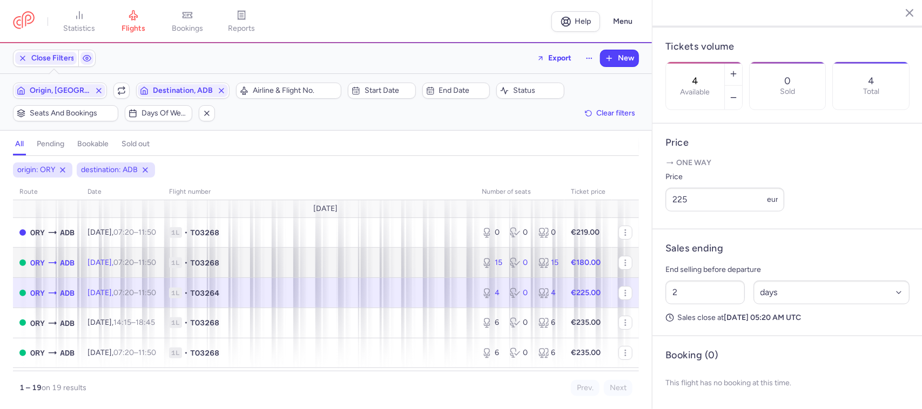
click at [443, 263] on span "1L • TO3268" at bounding box center [319, 263] width 300 height 11
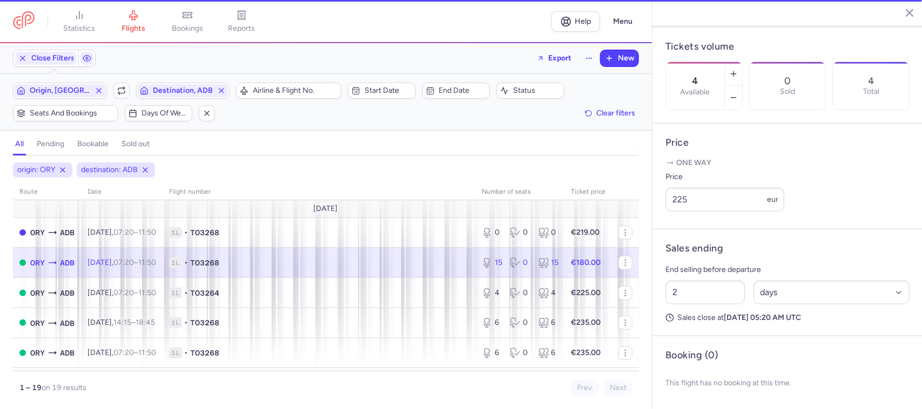
type input "15"
type input "8"
select select "hours"
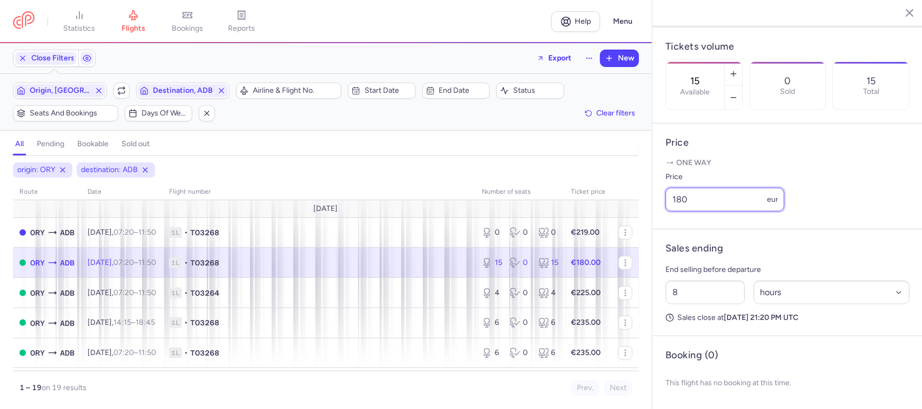
drag, startPoint x: 701, startPoint y: 193, endPoint x: 654, endPoint y: 198, distance: 46.7
click at [659, 196] on article "Price One way Price 180 eur" at bounding box center [787, 177] width 270 height 106
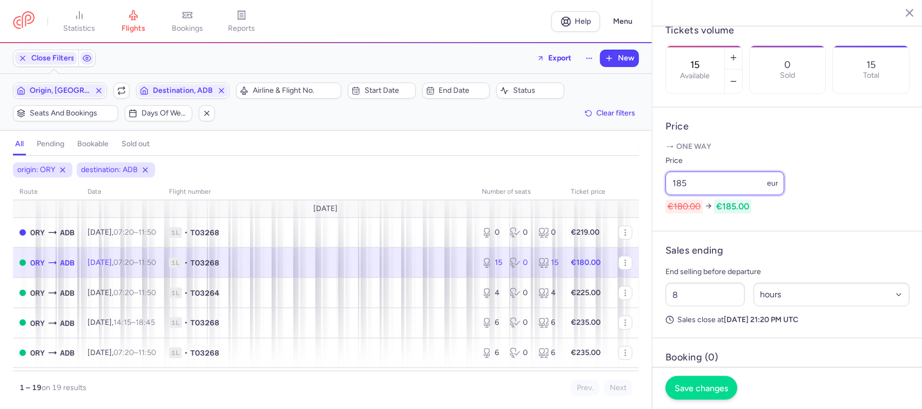
type input "185"
click at [686, 390] on span "Save changes" at bounding box center [700, 388] width 53 height 10
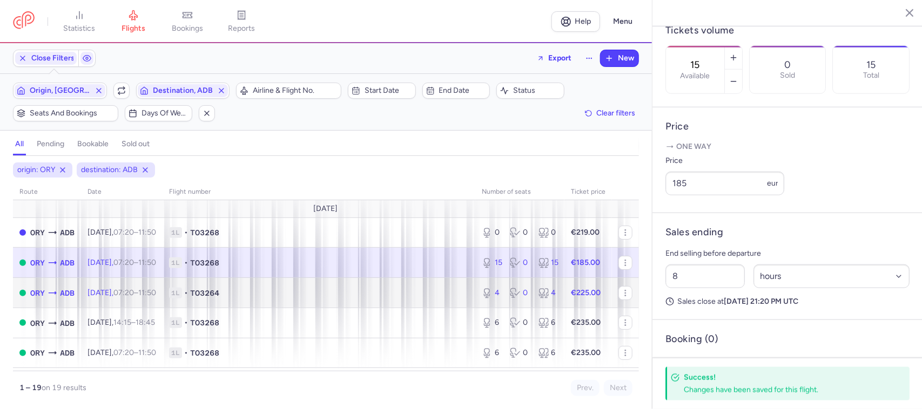
click at [370, 299] on span "1L • TO3264" at bounding box center [319, 293] width 300 height 11
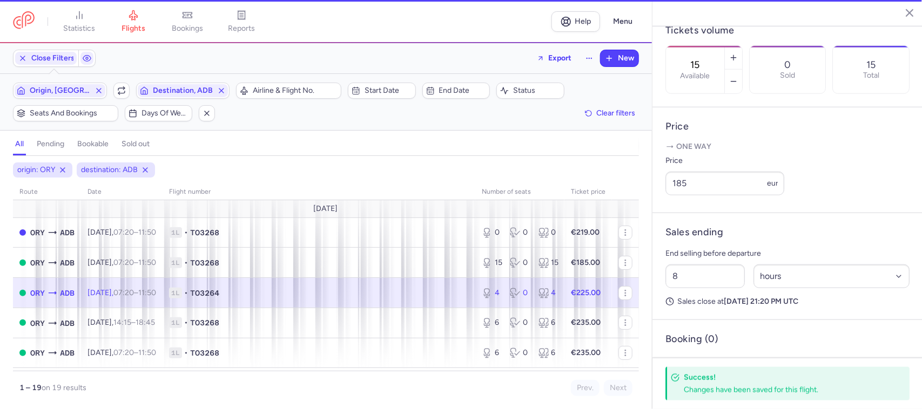
type input "4"
type input "2"
select select "days"
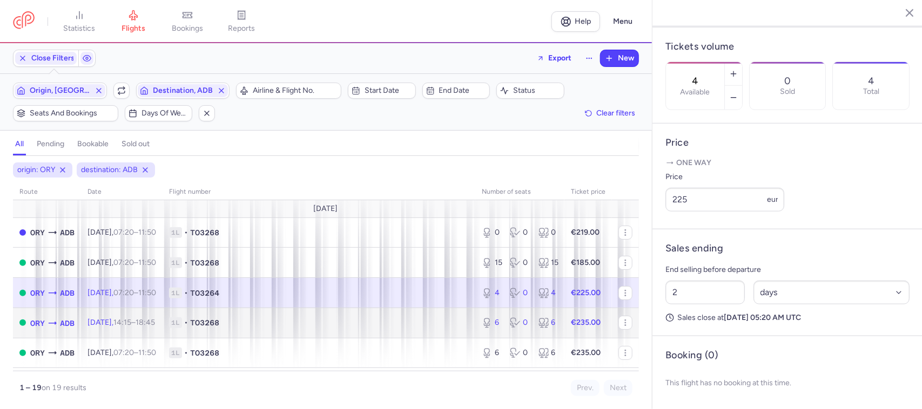
click at [436, 324] on span "1L • TO3268" at bounding box center [319, 322] width 300 height 11
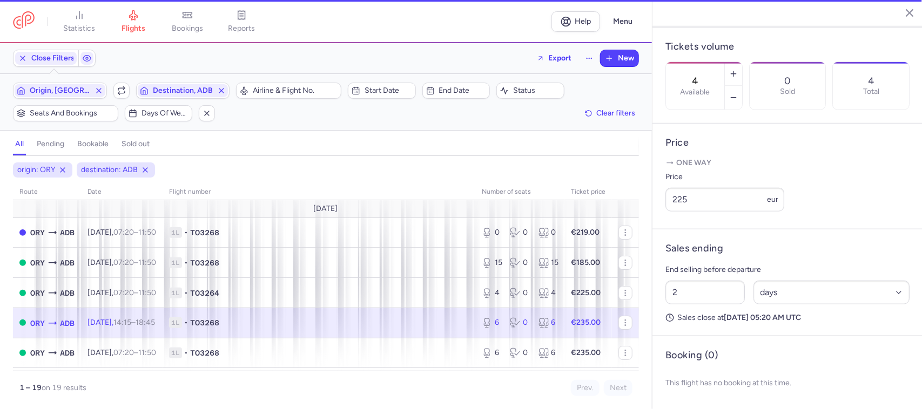
type input "6"
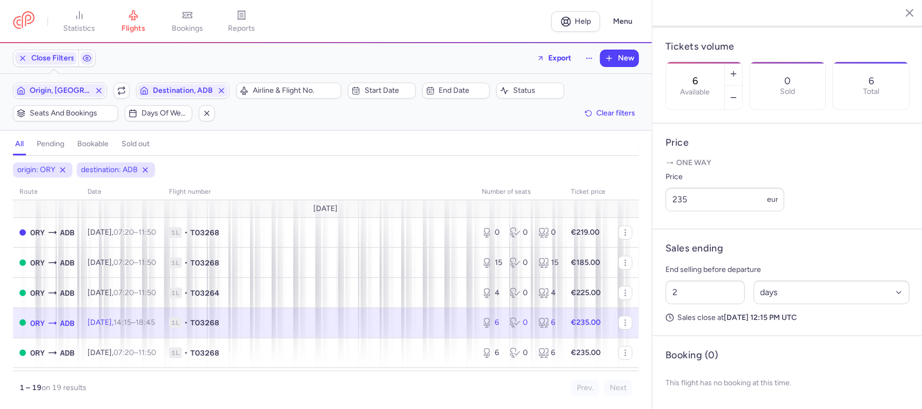
click at [564, 330] on td "1L • TO3268" at bounding box center [588, 323] width 48 height 30
click at [207, 93] on span "Destination, ADB" at bounding box center [183, 90] width 60 height 9
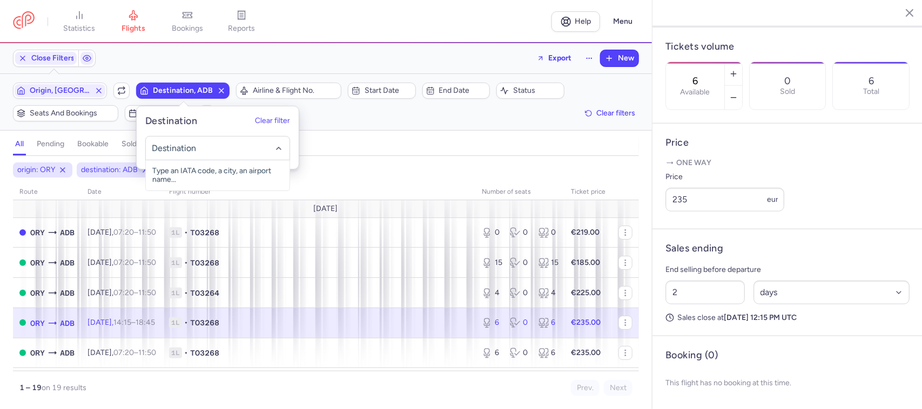
click at [179, 146] on input "-searchbox" at bounding box center [217, 149] width 132 height 12
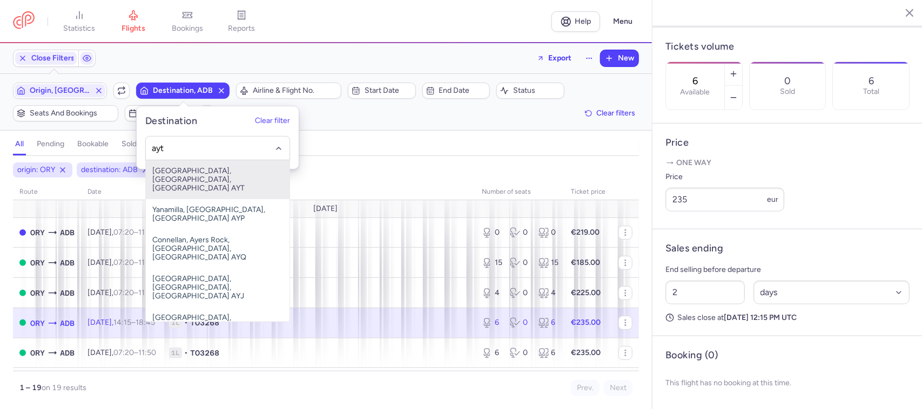
click at [190, 171] on span "[GEOGRAPHIC_DATA], [GEOGRAPHIC_DATA], [GEOGRAPHIC_DATA] AYT" at bounding box center [218, 179] width 144 height 39
type input "ayt"
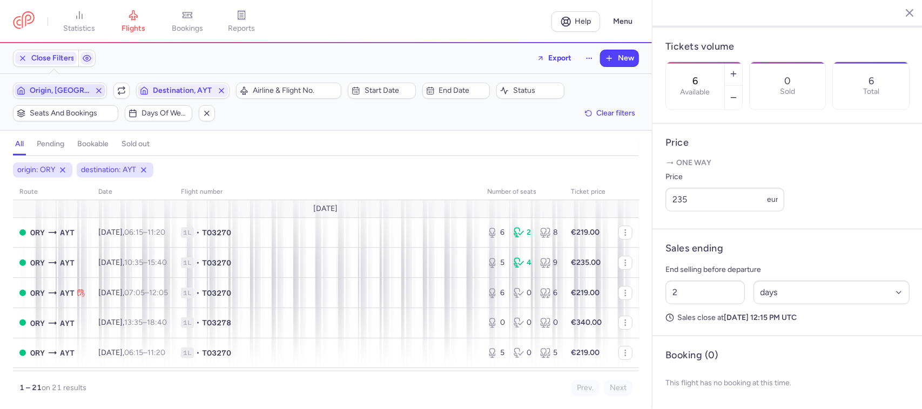
click at [70, 92] on span "Origin, [GEOGRAPHIC_DATA]" at bounding box center [60, 90] width 60 height 9
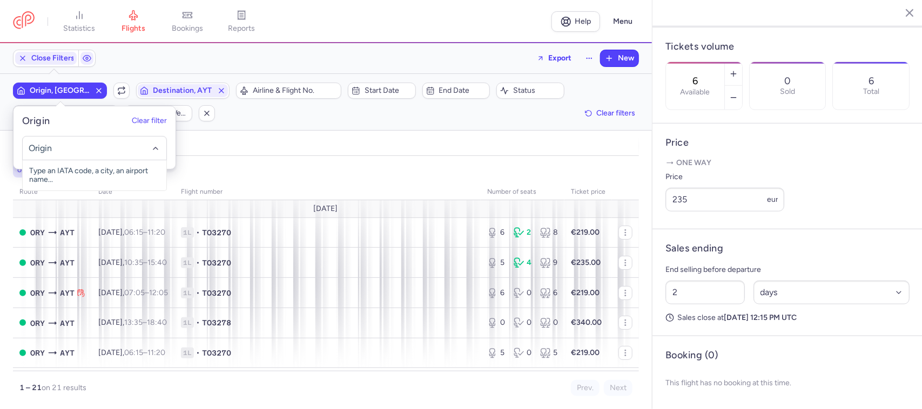
click at [63, 144] on input "-searchbox" at bounding box center [94, 149] width 132 height 12
click at [263, 136] on div "all pending bookable sold out 2" at bounding box center [326, 144] width 626 height 23
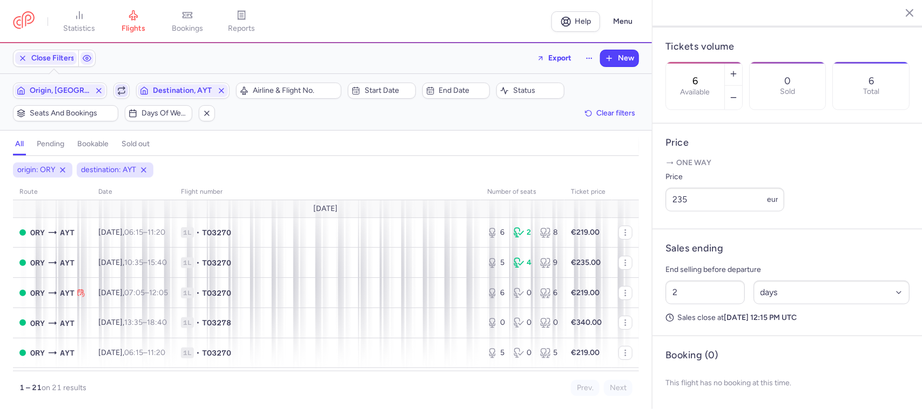
click at [119, 90] on icon "button" at bounding box center [121, 90] width 9 height 9
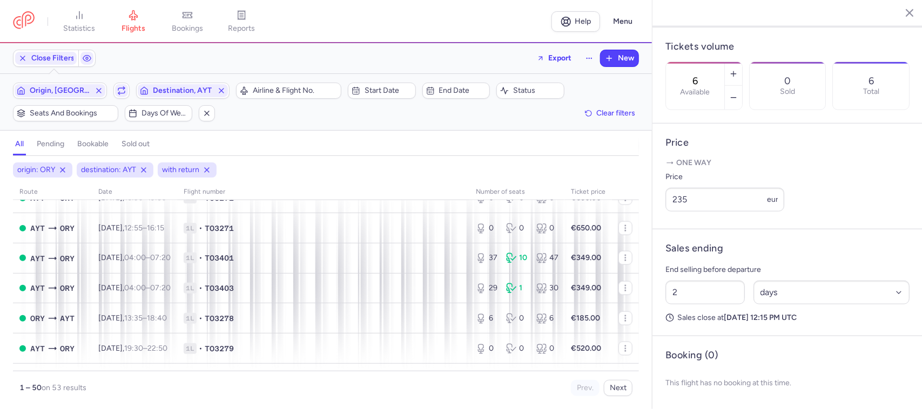
scroll to position [675, 0]
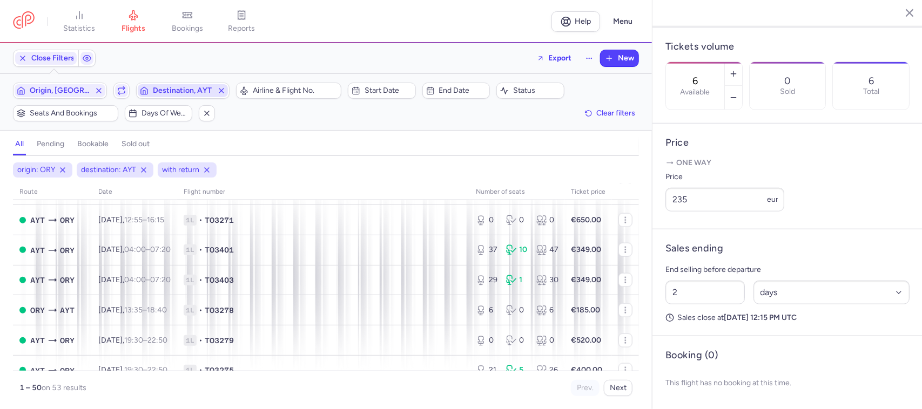
click at [153, 90] on span "Destination, AYT" at bounding box center [183, 90] width 60 height 9
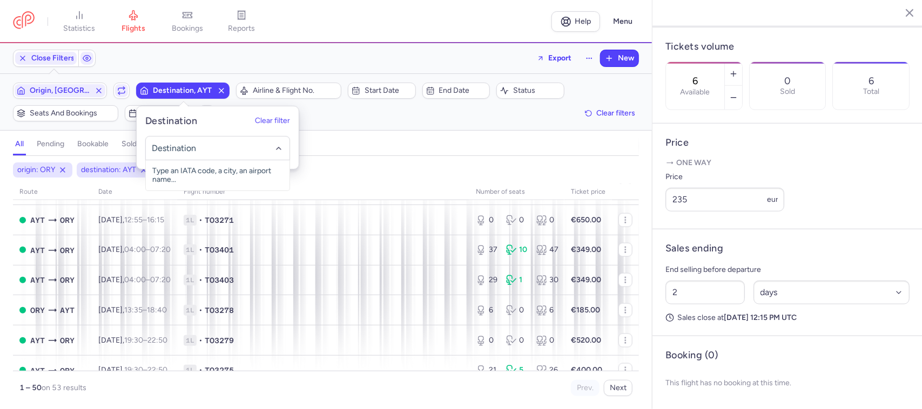
click at [165, 148] on input "-searchbox" at bounding box center [217, 149] width 132 height 12
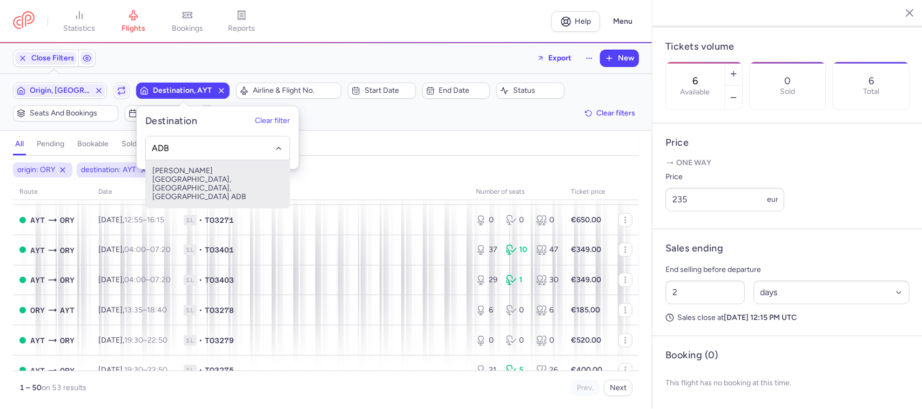
click at [249, 171] on span "[PERSON_NAME][GEOGRAPHIC_DATA], [GEOGRAPHIC_DATA], [GEOGRAPHIC_DATA] ADB" at bounding box center [218, 184] width 144 height 48
type input "ADB"
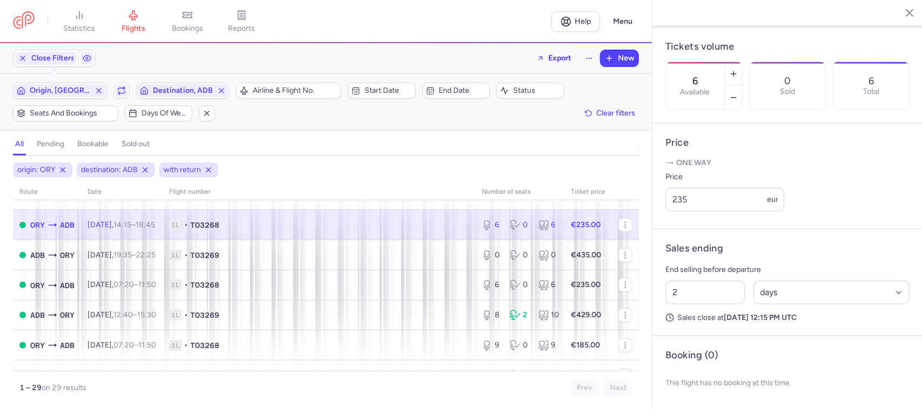
scroll to position [134, 0]
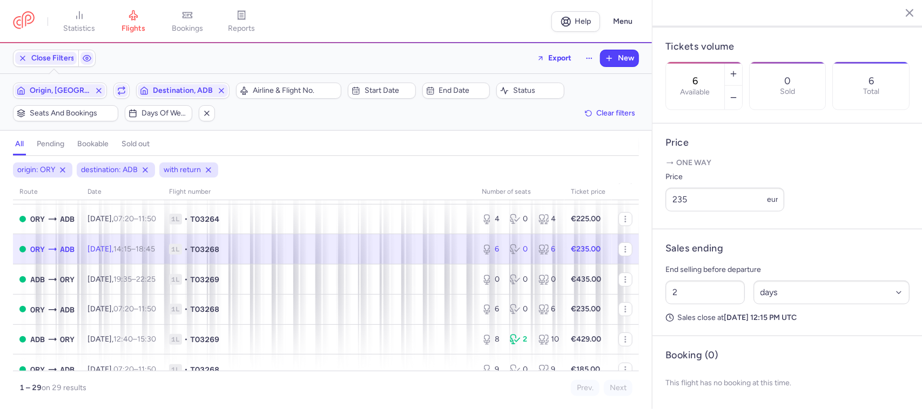
click at [383, 247] on span "1L • TO3268" at bounding box center [319, 249] width 300 height 11
click at [122, 92] on icon "button" at bounding box center [121, 90] width 9 height 9
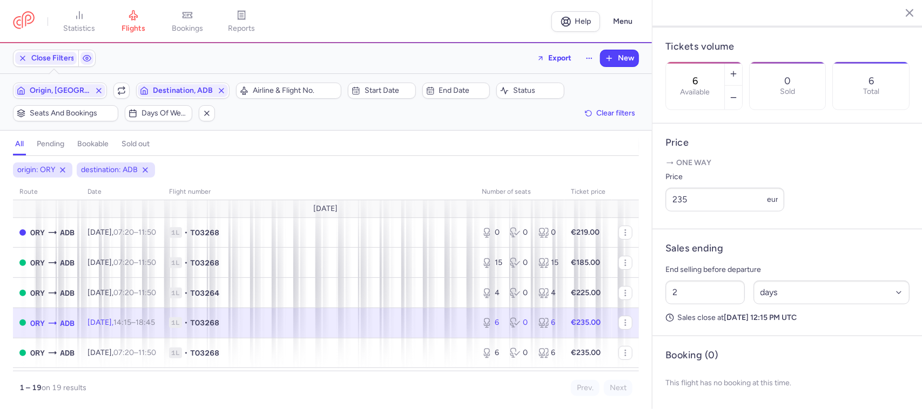
click at [309, 321] on span "1L • TO3268" at bounding box center [319, 322] width 300 height 11
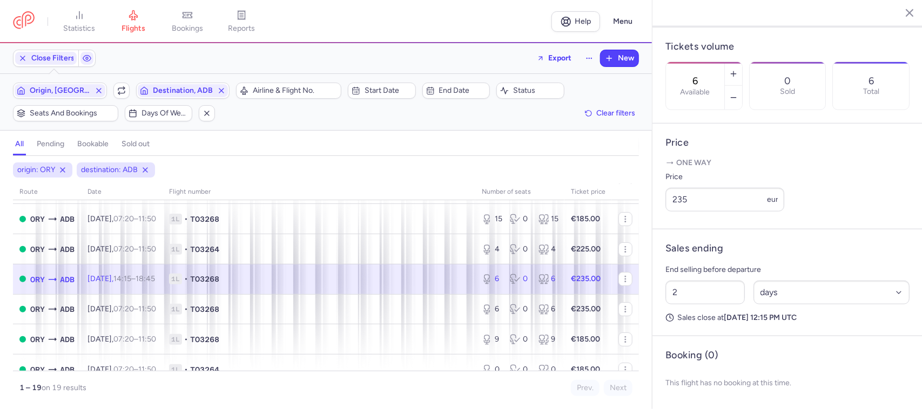
scroll to position [67, 0]
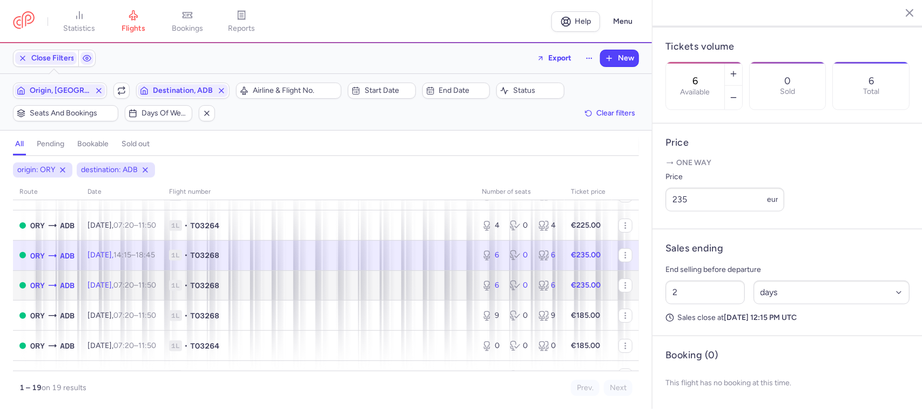
click at [311, 291] on span "1L • TO3268" at bounding box center [319, 285] width 300 height 11
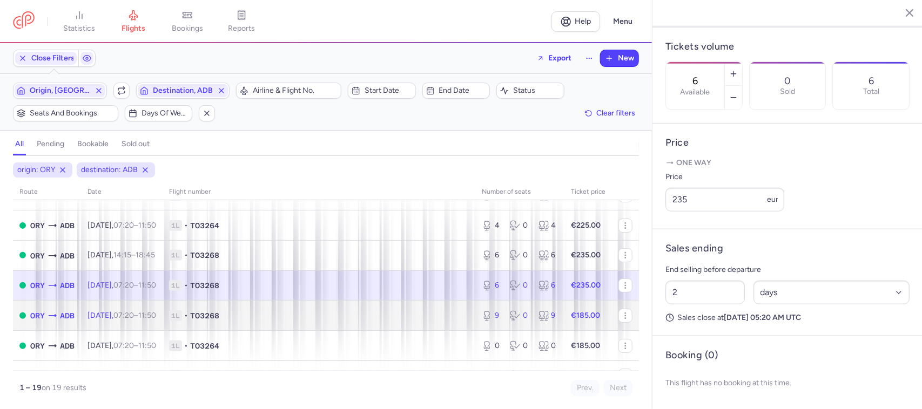
click at [289, 317] on span "1L • TO3268" at bounding box center [319, 315] width 300 height 11
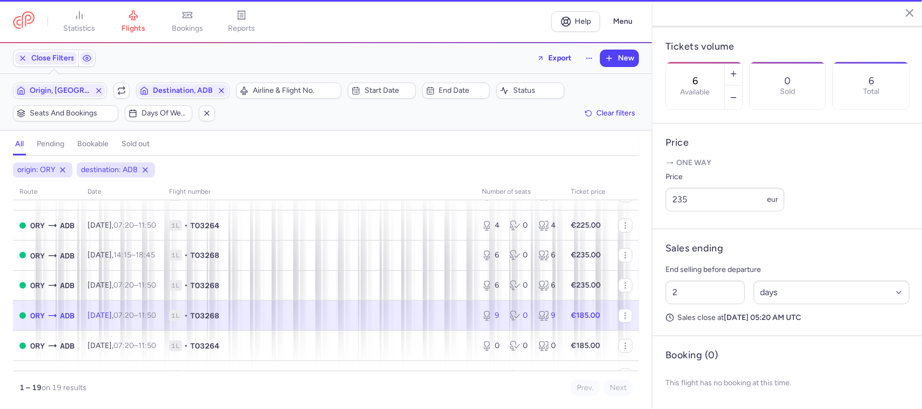
type input "9"
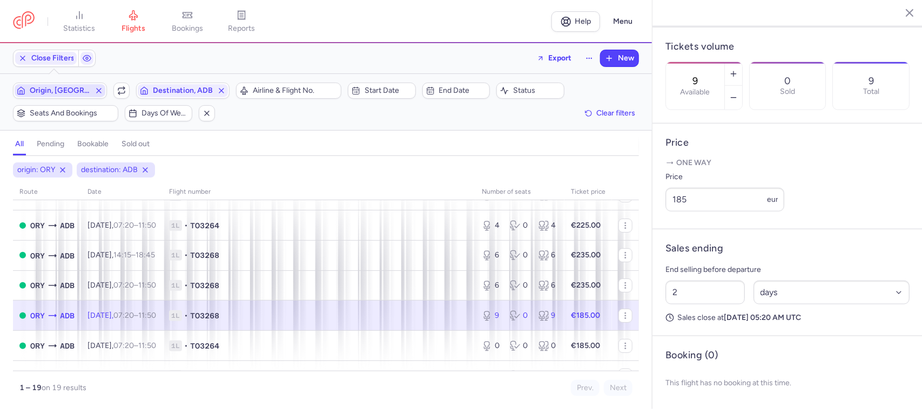
click at [71, 95] on span "Origin, [GEOGRAPHIC_DATA]" at bounding box center [60, 90] width 60 height 9
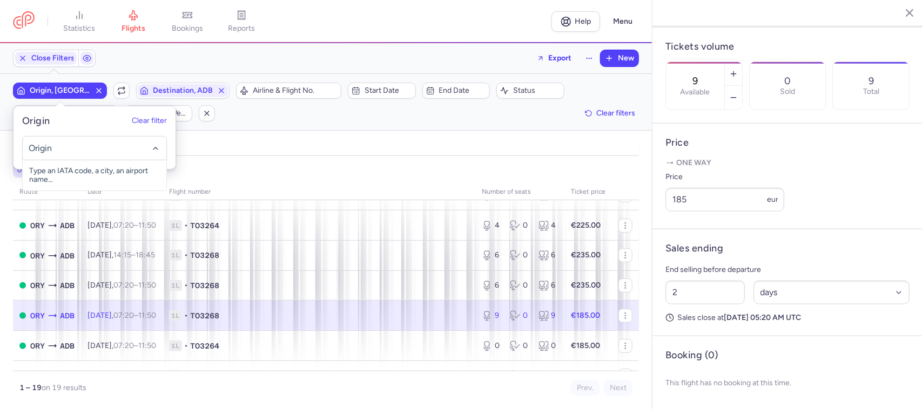
click at [70, 143] on input "-searchbox" at bounding box center [94, 149] width 132 height 12
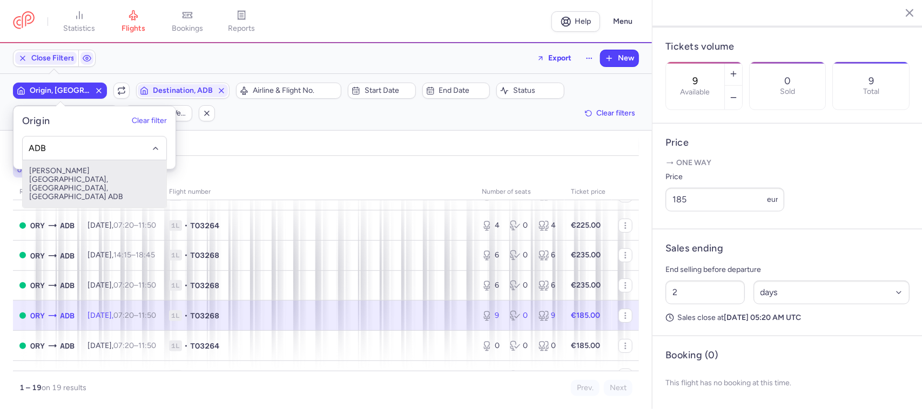
click at [96, 173] on span "[PERSON_NAME][GEOGRAPHIC_DATA], [GEOGRAPHIC_DATA], [GEOGRAPHIC_DATA] ADB" at bounding box center [95, 184] width 144 height 48
type input "ADB"
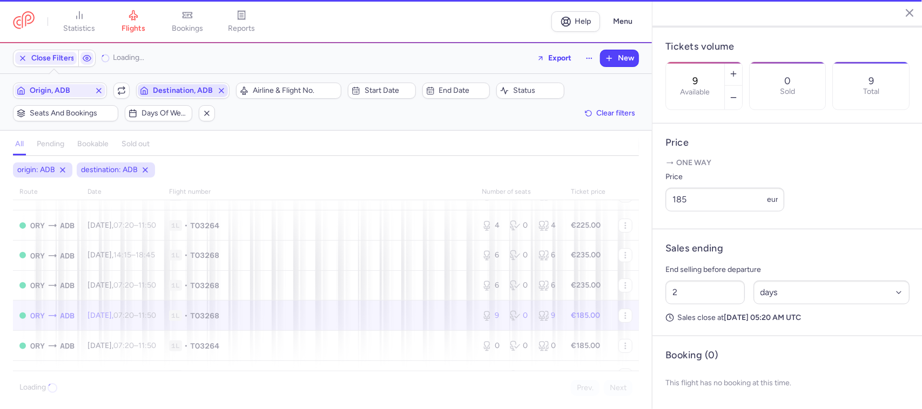
click at [179, 89] on span "Destination, ADB" at bounding box center [183, 90] width 60 height 9
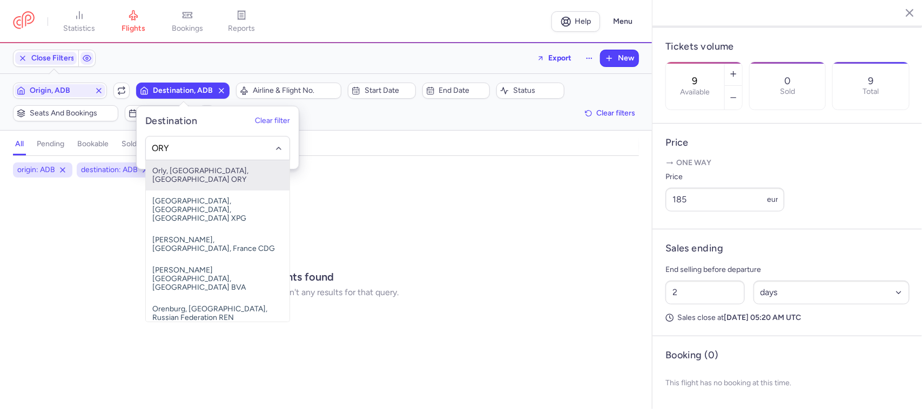
click at [199, 165] on span "Orly, [GEOGRAPHIC_DATA], [GEOGRAPHIC_DATA] ORY" at bounding box center [218, 175] width 144 height 30
type input "ORY"
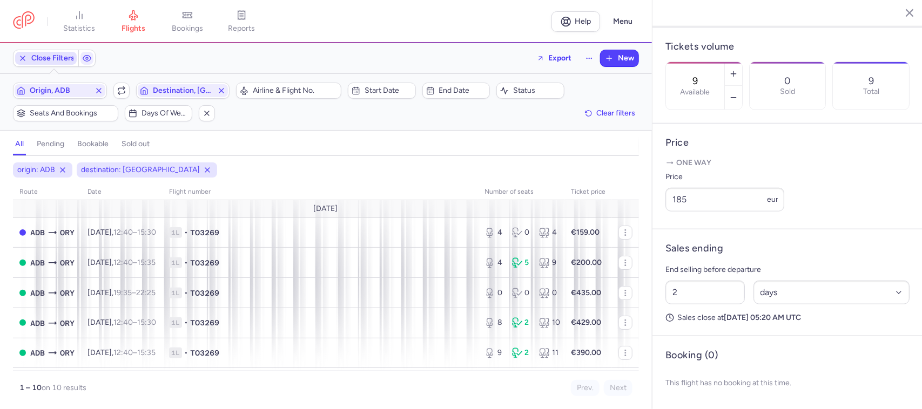
click at [52, 55] on span "Close Filters" at bounding box center [52, 58] width 43 height 9
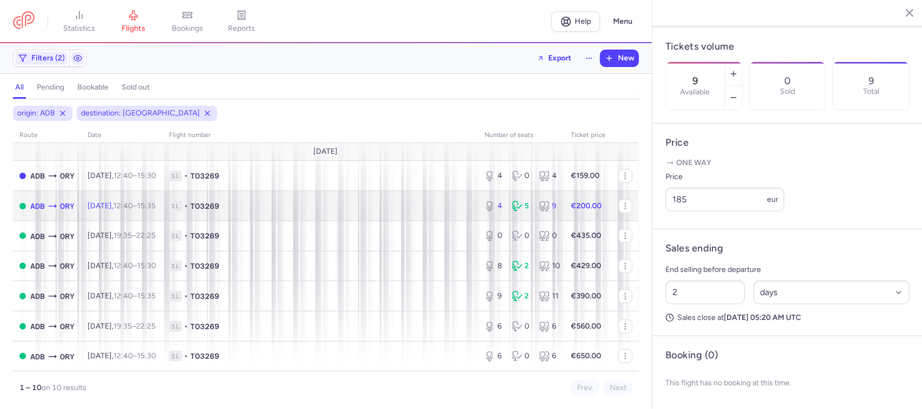
click at [331, 208] on span "1L • TO3269" at bounding box center [320, 206] width 302 height 11
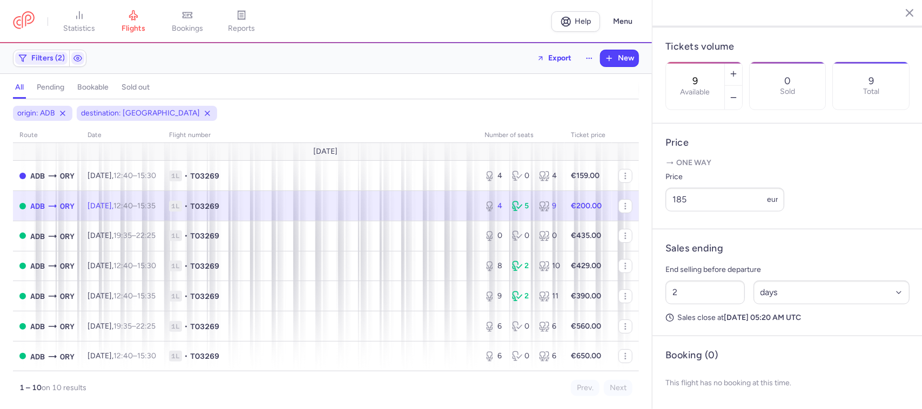
type input "4"
type input "13"
select select "hours"
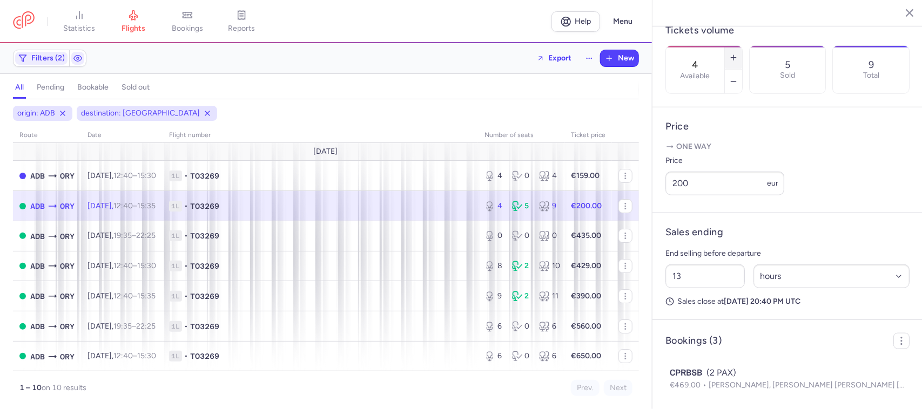
click at [742, 46] on button "button" at bounding box center [733, 58] width 17 height 24
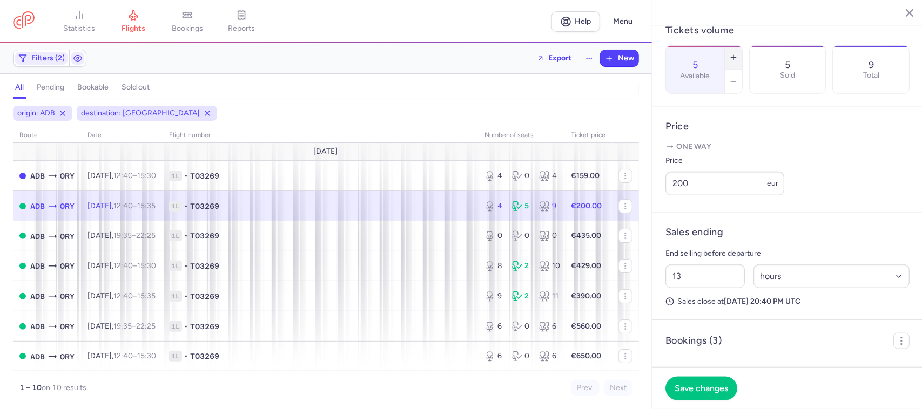
click at [738, 53] on icon "button" at bounding box center [733, 57] width 9 height 9
type input "9"
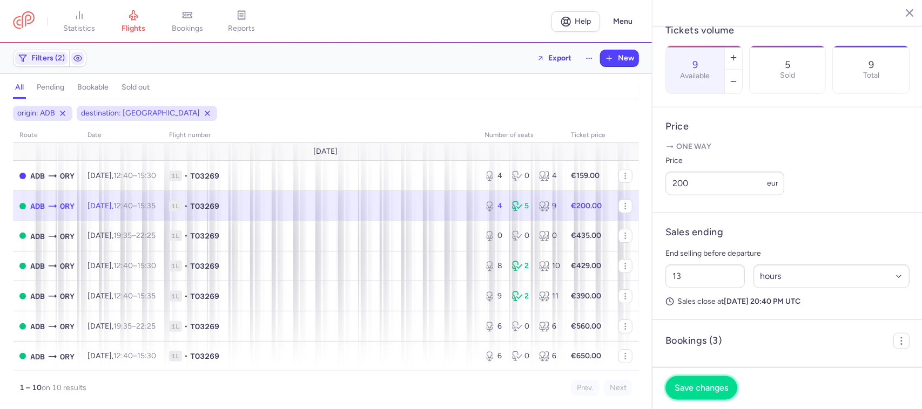
click at [712, 383] on button "Save changes" at bounding box center [701, 388] width 72 height 24
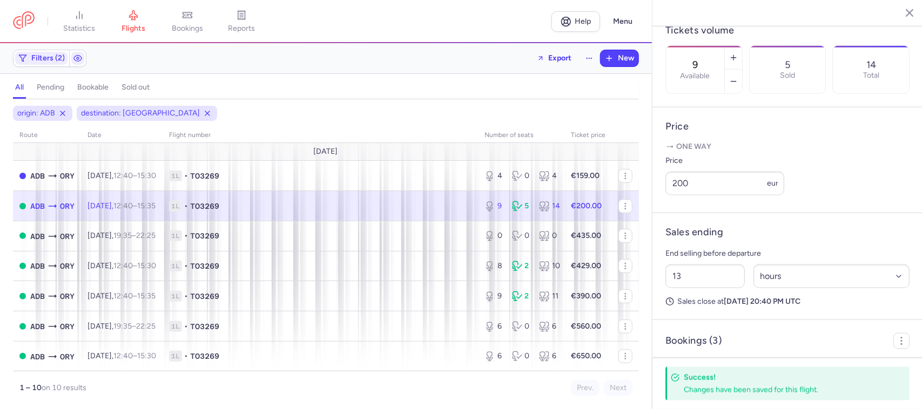
click at [363, 206] on span "1L • TO3269" at bounding box center [320, 206] width 302 height 11
drag, startPoint x: 697, startPoint y: 193, endPoint x: 669, endPoint y: 197, distance: 27.9
click at [669, 195] on input "200" at bounding box center [724, 184] width 119 height 24
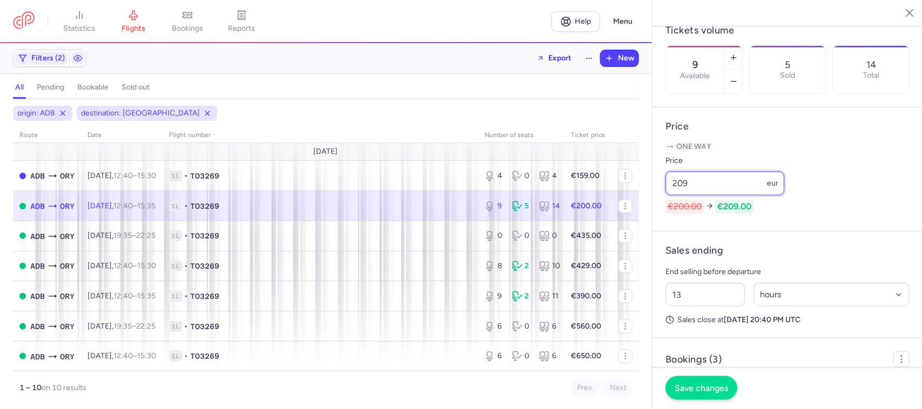
type input "209"
click at [695, 383] on span "Save changes" at bounding box center [700, 388] width 53 height 10
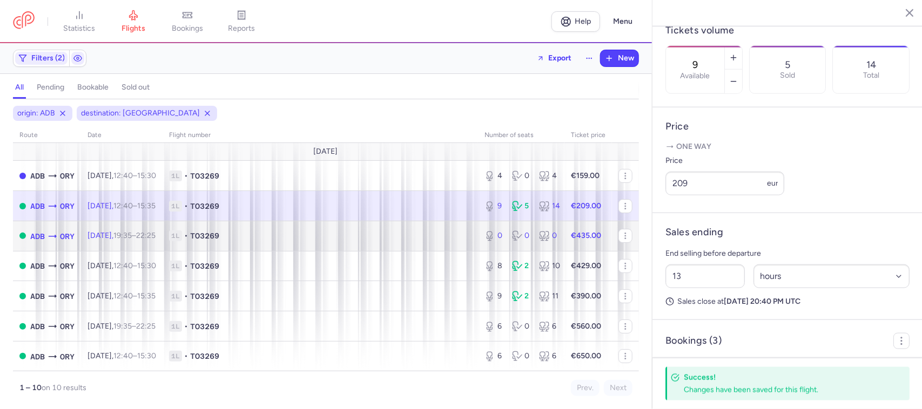
click at [442, 235] on span "1L • TO3269" at bounding box center [320, 236] width 302 height 11
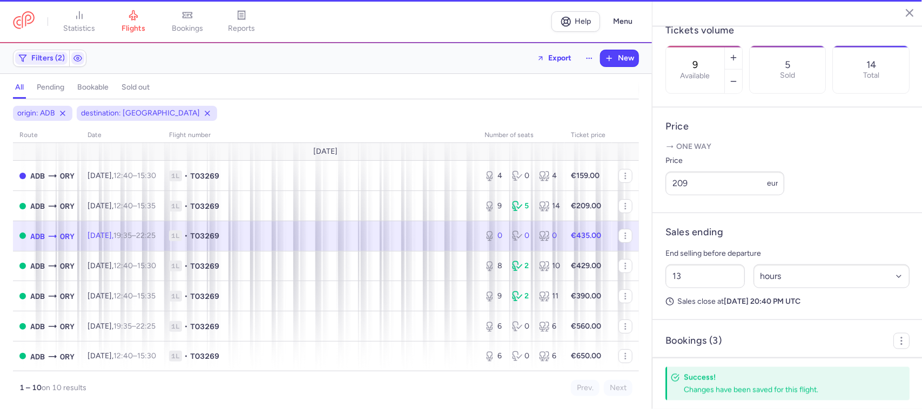
type input "0"
type input "2"
select select "days"
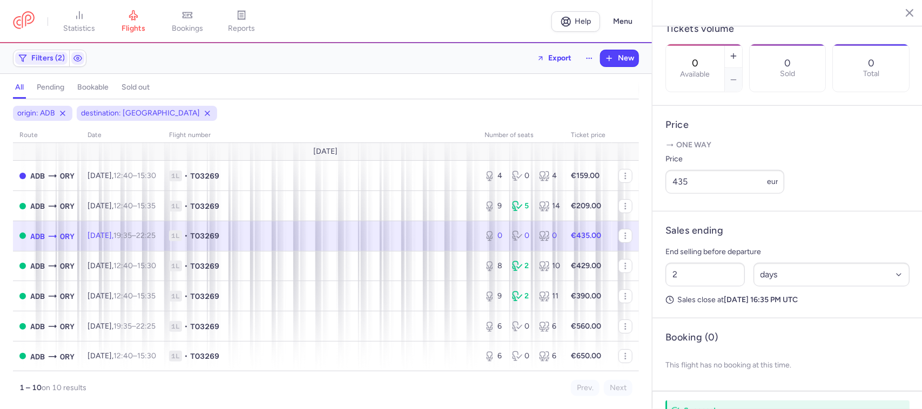
scroll to position [336, 0]
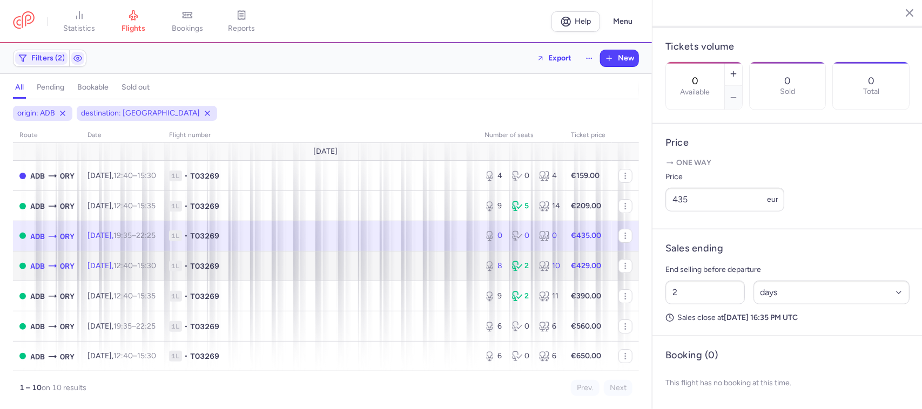
click at [441, 260] on td "1L • TO3269" at bounding box center [320, 266] width 315 height 30
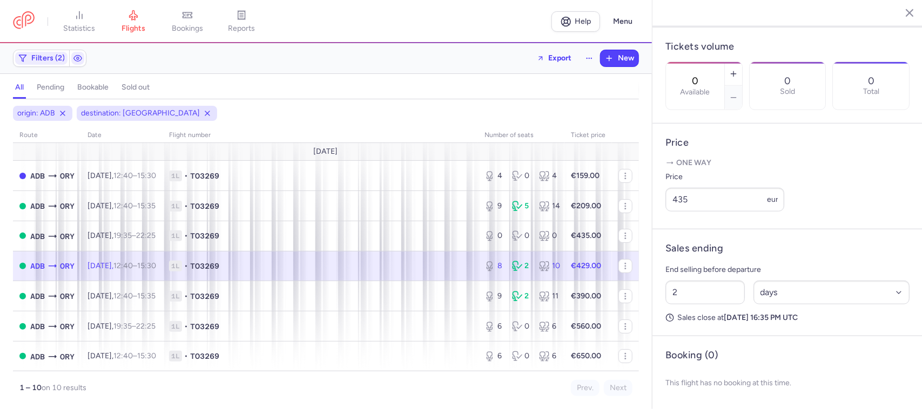
type input "8"
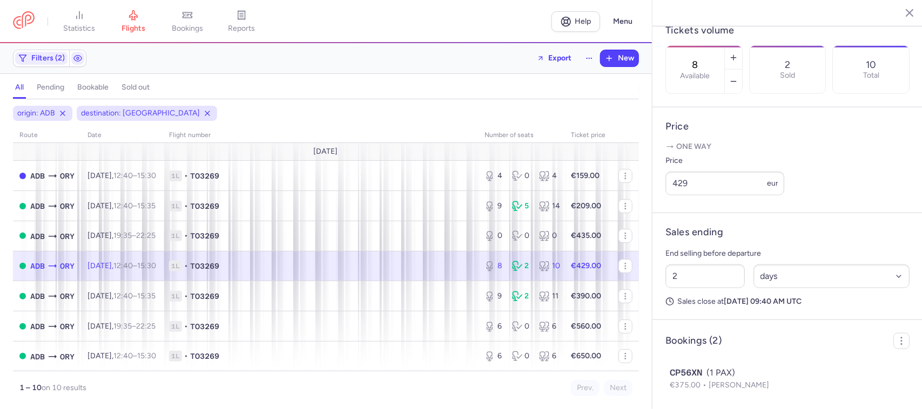
click at [347, 267] on span "1L • TO3269" at bounding box center [320, 266] width 302 height 11
drag, startPoint x: 697, startPoint y: 195, endPoint x: 640, endPoint y: 193, distance: 56.7
click at [640, 193] on div "statistics flights bookings reports Help Menu Filters (2) Export New all pendin…" at bounding box center [461, 204] width 922 height 409
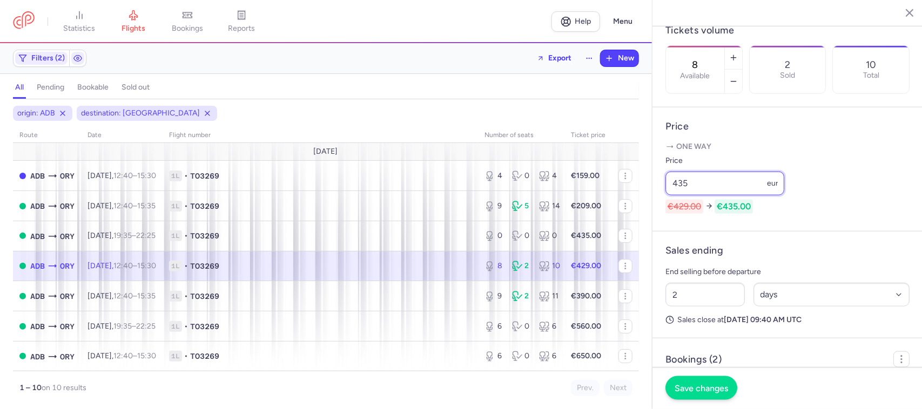
type input "435"
click at [687, 389] on span "Save changes" at bounding box center [700, 388] width 53 height 10
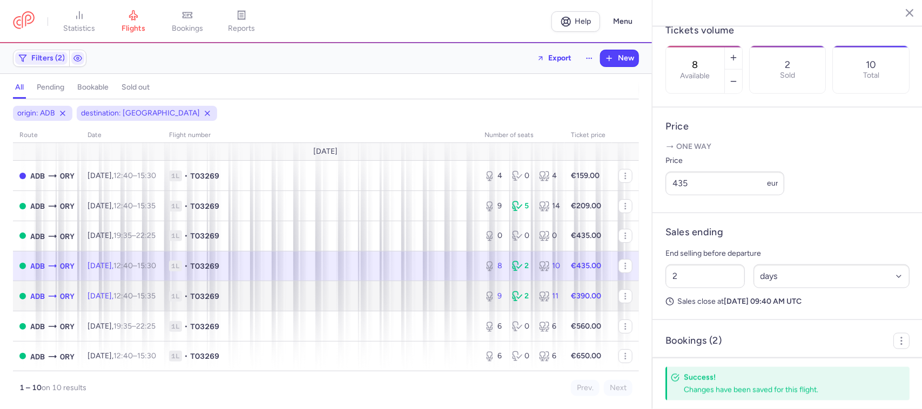
click at [435, 299] on span "1L • TO3269" at bounding box center [320, 296] width 302 height 11
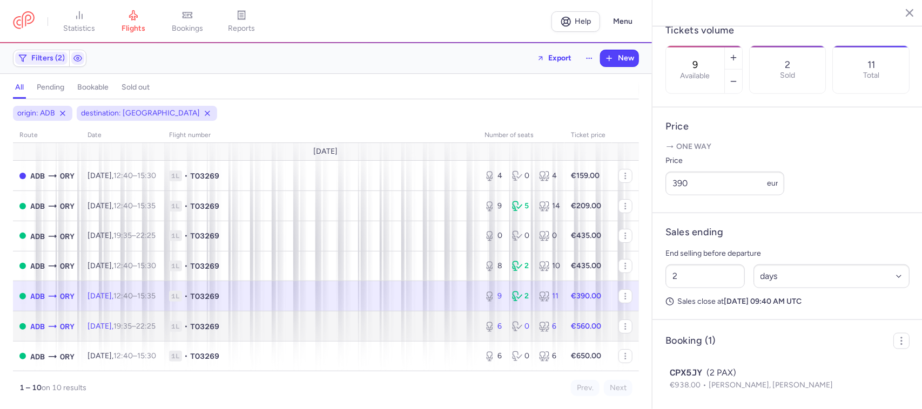
click at [427, 335] on td "1L • TO3269" at bounding box center [320, 327] width 315 height 30
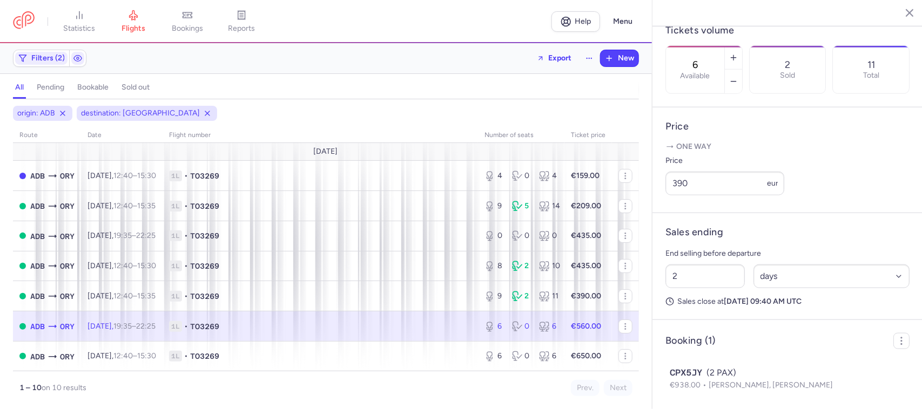
scroll to position [336, 0]
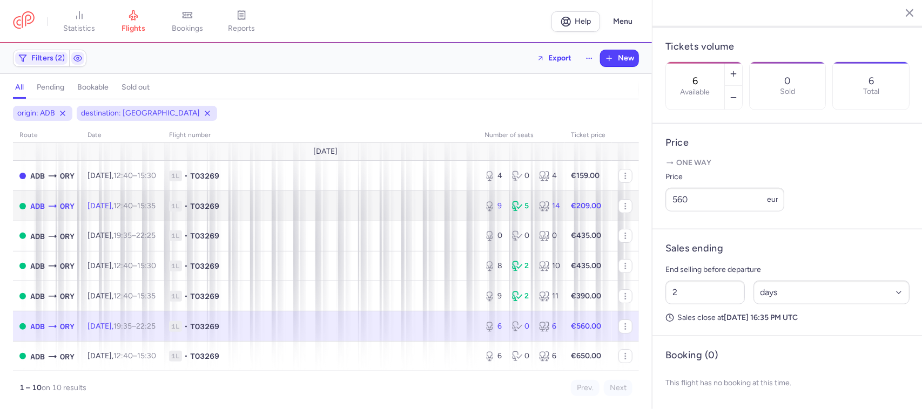
click at [316, 204] on span "1L • TO3269" at bounding box center [320, 206] width 302 height 11
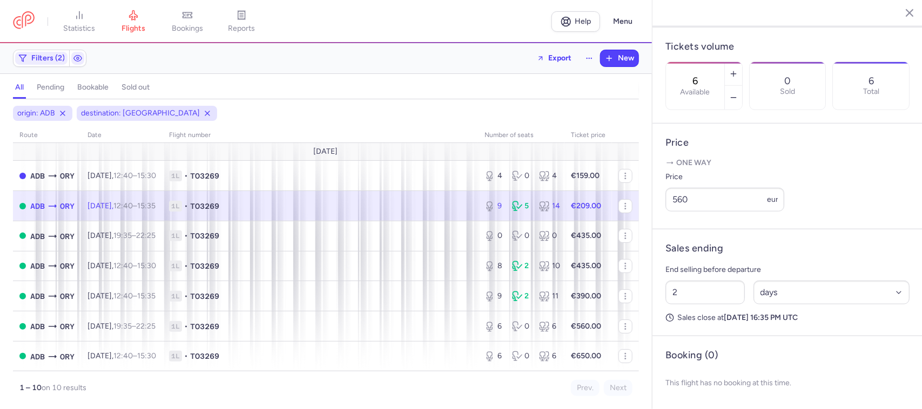
type input "9"
type input "13"
select select "hours"
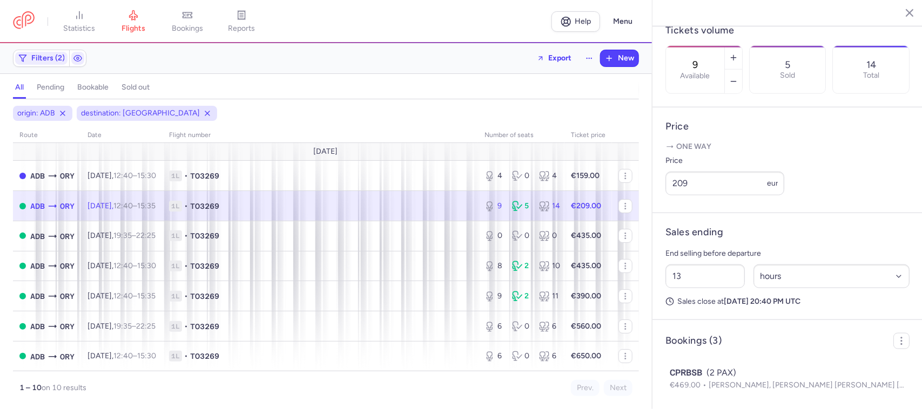
click at [50, 119] on span "origin: ADB" at bounding box center [36, 113] width 38 height 11
click at [53, 60] on span "Filters (2)" at bounding box center [47, 58] width 33 height 9
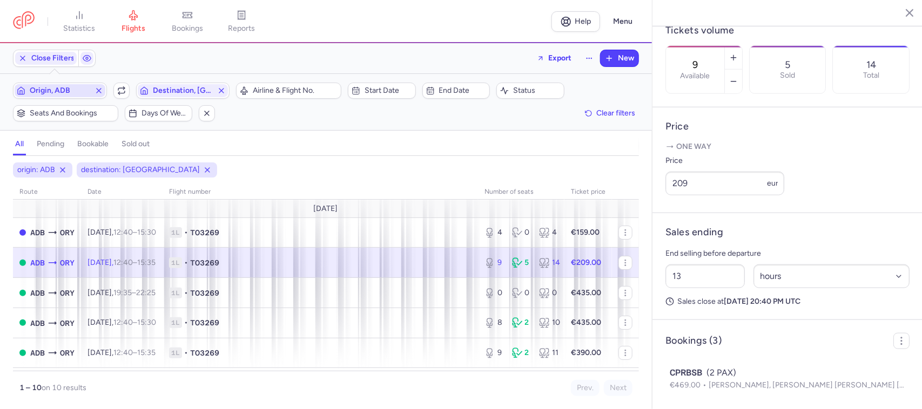
click at [55, 95] on span "Origin, ADB" at bounding box center [60, 90] width 60 height 9
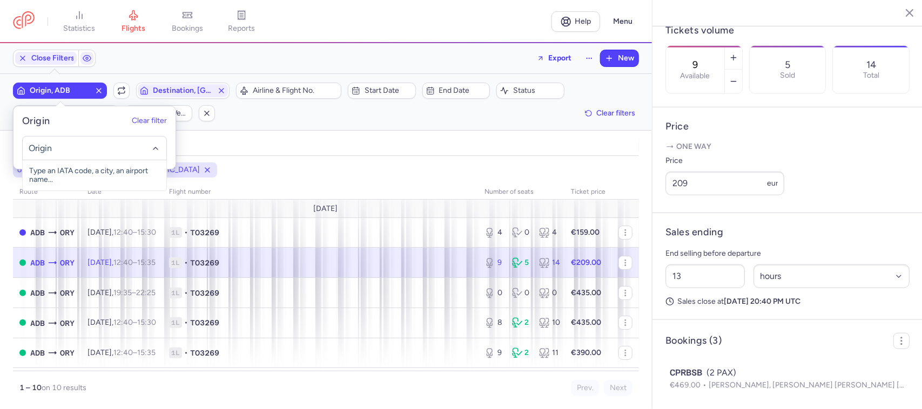
click at [62, 144] on input "-searchbox" at bounding box center [94, 149] width 132 height 12
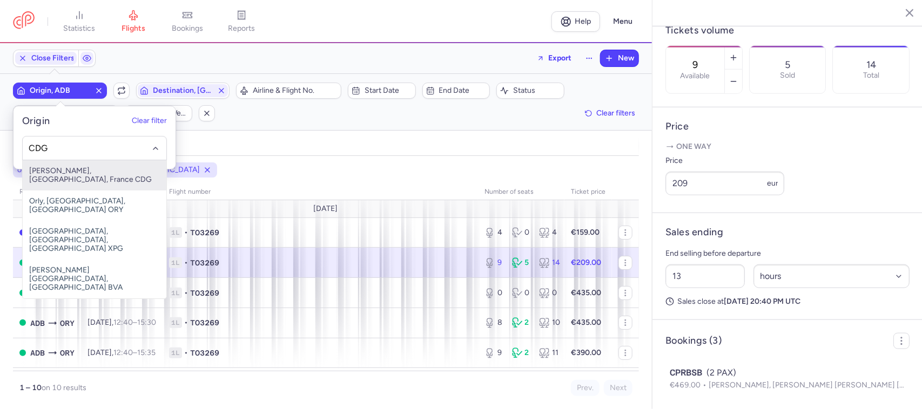
click at [115, 177] on span "[PERSON_NAME], [GEOGRAPHIC_DATA], France CDG" at bounding box center [95, 175] width 144 height 30
type input "CDG"
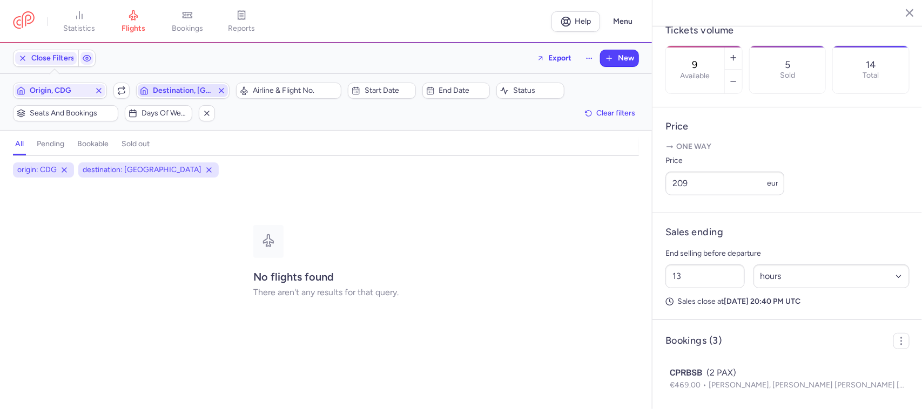
click at [185, 92] on span "Destination, [GEOGRAPHIC_DATA]" at bounding box center [183, 90] width 60 height 9
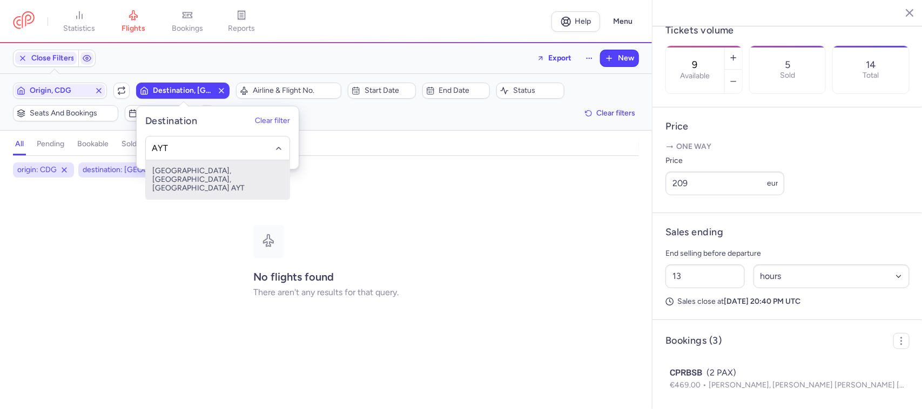
click at [192, 170] on span "[GEOGRAPHIC_DATA], [GEOGRAPHIC_DATA], [GEOGRAPHIC_DATA] AYT" at bounding box center [218, 179] width 144 height 39
type input "AYT"
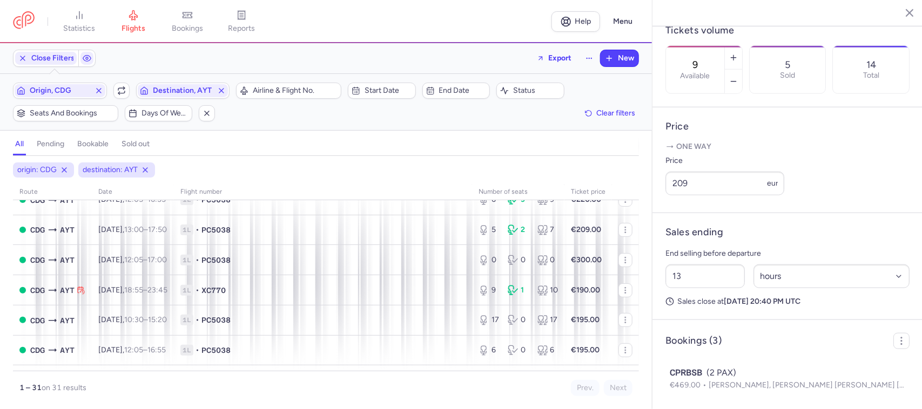
scroll to position [135, 0]
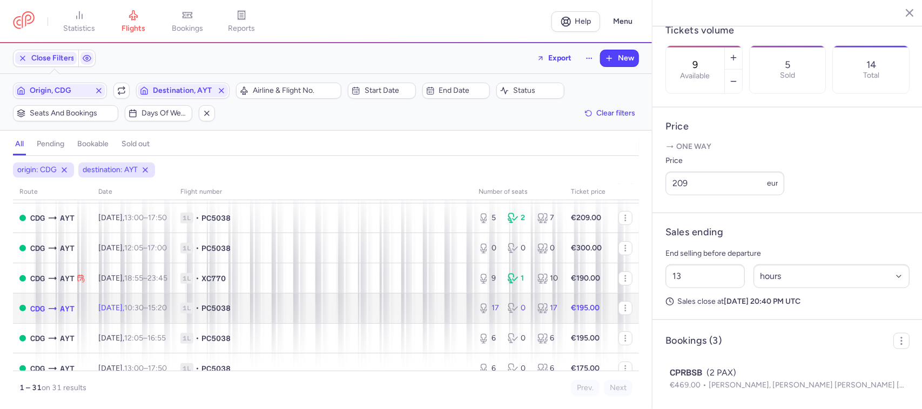
click at [282, 311] on span "1L • PC5038" at bounding box center [322, 308] width 285 height 11
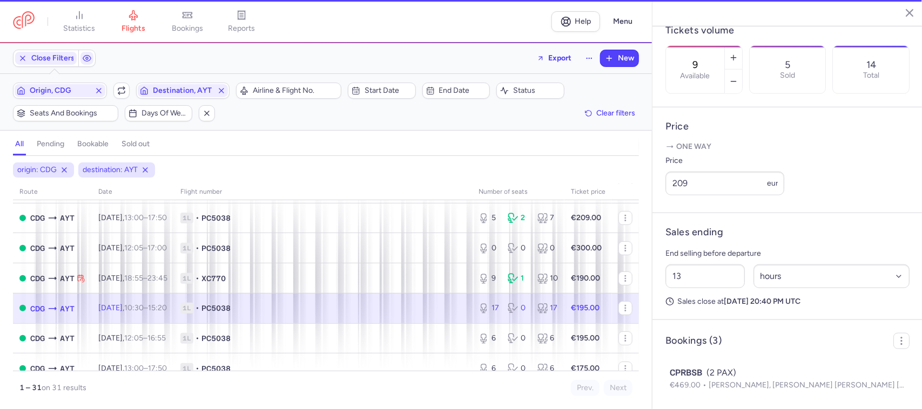
type input "17"
type input "2"
select select "days"
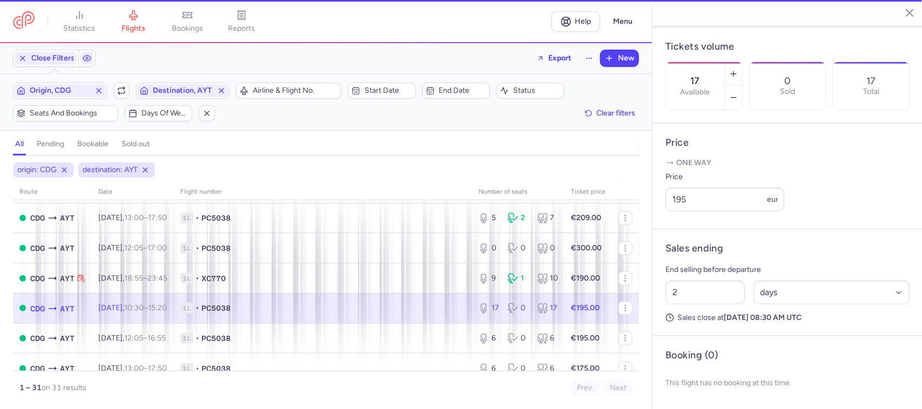
scroll to position [336, 0]
